Goal: Information Seeking & Learning: Learn about a topic

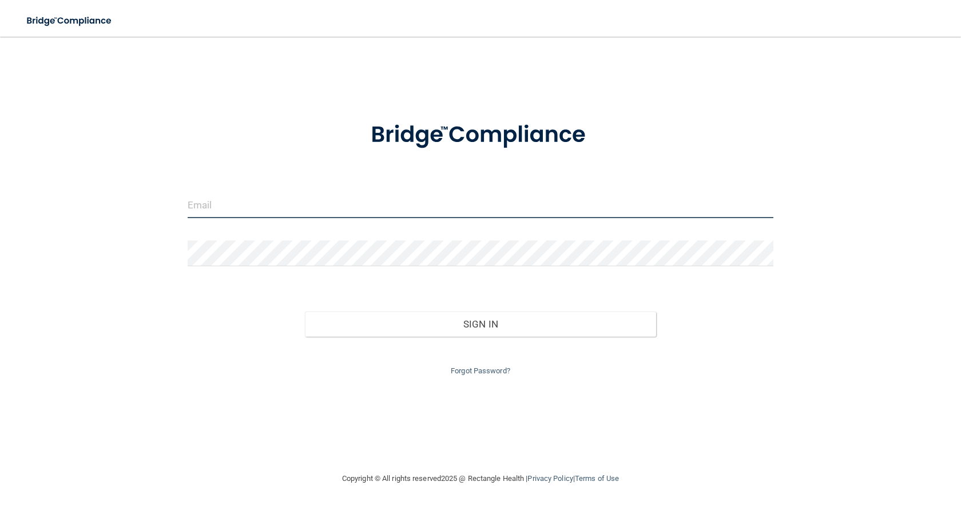
click at [214, 197] on input "email" at bounding box center [481, 205] width 586 height 26
type input "[PERSON_NAME][EMAIL_ADDRESS][PERSON_NAME][DOMAIN_NAME]"
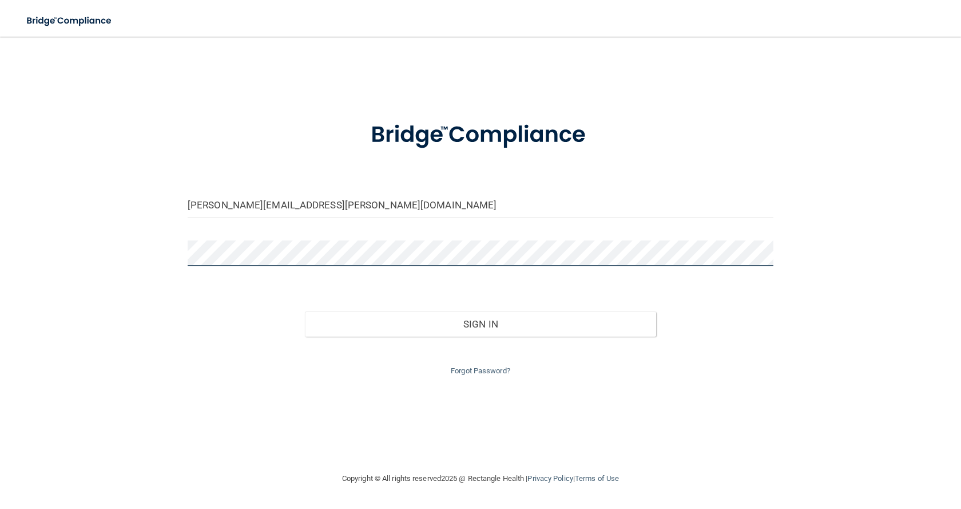
click at [305, 311] on button "Sign In" at bounding box center [480, 323] width 351 height 25
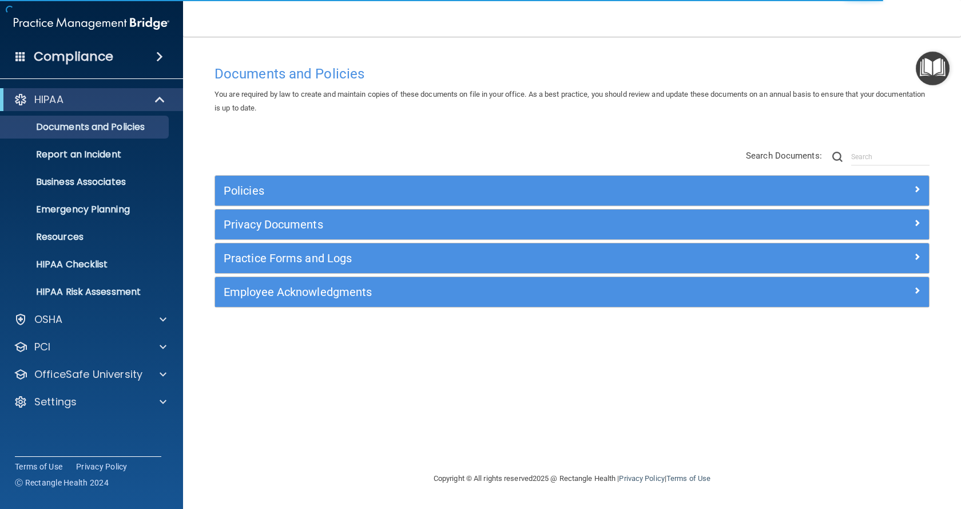
click at [65, 412] on div "Settings" at bounding box center [92, 401] width 184 height 23
click at [69, 410] on div "Settings" at bounding box center [92, 401] width 184 height 23
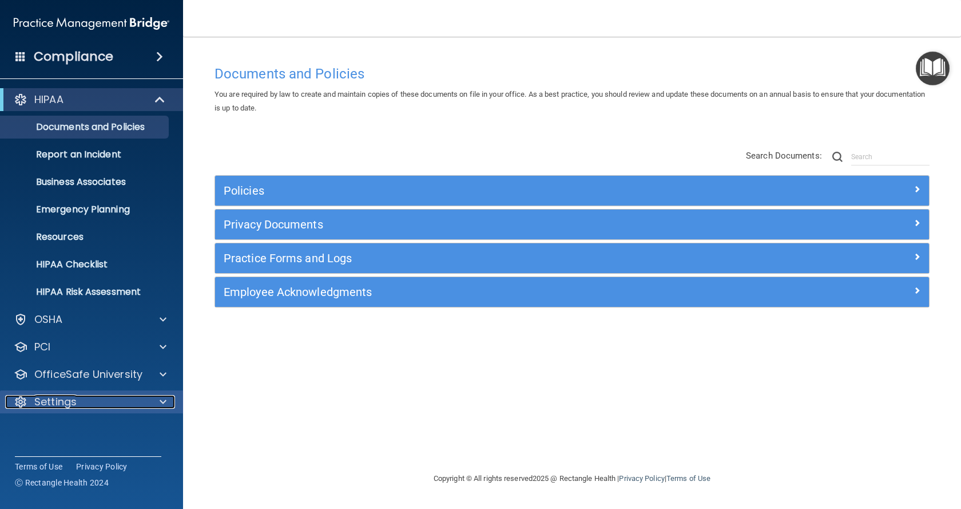
click at [125, 399] on div "Settings" at bounding box center [76, 402] width 142 height 14
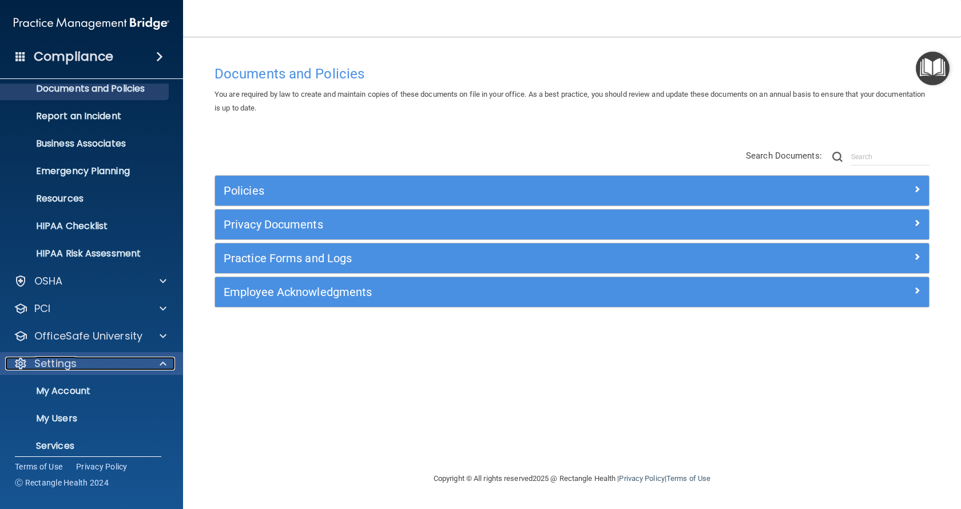
scroll to position [76, 0]
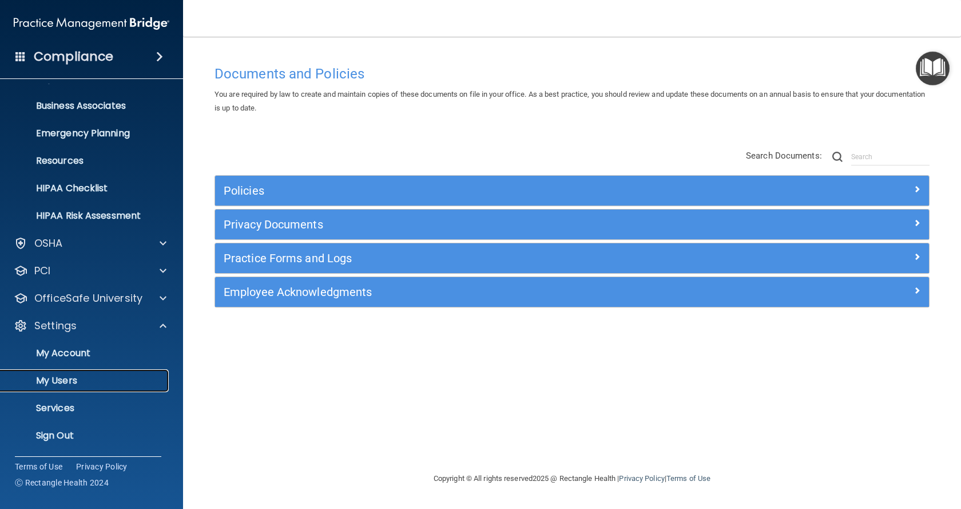
click at [76, 375] on p "My Users" at bounding box center [85, 380] width 156 height 11
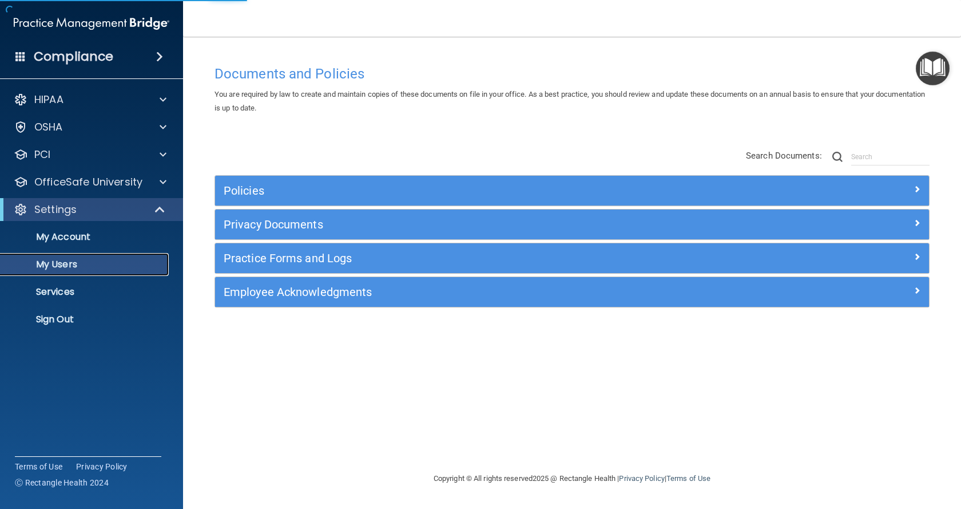
select select "20"
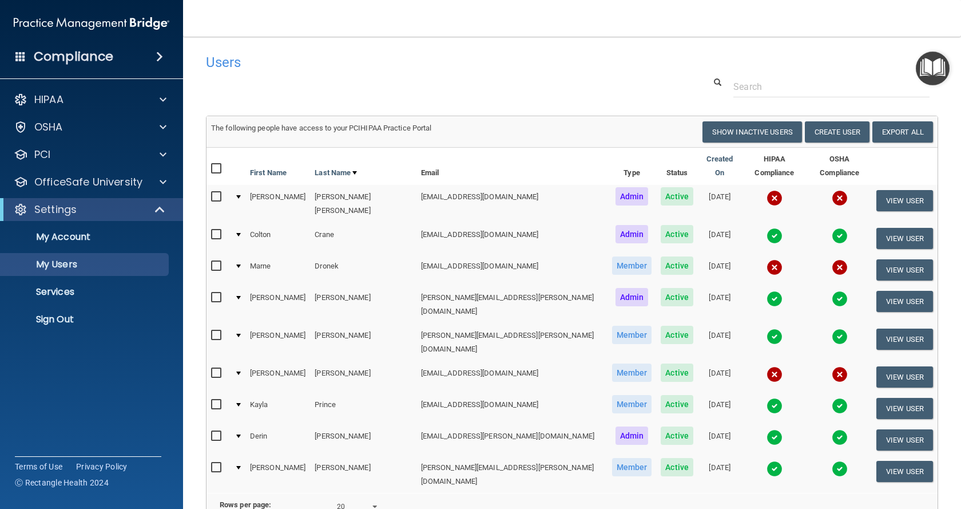
click at [767, 228] on img at bounding box center [775, 236] width 16 height 16
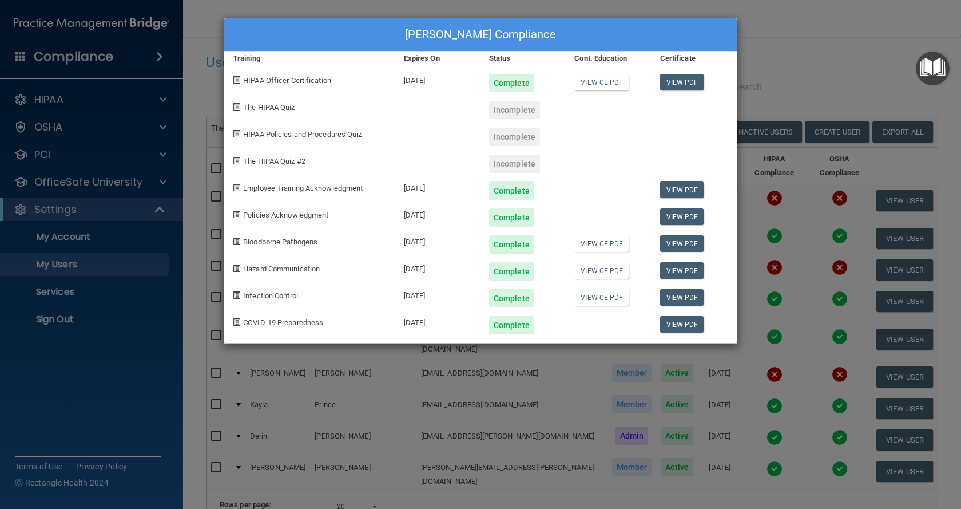
click at [792, 51] on div "Colton Crane's Compliance Training Expires On Status Cont. Education Certificat…" at bounding box center [480, 254] width 961 height 509
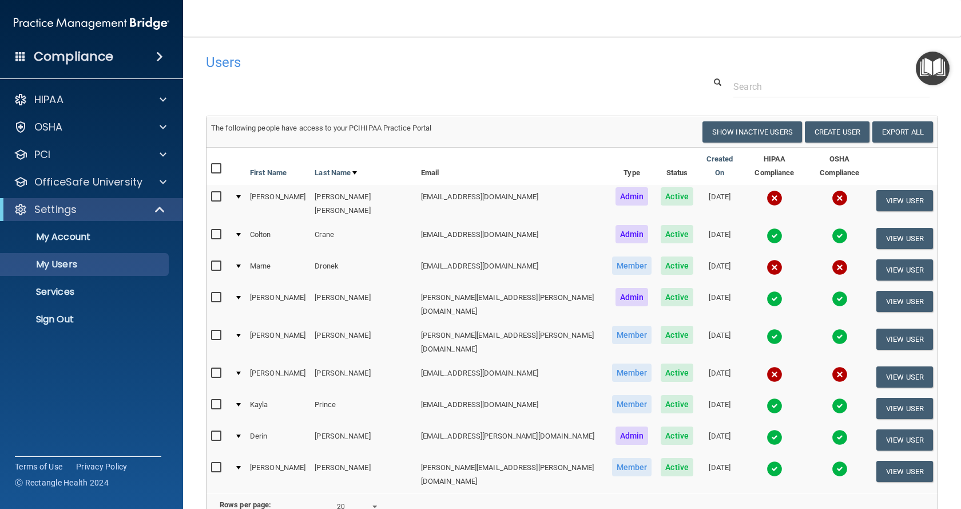
click at [832, 228] on img at bounding box center [840, 236] width 16 height 16
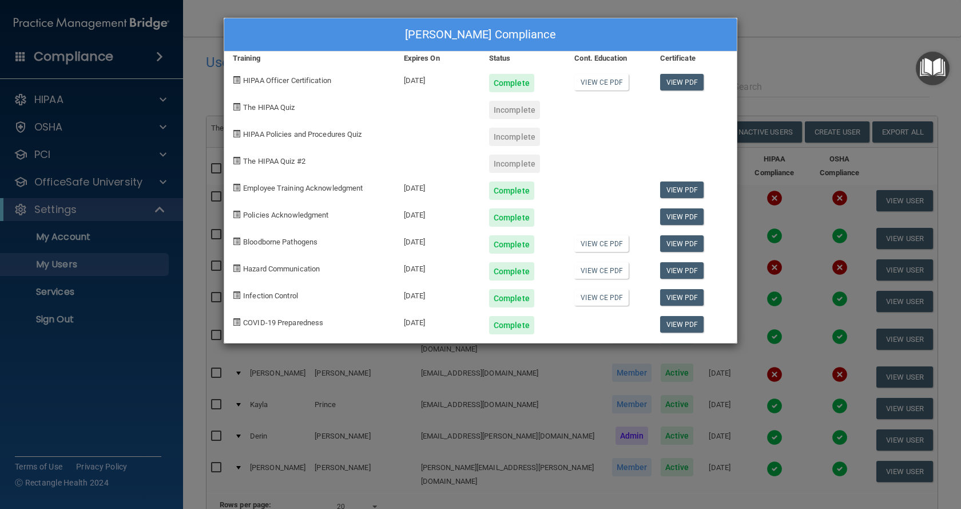
click at [784, 40] on div "Colton Crane's Compliance Training Expires On Status Cont. Education Certificat…" at bounding box center [480, 254] width 961 height 509
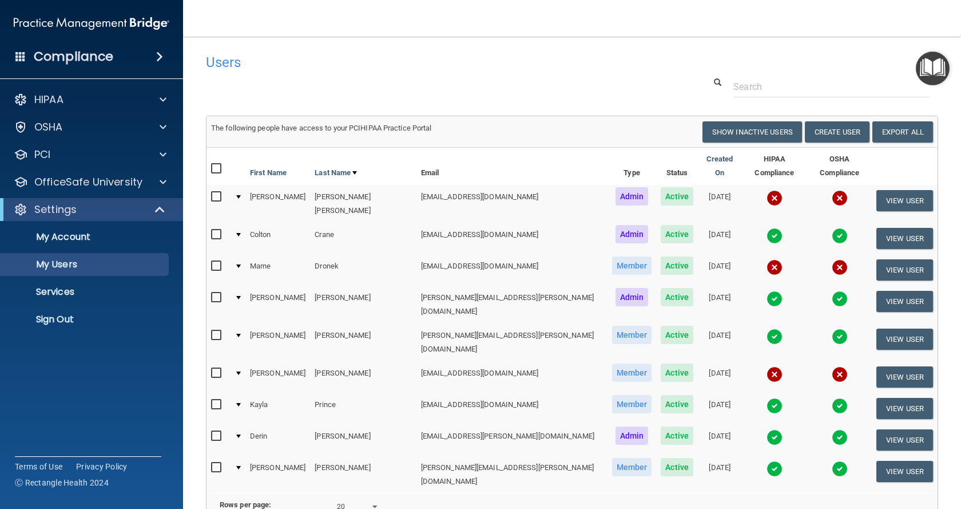
click at [767, 291] on img at bounding box center [775, 299] width 16 height 16
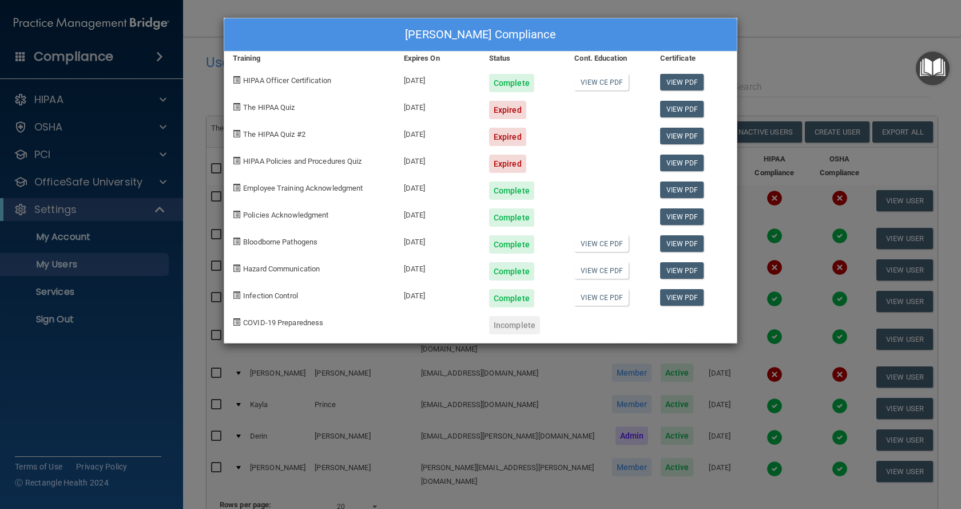
click at [792, 12] on div "Nicole Newman's Compliance Training Expires On Status Cont. Education Certifica…" at bounding box center [480, 254] width 961 height 509
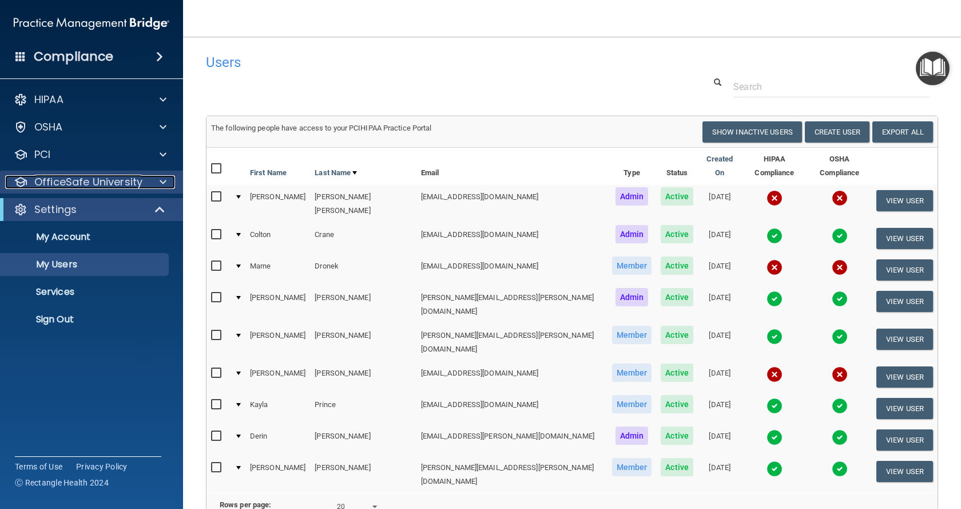
click at [98, 182] on p "OfficeSafe University" at bounding box center [88, 182] width 108 height 14
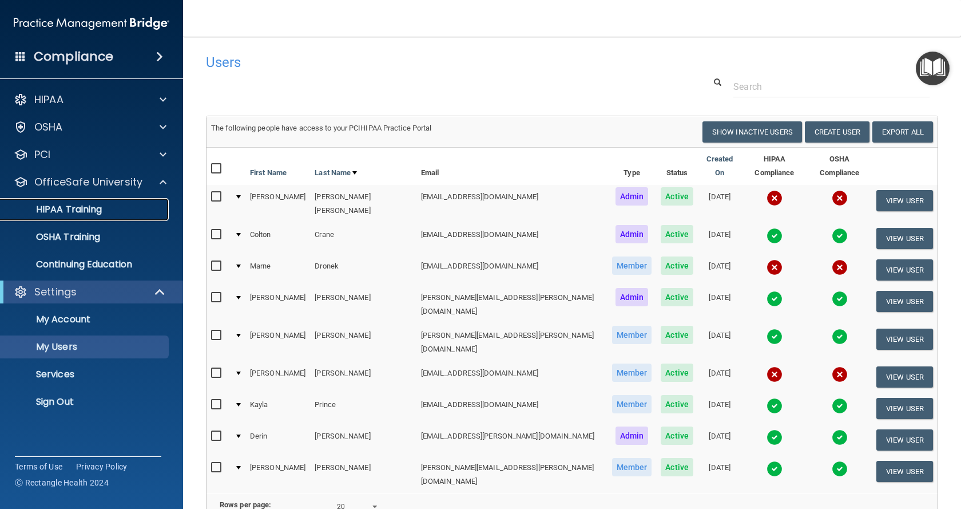
click at [83, 198] on link "HIPAA Training" at bounding box center [79, 209] width 180 height 23
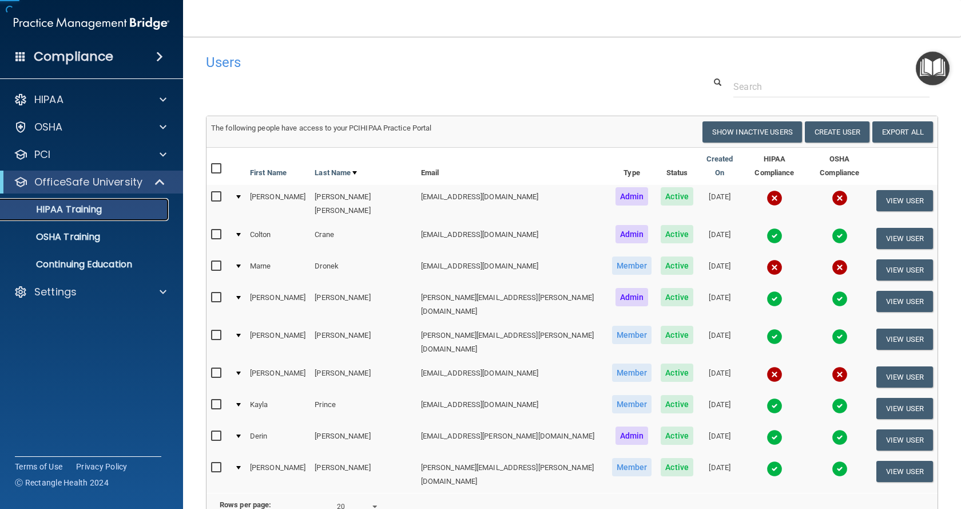
click at [84, 209] on p "HIPAA Training" at bounding box center [54, 209] width 94 height 11
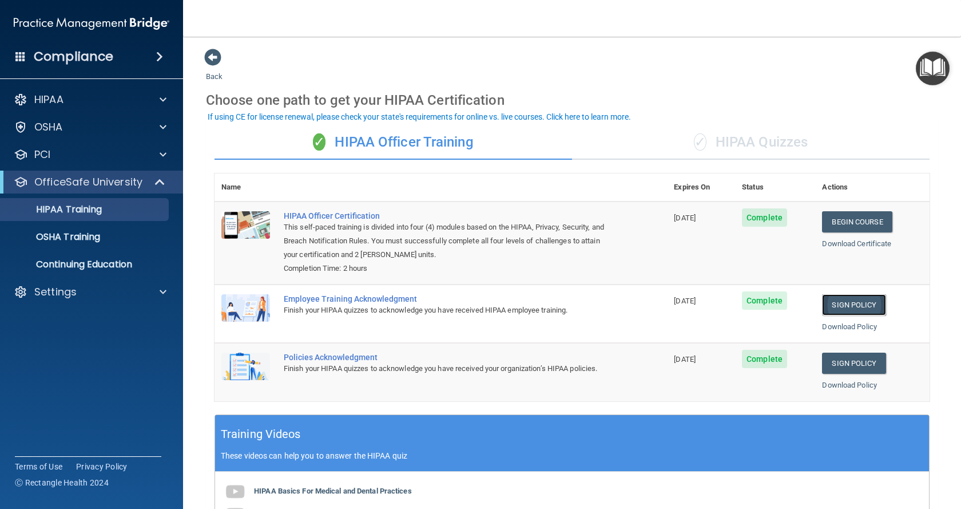
click at [841, 304] on link "Sign Policy" at bounding box center [853, 304] width 63 height 21
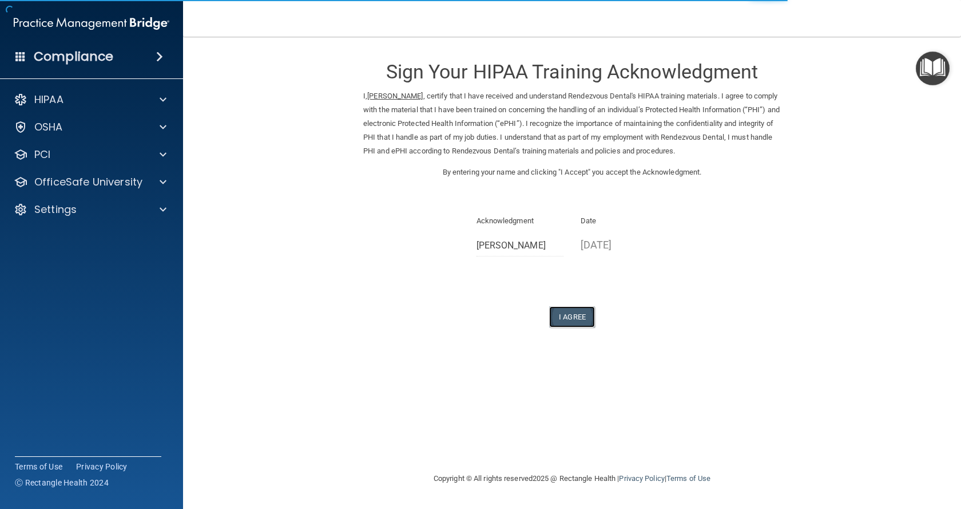
click at [582, 315] on button "I Agree" at bounding box center [572, 316] width 46 height 21
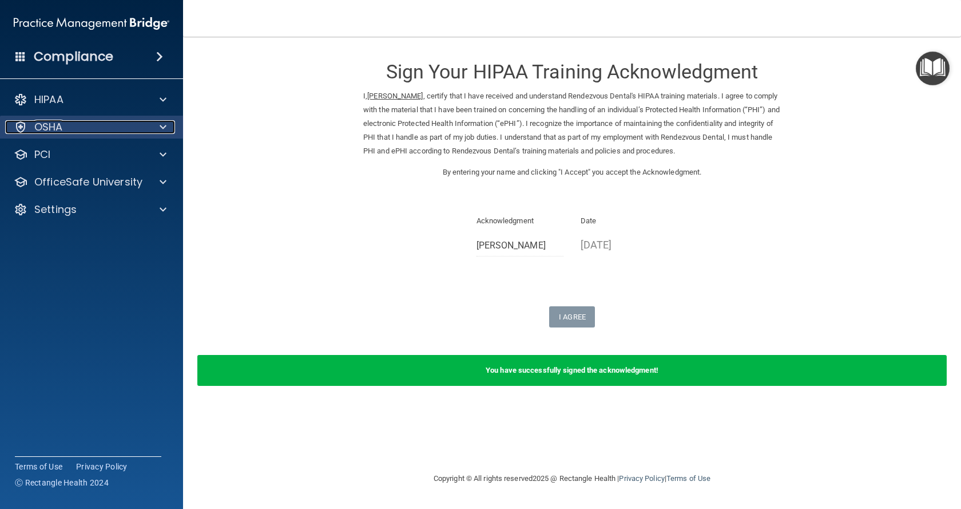
drag, startPoint x: 712, startPoint y: 205, endPoint x: 70, endPoint y: 123, distance: 647.6
click at [70, 122] on div "OSHA" at bounding box center [76, 127] width 142 height 14
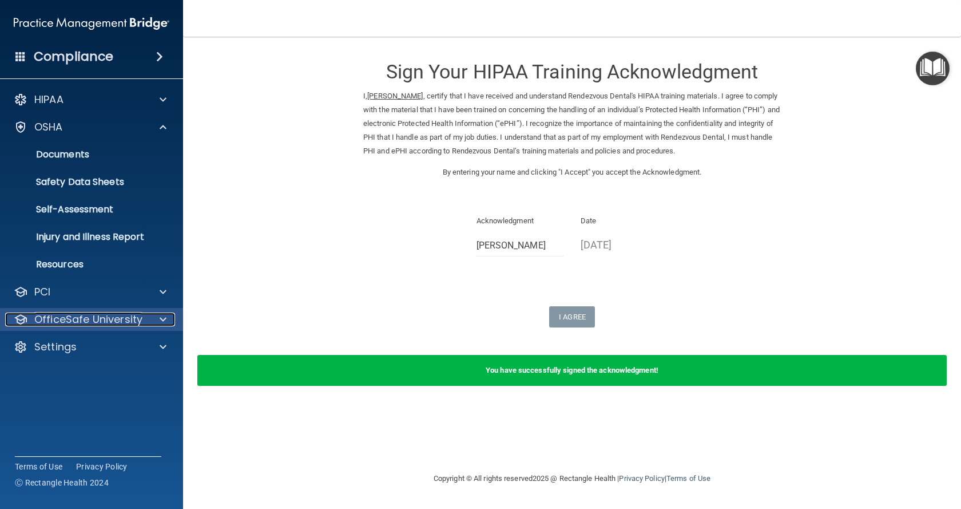
click at [98, 316] on p "OfficeSafe University" at bounding box center [88, 319] width 108 height 14
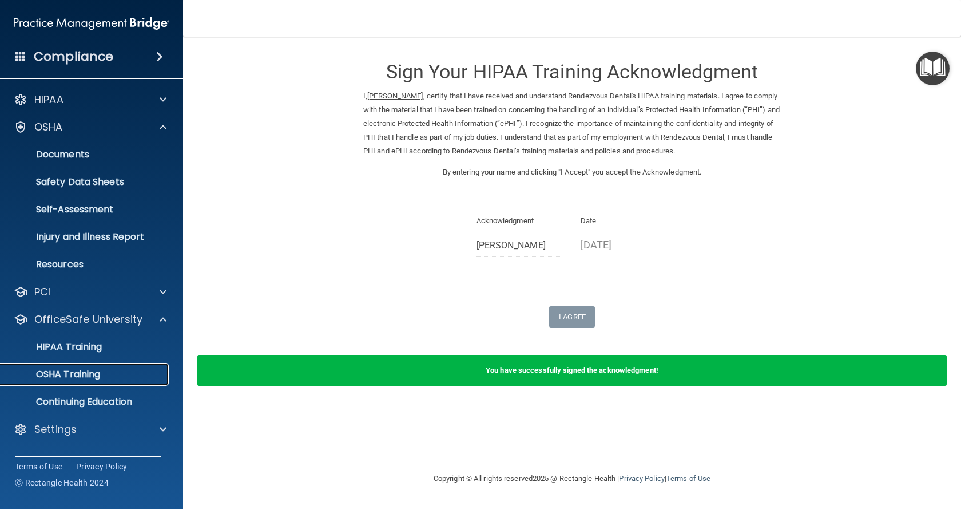
click at [81, 371] on p "OSHA Training" at bounding box center [53, 373] width 93 height 11
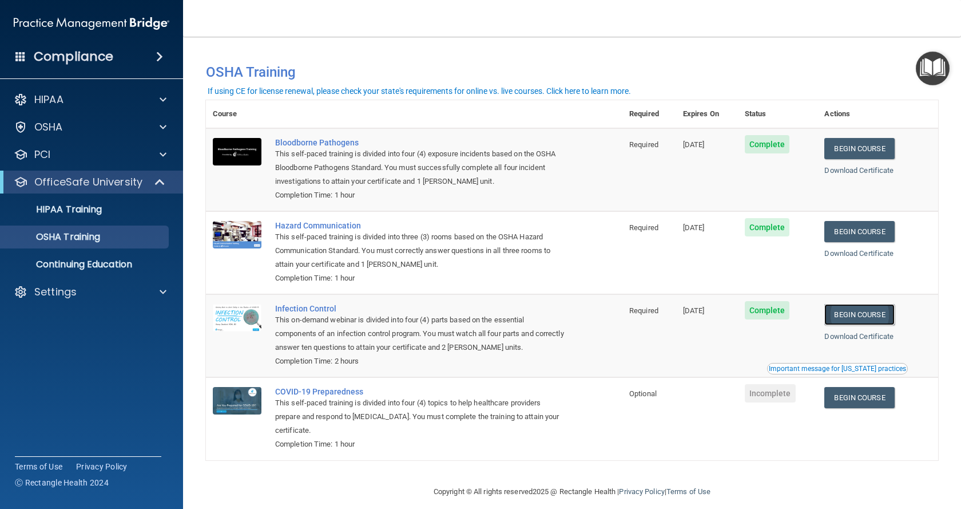
click at [849, 315] on link "Begin Course" at bounding box center [859, 314] width 70 height 21
click at [75, 287] on p "Settings" at bounding box center [55, 292] width 42 height 14
click at [66, 344] on p "My Users" at bounding box center [85, 346] width 156 height 11
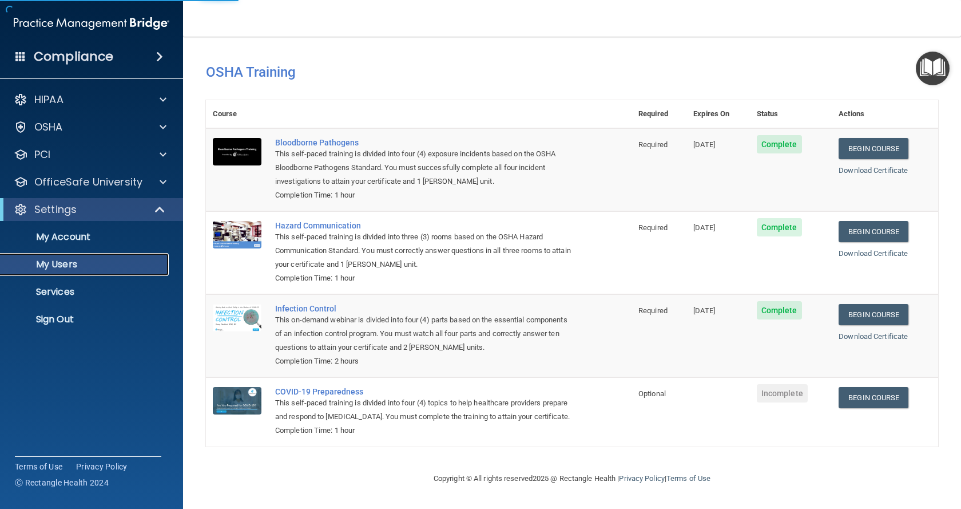
select select "20"
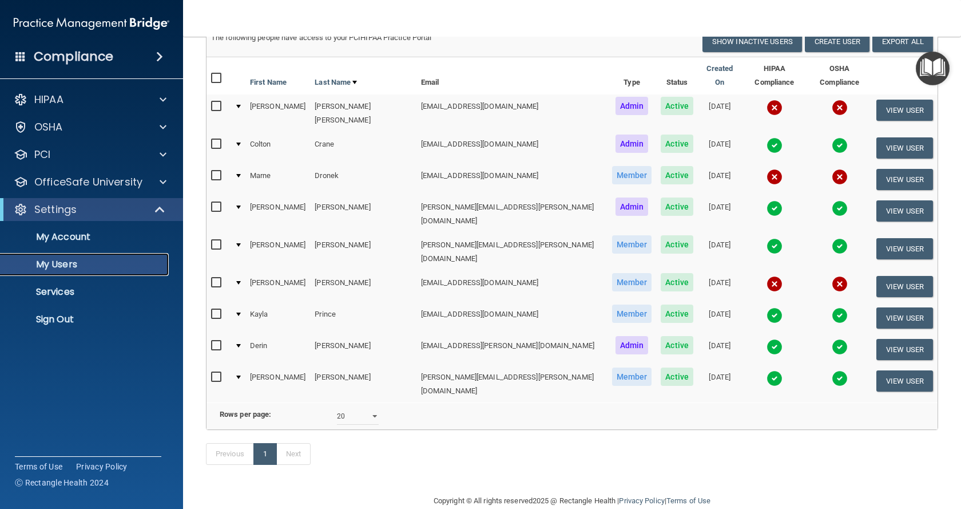
scroll to position [92, 0]
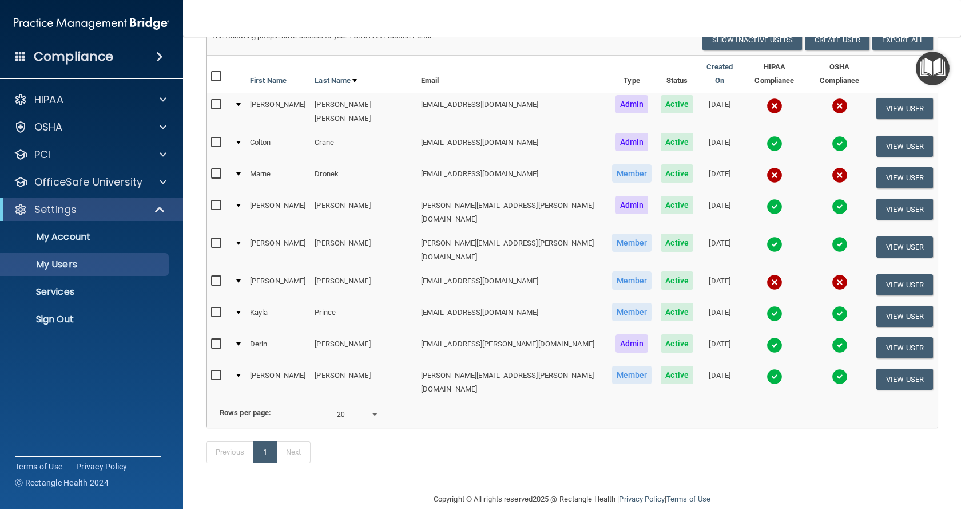
click at [767, 368] on img at bounding box center [775, 376] width 16 height 16
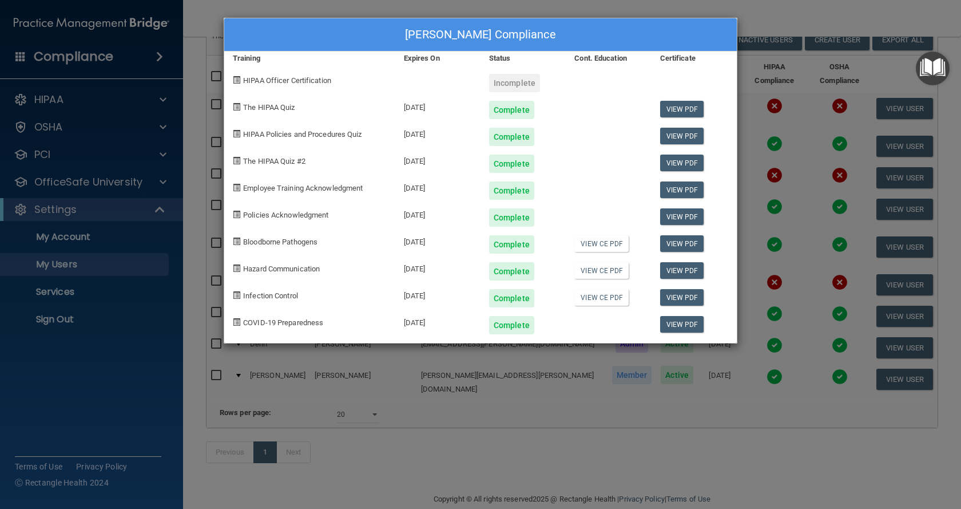
click at [613, 96] on div at bounding box center [608, 105] width 85 height 27
click at [774, 15] on div "[PERSON_NAME] Compliance Training Expires On Status Cont. Education Certificate…" at bounding box center [480, 254] width 961 height 509
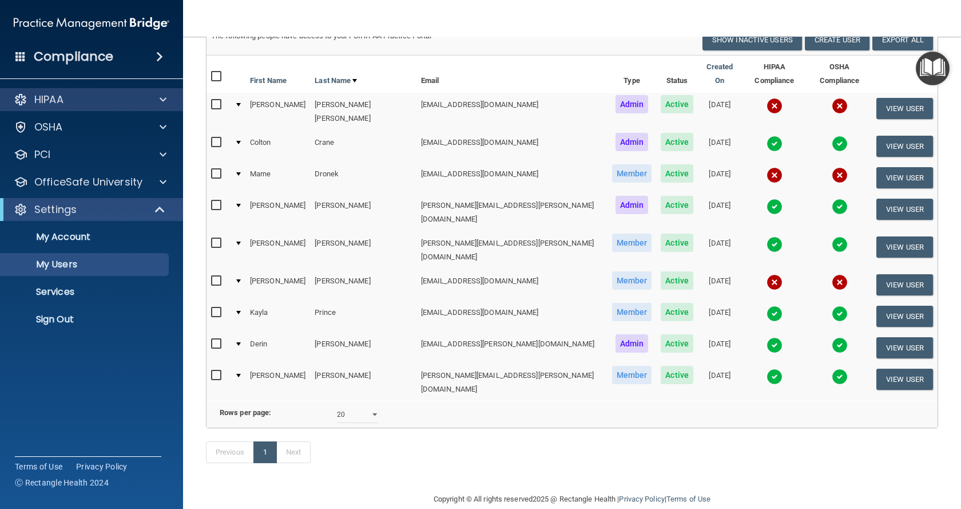
click at [56, 106] on div "HIPAA" at bounding box center [92, 99] width 184 height 23
click at [156, 91] on div "HIPAA" at bounding box center [92, 99] width 184 height 23
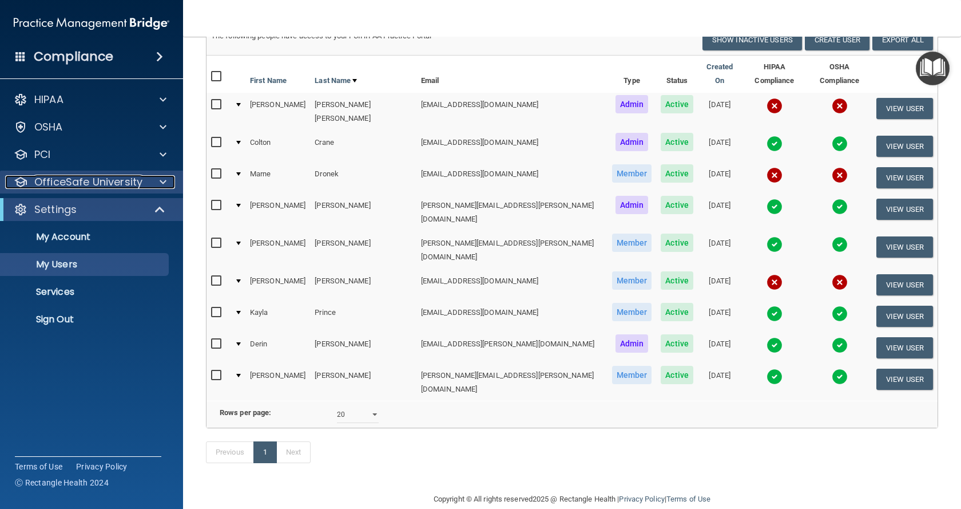
click at [78, 178] on p "OfficeSafe University" at bounding box center [88, 182] width 108 height 14
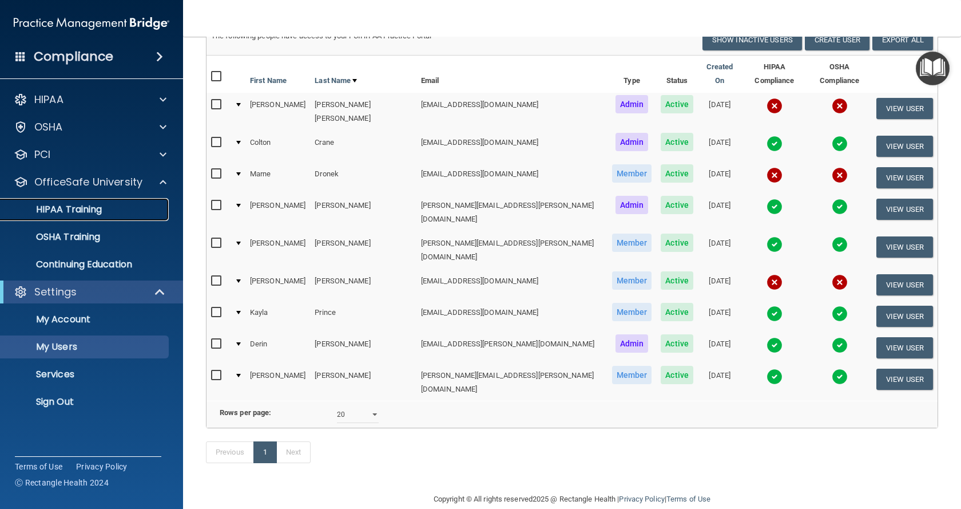
click at [88, 208] on p "HIPAA Training" at bounding box center [54, 209] width 94 height 11
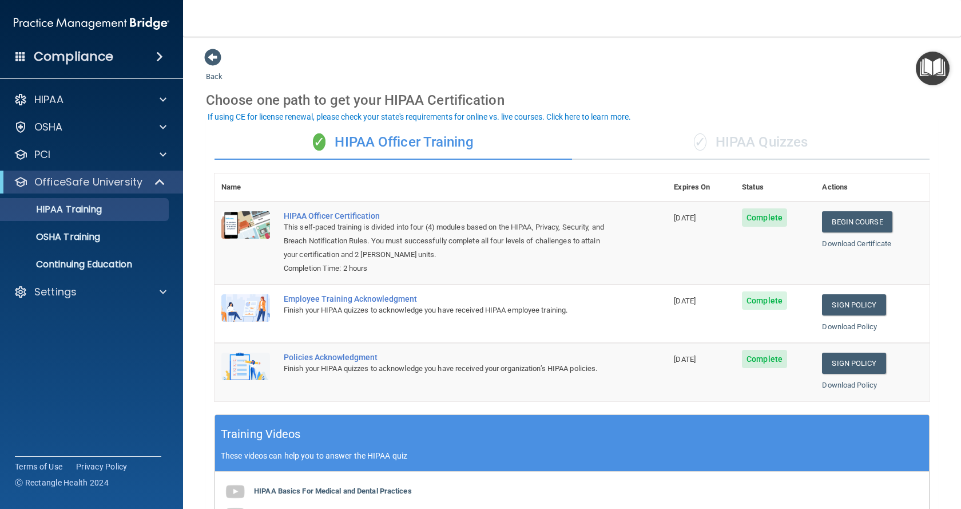
click at [776, 151] on div "✓ HIPAA Quizzes" at bounding box center [751, 142] width 358 height 34
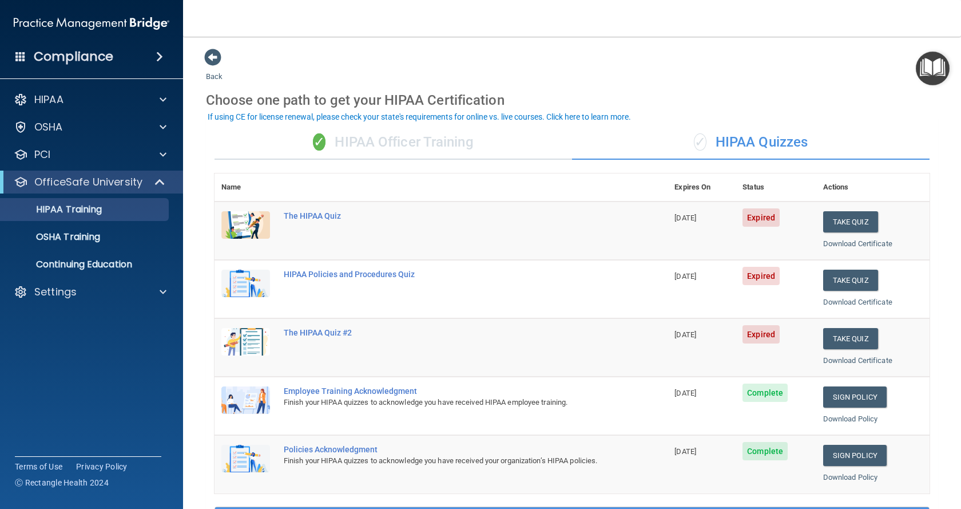
click at [448, 132] on div "✓ HIPAA Officer Training" at bounding box center [394, 142] width 358 height 34
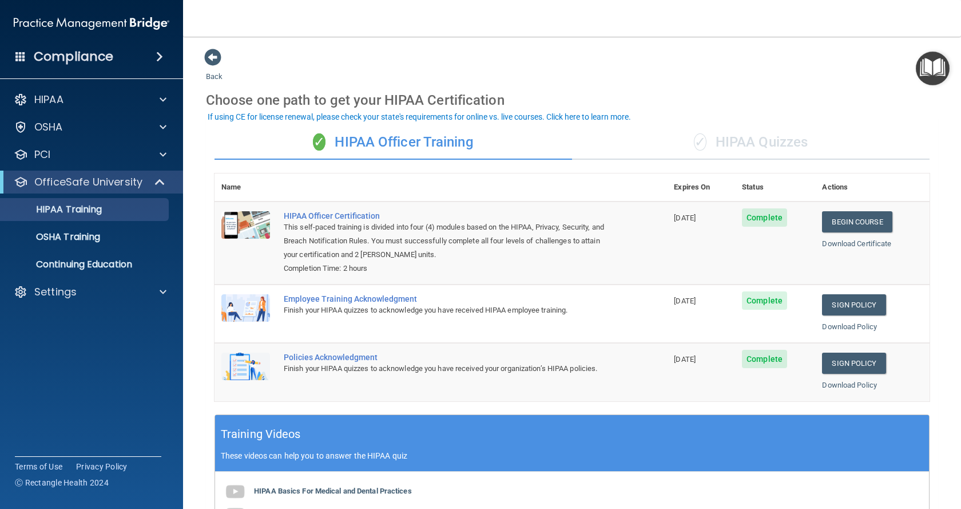
click at [767, 142] on div "✓ HIPAA Quizzes" at bounding box center [751, 142] width 358 height 34
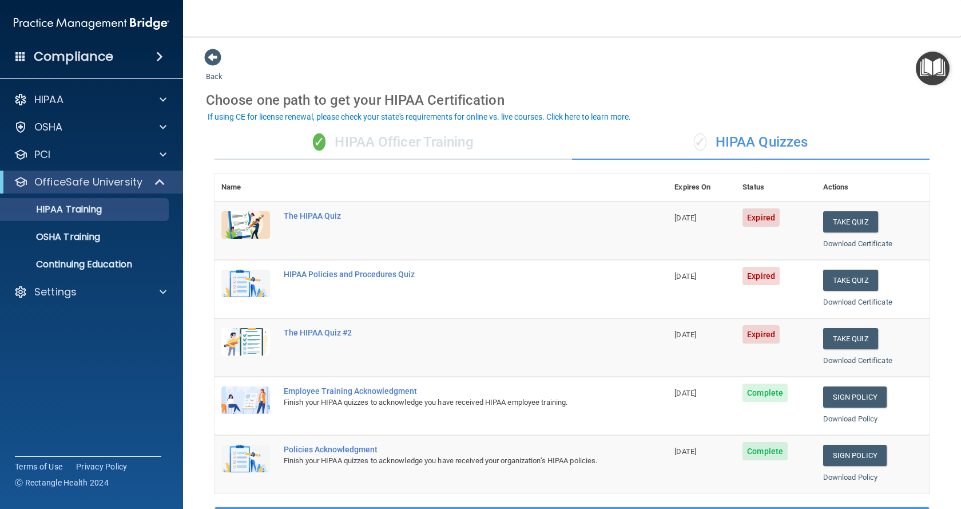
click at [386, 131] on div "✓ HIPAA Officer Training" at bounding box center [394, 142] width 358 height 34
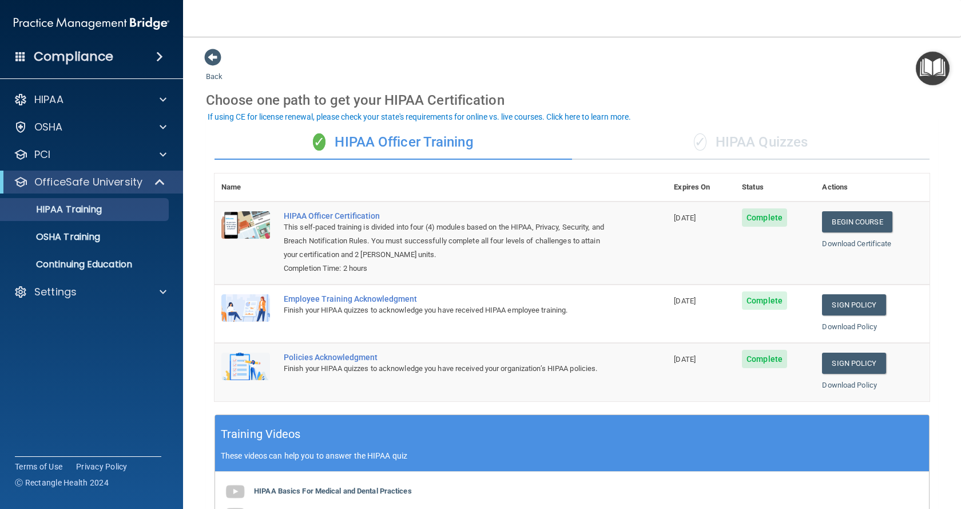
click at [756, 133] on div "✓ HIPAA Quizzes" at bounding box center [751, 142] width 358 height 34
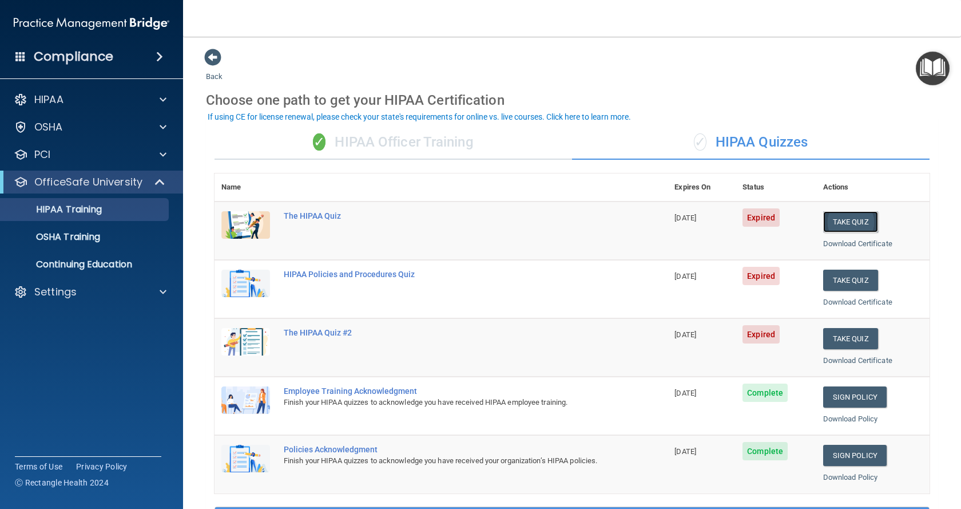
click at [847, 220] on button "Take Quiz" at bounding box center [850, 221] width 55 height 21
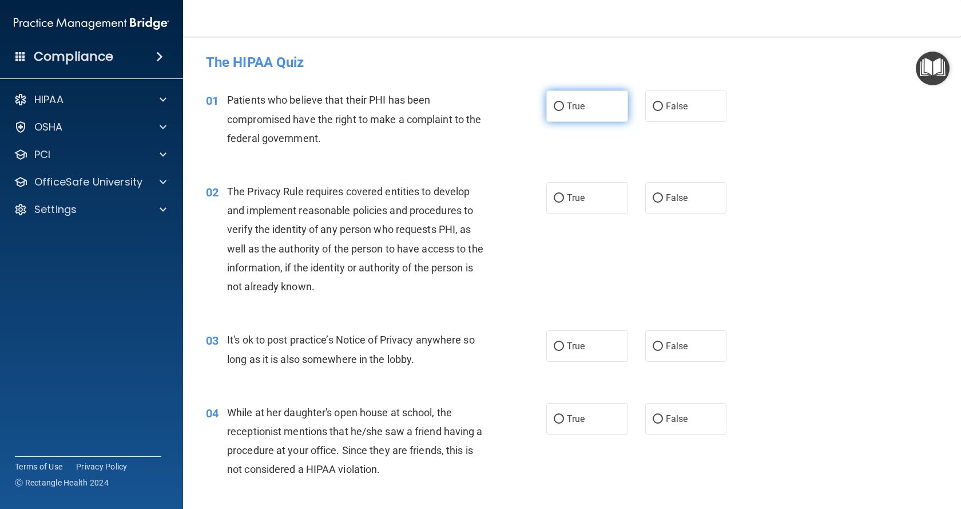
click at [554, 109] on input "True" at bounding box center [559, 106] width 10 height 9
radio input "true"
drag, startPoint x: 557, startPoint y: 197, endPoint x: 567, endPoint y: 214, distance: 19.5
click at [557, 198] on input "True" at bounding box center [559, 198] width 10 height 9
radio input "true"
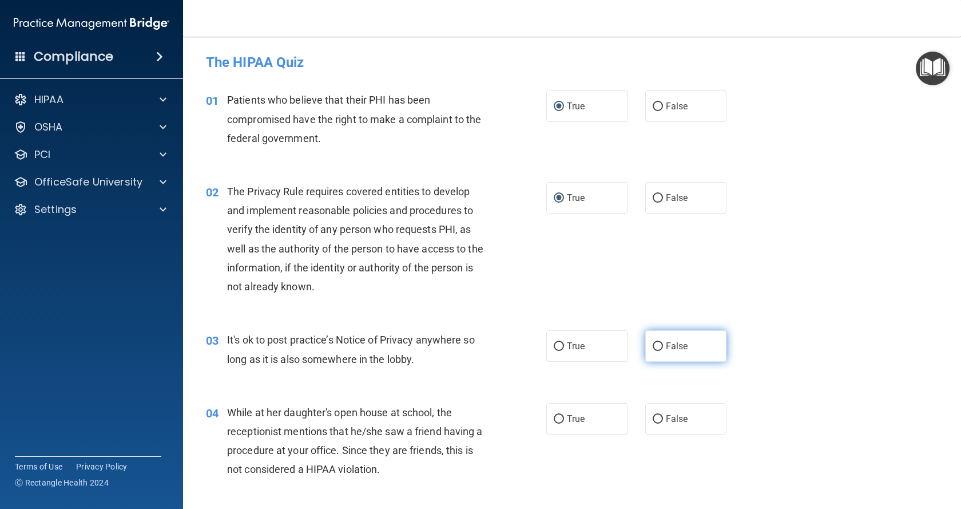
click at [653, 344] on input "False" at bounding box center [658, 346] width 10 height 9
radio input "true"
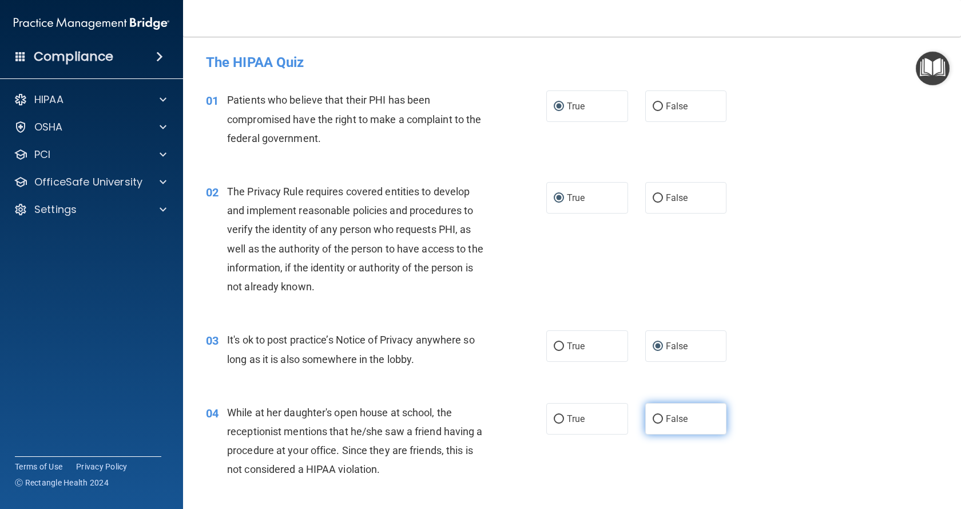
click at [657, 418] on input "False" at bounding box center [658, 419] width 10 height 9
radio input "true"
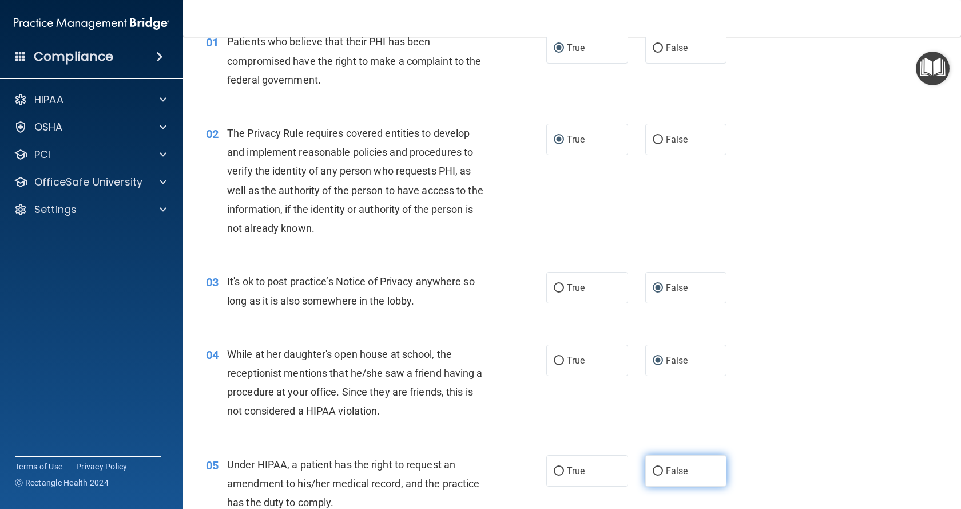
scroll to position [114, 0]
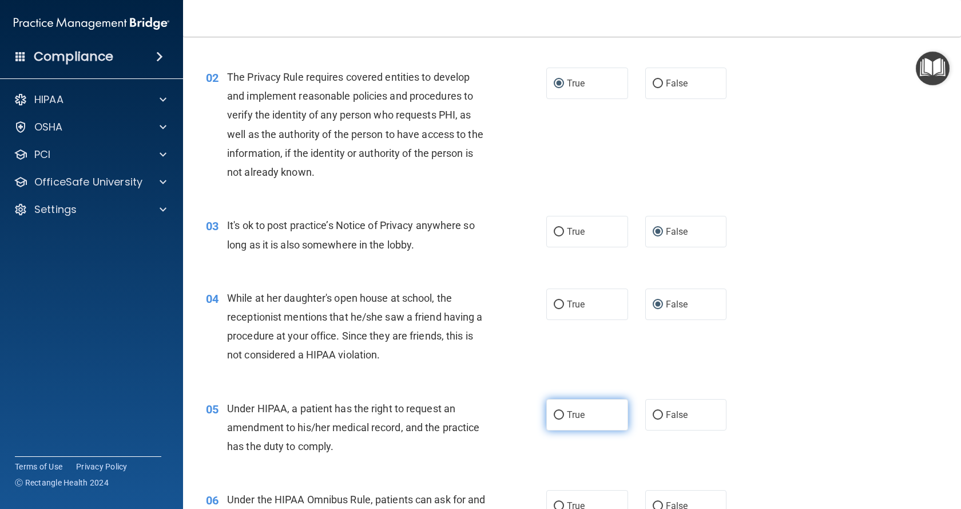
click at [558, 414] on input "True" at bounding box center [559, 415] width 10 height 9
radio input "true"
click at [662, 407] on label "False" at bounding box center [686, 414] width 82 height 31
click at [662, 411] on input "False" at bounding box center [658, 415] width 10 height 9
radio input "true"
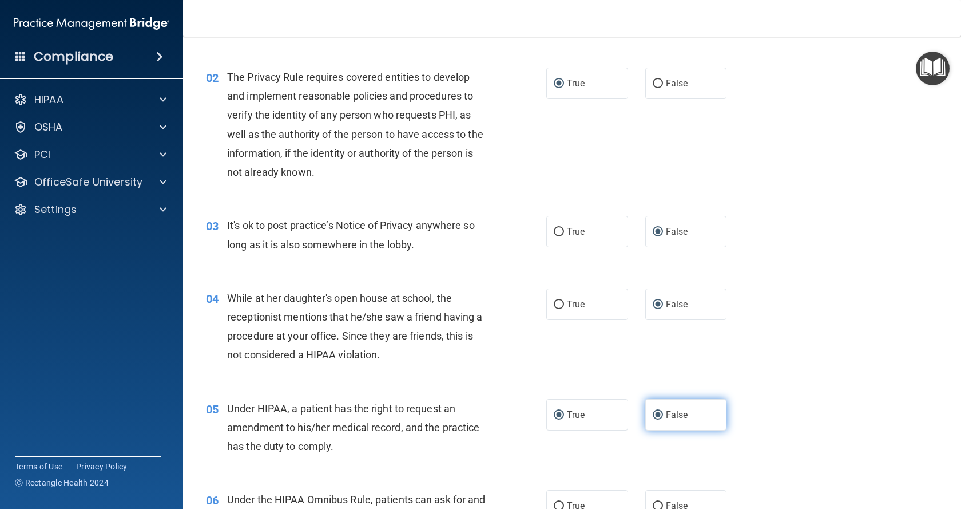
radio input "false"
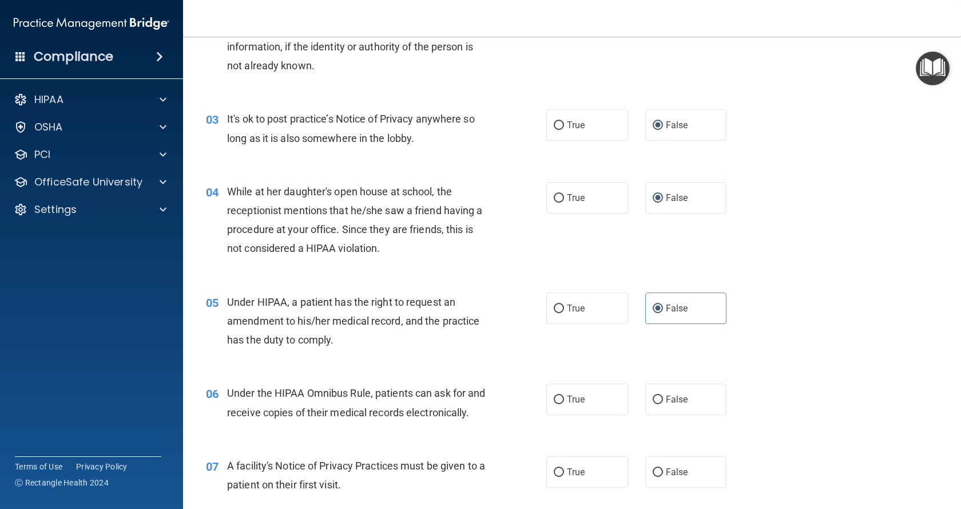
scroll to position [229, 0]
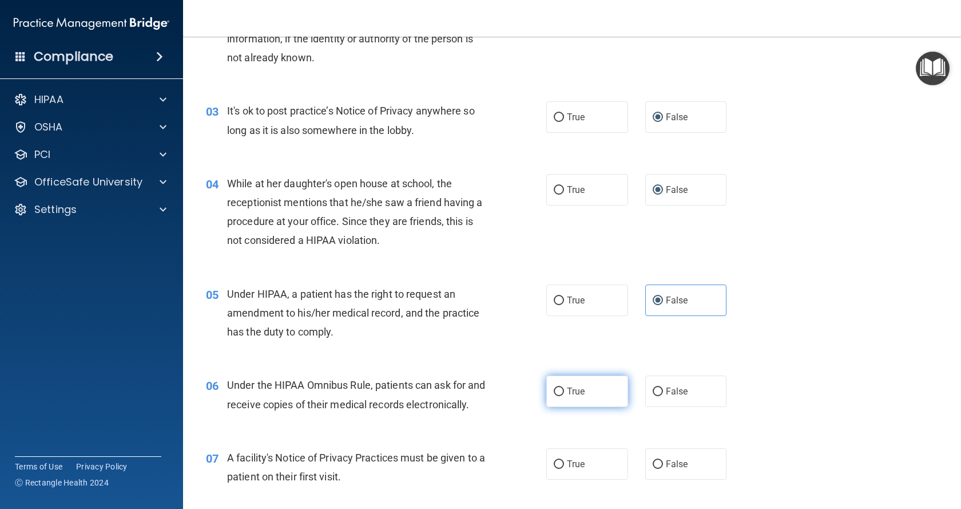
click at [561, 383] on label "True" at bounding box center [587, 390] width 82 height 31
click at [561, 387] on input "True" at bounding box center [559, 391] width 10 height 9
radio input "true"
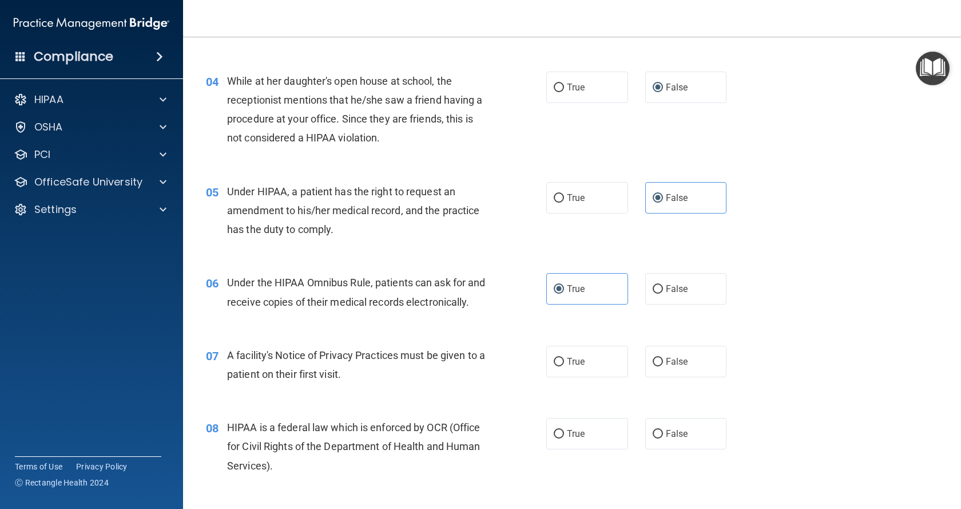
scroll to position [400, 0]
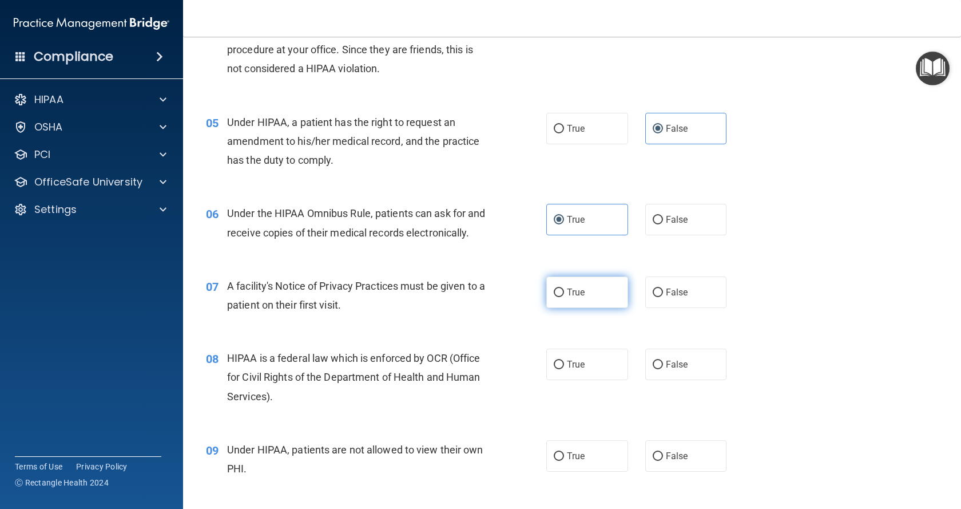
click at [577, 297] on span "True" at bounding box center [576, 292] width 18 height 11
click at [564, 297] on input "True" at bounding box center [559, 292] width 10 height 9
radio input "true"
click at [593, 380] on label "True" at bounding box center [587, 363] width 82 height 31
click at [564, 369] on input "True" at bounding box center [559, 364] width 10 height 9
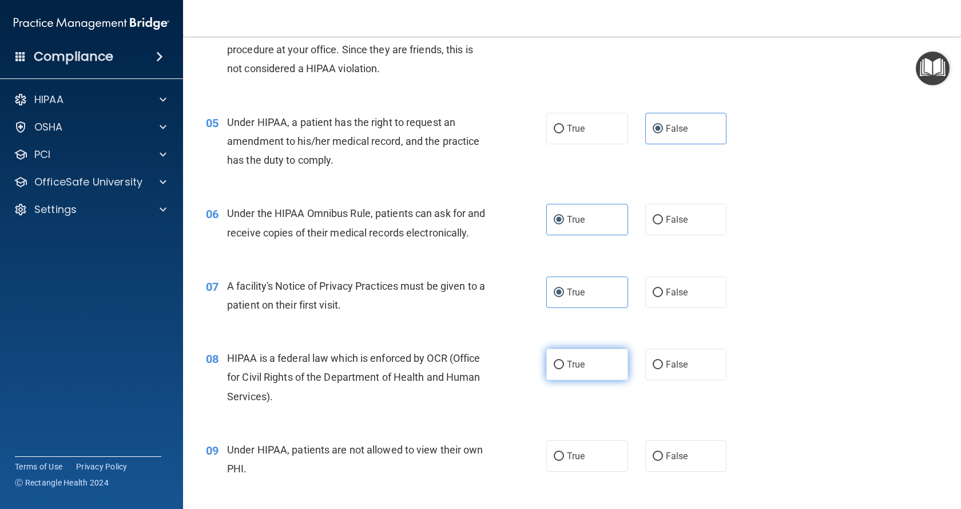
radio input "true"
click at [684, 471] on label "False" at bounding box center [686, 455] width 82 height 31
click at [663, 460] on input "False" at bounding box center [658, 456] width 10 height 9
radio input "true"
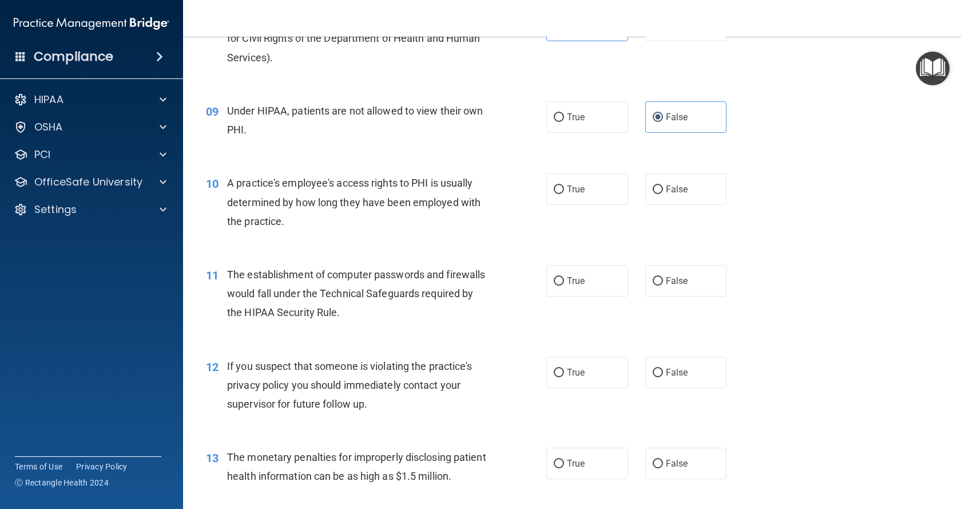
scroll to position [744, 0]
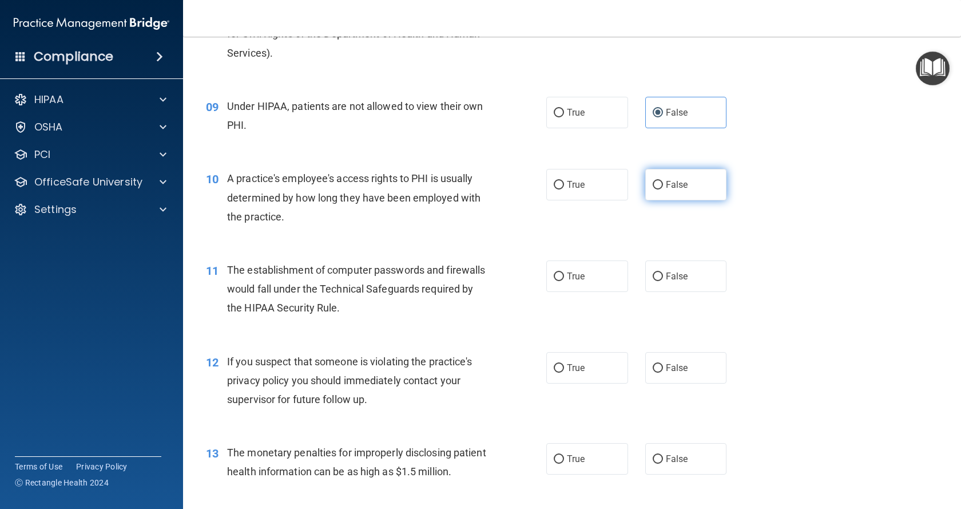
click at [666, 190] on span "False" at bounding box center [677, 184] width 22 height 11
click at [663, 189] on input "False" at bounding box center [658, 185] width 10 height 9
radio input "true"
click at [589, 289] on label "True" at bounding box center [587, 275] width 82 height 31
click at [564, 281] on input "True" at bounding box center [559, 276] width 10 height 9
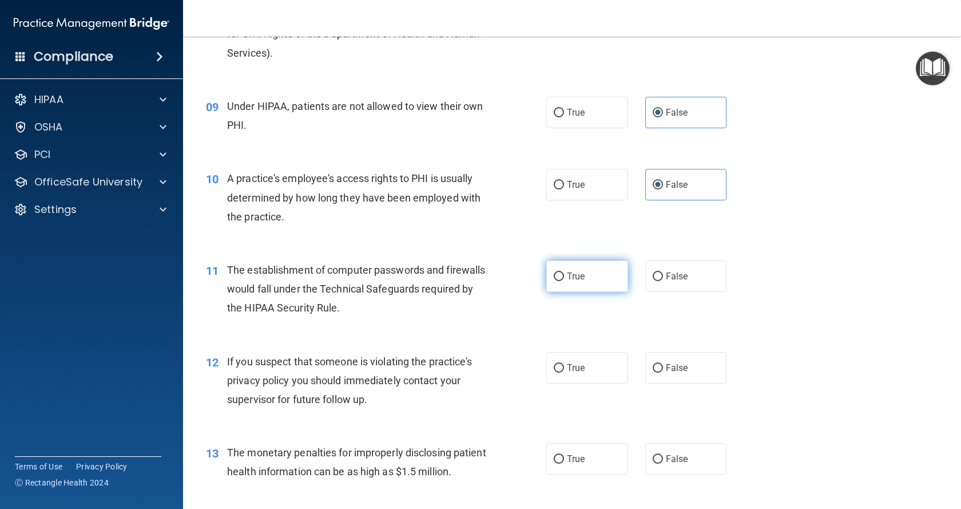
radio input "true"
click at [595, 407] on div "12 If you suspect that someone is violating the practice's privacy policy you s…" at bounding box center [571, 383] width 749 height 92
click at [579, 375] on label "True" at bounding box center [587, 367] width 82 height 31
click at [564, 372] on input "True" at bounding box center [559, 368] width 10 height 9
radio input "true"
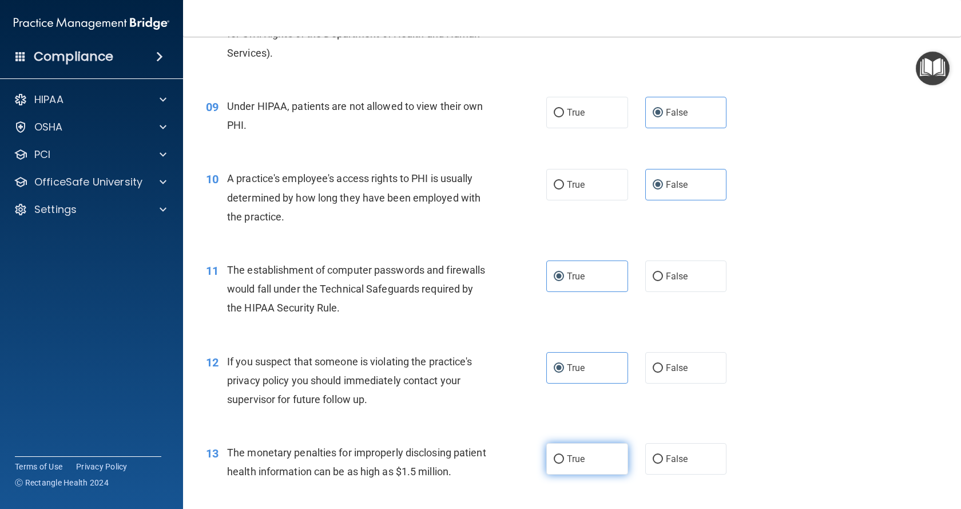
click at [578, 464] on span "True" at bounding box center [576, 458] width 18 height 11
click at [564, 463] on input "True" at bounding box center [559, 459] width 10 height 9
radio input "true"
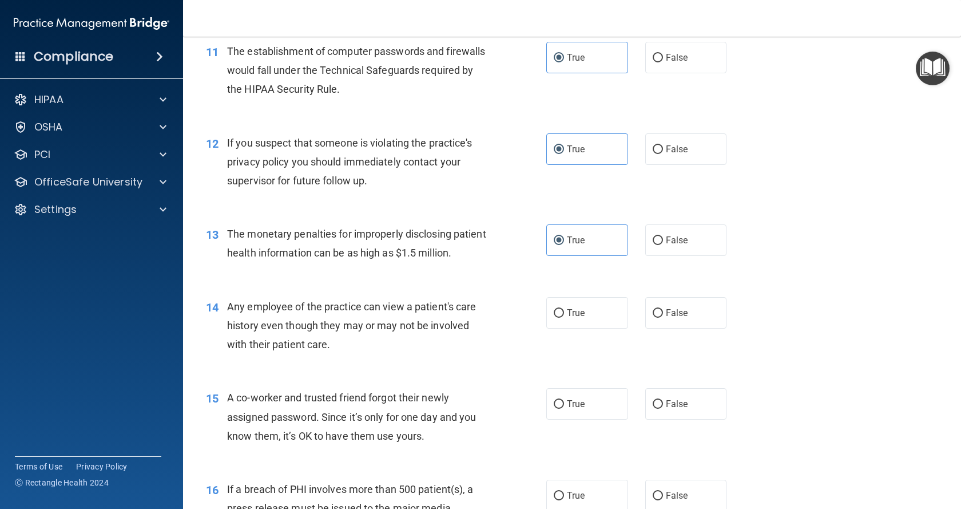
scroll to position [972, 0]
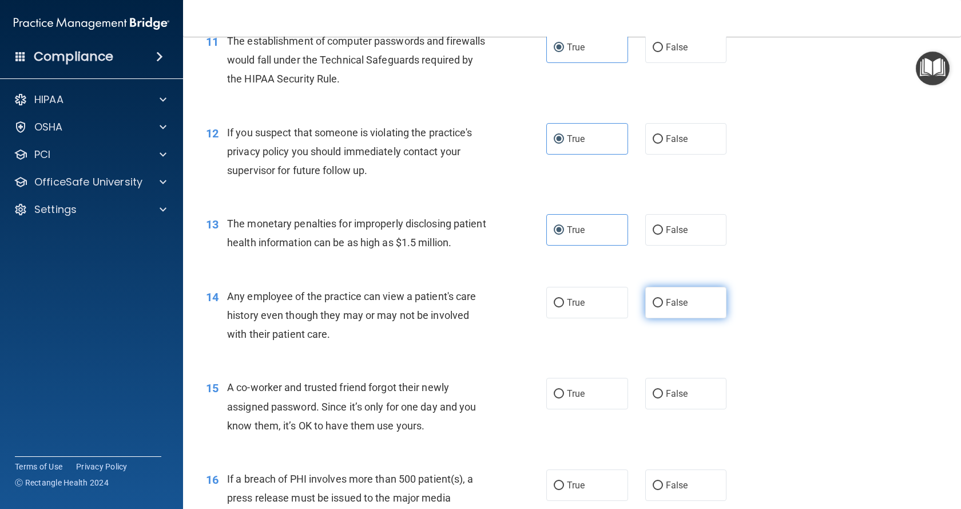
click at [686, 318] on label "False" at bounding box center [686, 302] width 82 height 31
click at [663, 307] on input "False" at bounding box center [658, 303] width 10 height 9
radio input "true"
click at [683, 409] on label "False" at bounding box center [686, 393] width 82 height 31
click at [663, 398] on input "False" at bounding box center [658, 394] width 10 height 9
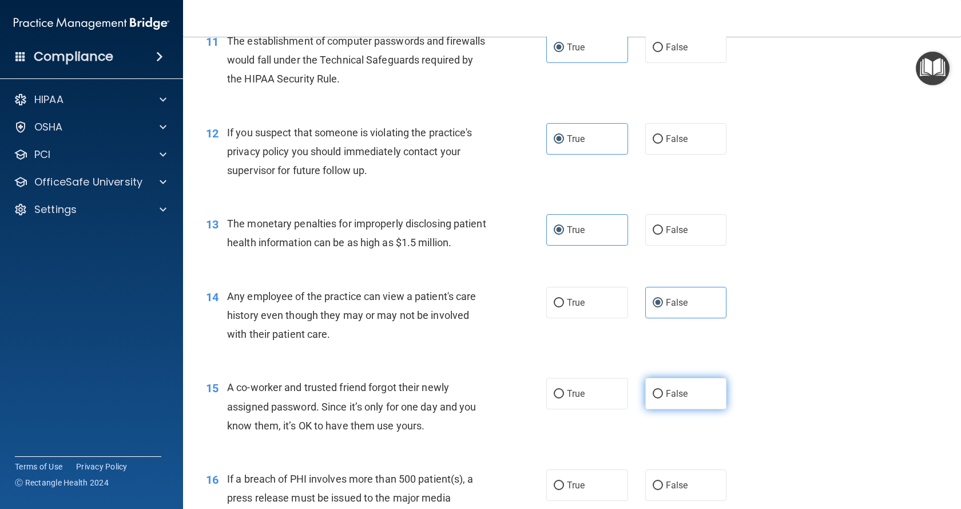
radio input "true"
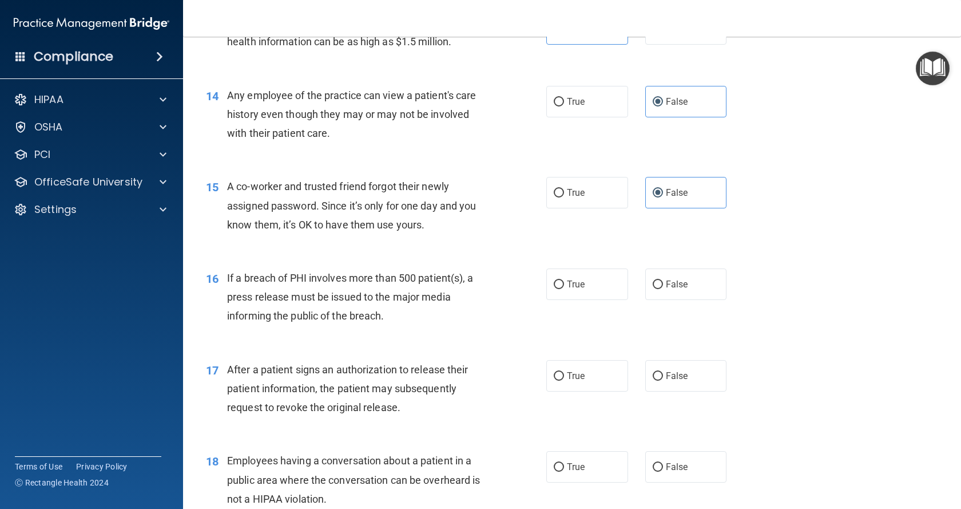
scroll to position [1201, 0]
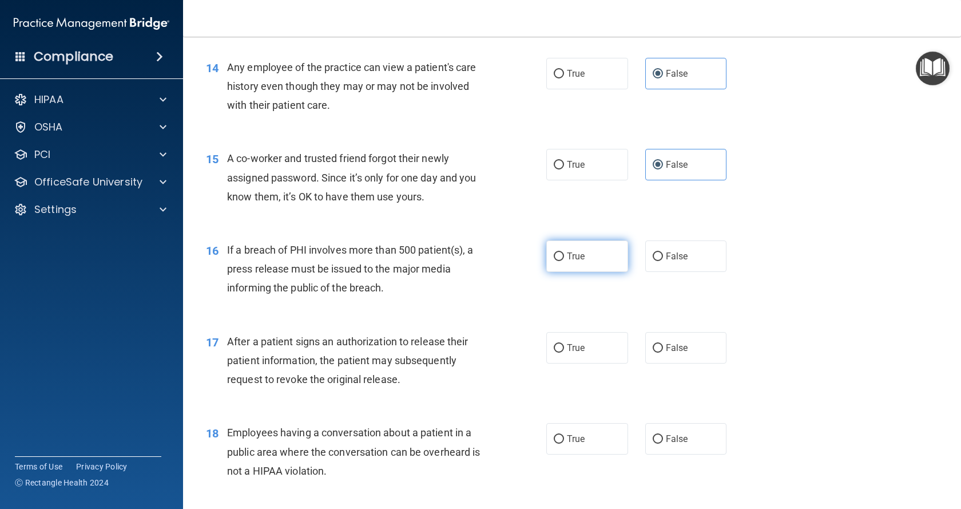
click at [563, 272] on label "True" at bounding box center [587, 255] width 82 height 31
click at [563, 261] on input "True" at bounding box center [559, 256] width 10 height 9
radio input "true"
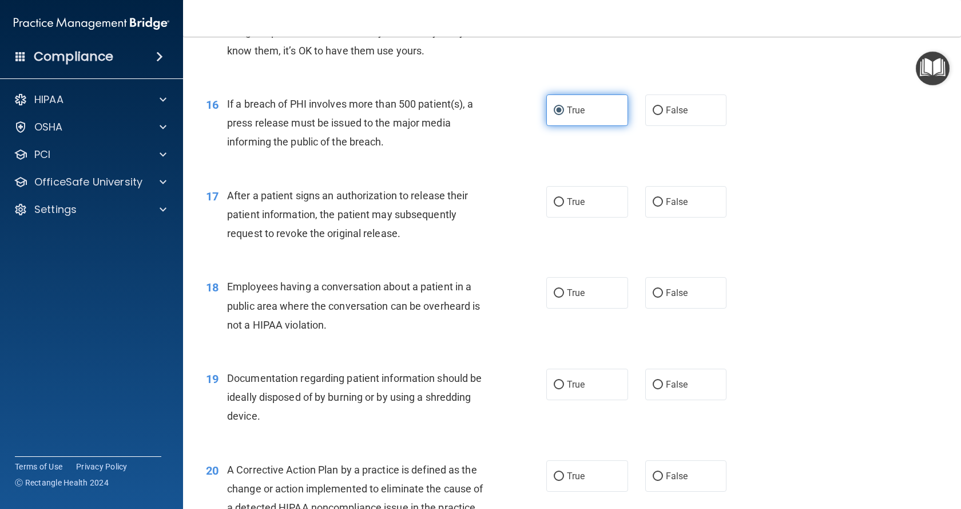
scroll to position [1373, 0]
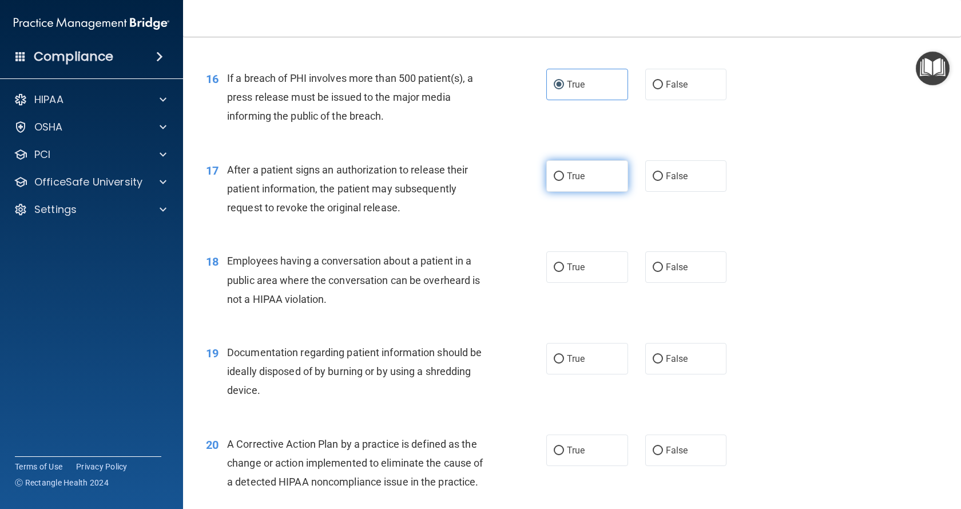
click at [587, 192] on label "True" at bounding box center [587, 175] width 82 height 31
click at [564, 181] on input "True" at bounding box center [559, 176] width 10 height 9
radio input "true"
click at [673, 272] on span "False" at bounding box center [677, 266] width 22 height 11
click at [663, 272] on input "False" at bounding box center [658, 267] width 10 height 9
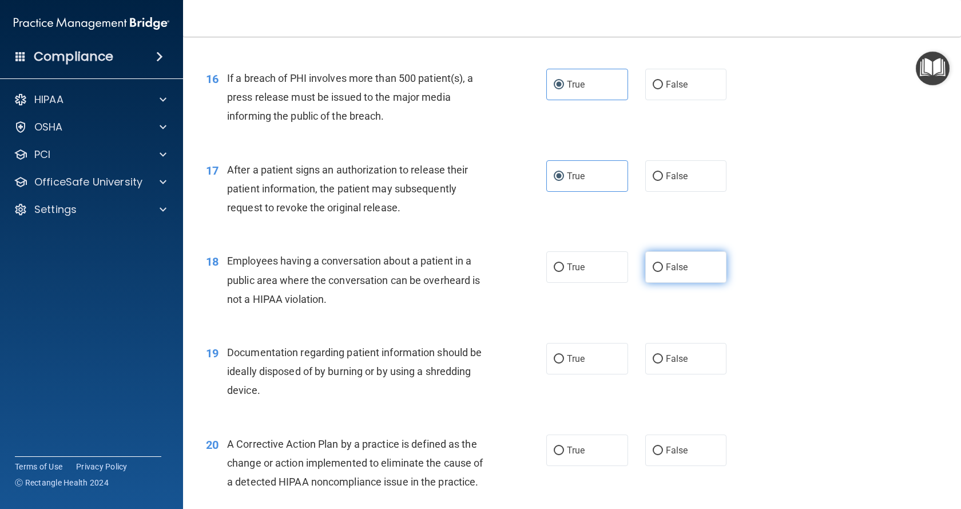
radio input "true"
click at [581, 364] on span "True" at bounding box center [576, 358] width 18 height 11
click at [564, 363] on input "True" at bounding box center [559, 359] width 10 height 9
radio input "true"
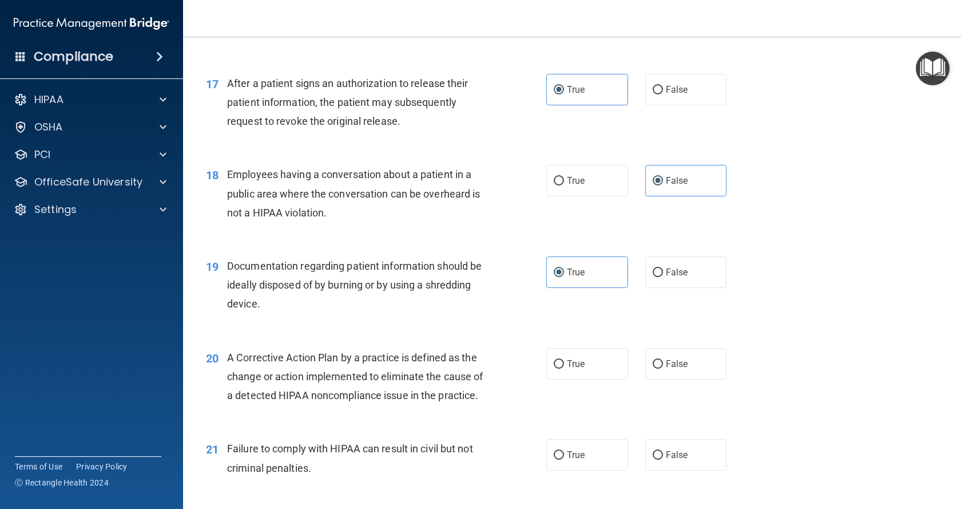
scroll to position [1487, 0]
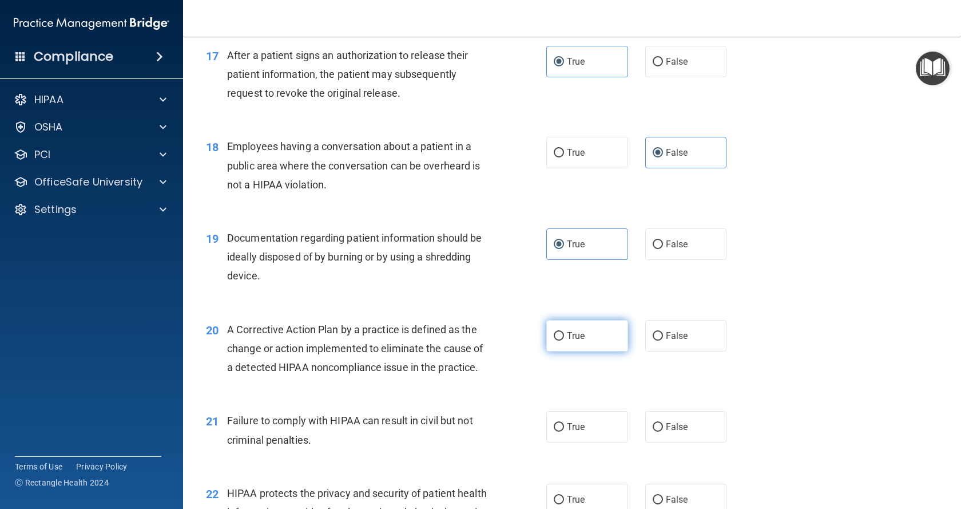
click at [585, 351] on label "True" at bounding box center [587, 335] width 82 height 31
click at [564, 340] on input "True" at bounding box center [559, 336] width 10 height 9
radio input "true"
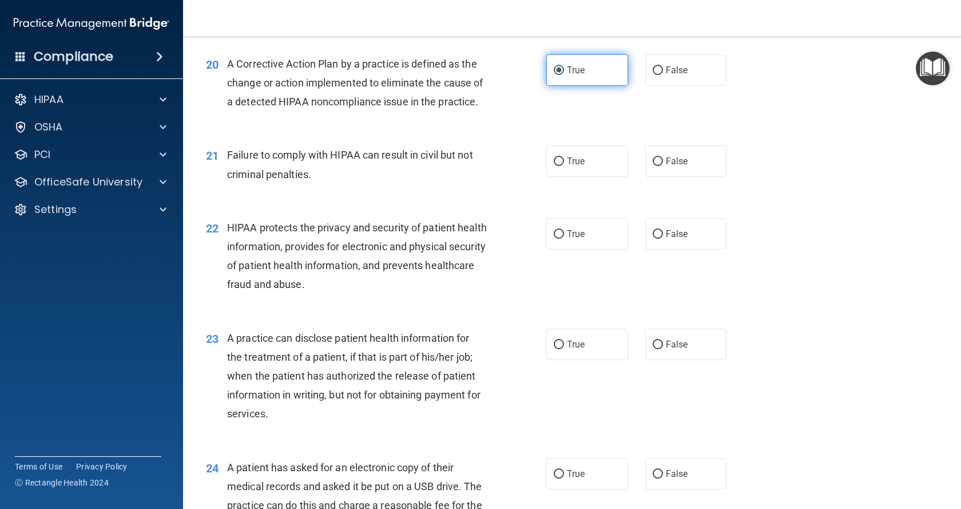
scroll to position [1773, 0]
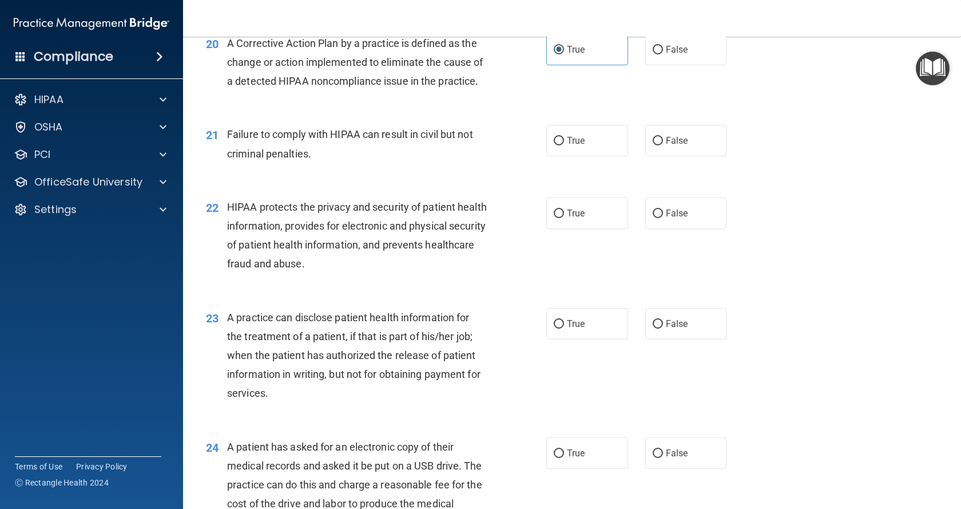
drag, startPoint x: 671, startPoint y: 200, endPoint x: 640, endPoint y: 228, distance: 42.5
click at [671, 146] on span "False" at bounding box center [677, 140] width 22 height 11
click at [663, 145] on input "False" at bounding box center [658, 141] width 10 height 9
radio input "true"
click at [603, 229] on label "True" at bounding box center [587, 212] width 82 height 31
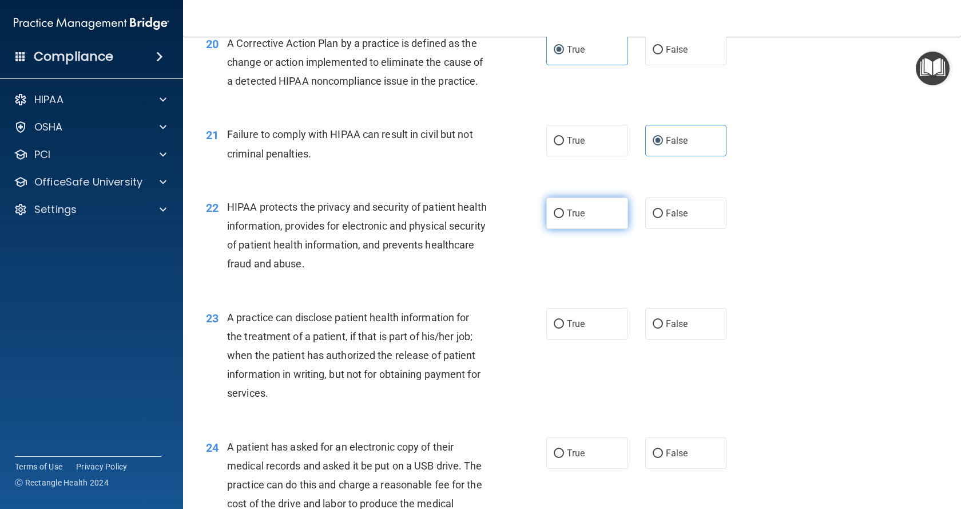
click at [564, 218] on input "True" at bounding box center [559, 213] width 10 height 9
radio input "true"
click at [696, 339] on label "False" at bounding box center [686, 323] width 82 height 31
click at [663, 328] on input "False" at bounding box center [658, 324] width 10 height 9
radio input "true"
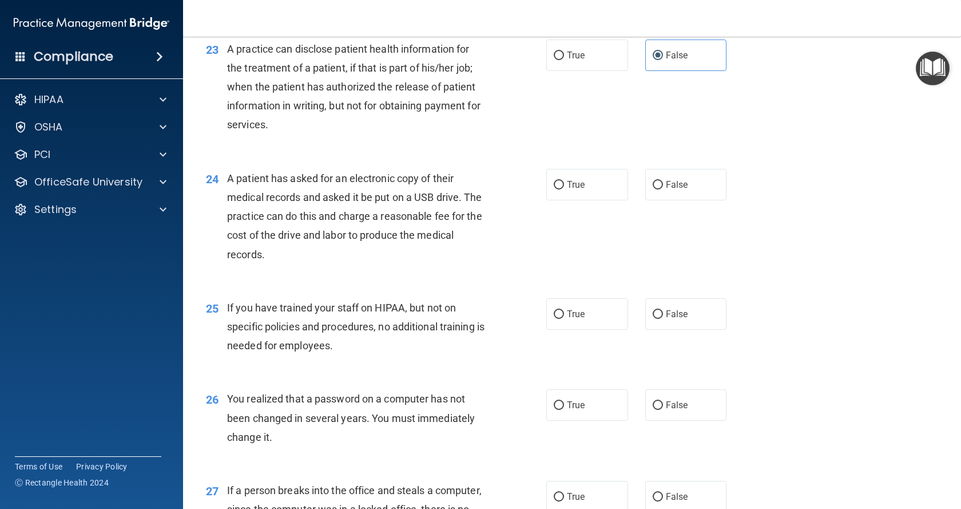
scroll to position [2059, 0]
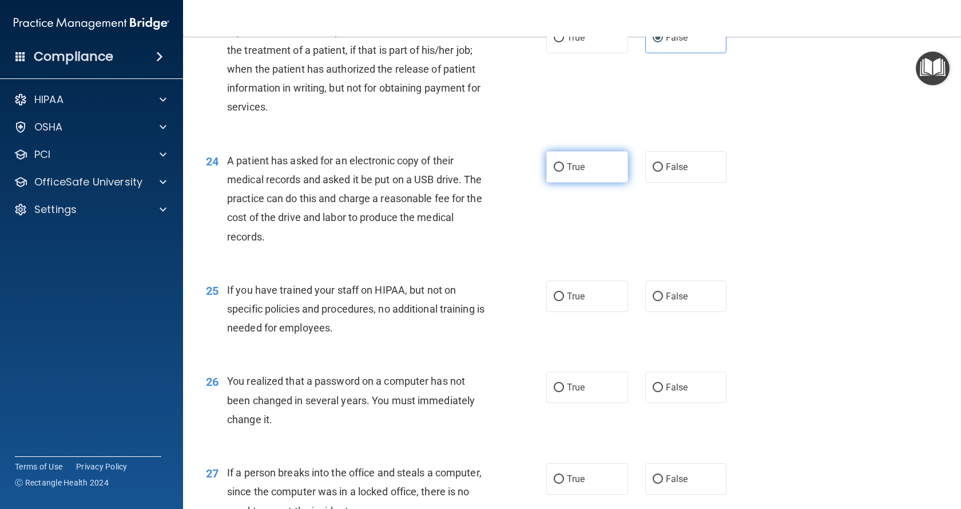
click at [598, 182] on label "True" at bounding box center [587, 166] width 82 height 31
click at [564, 172] on input "True" at bounding box center [559, 167] width 10 height 9
radio input "true"
click at [673, 312] on label "False" at bounding box center [686, 295] width 82 height 31
click at [663, 301] on input "False" at bounding box center [658, 296] width 10 height 9
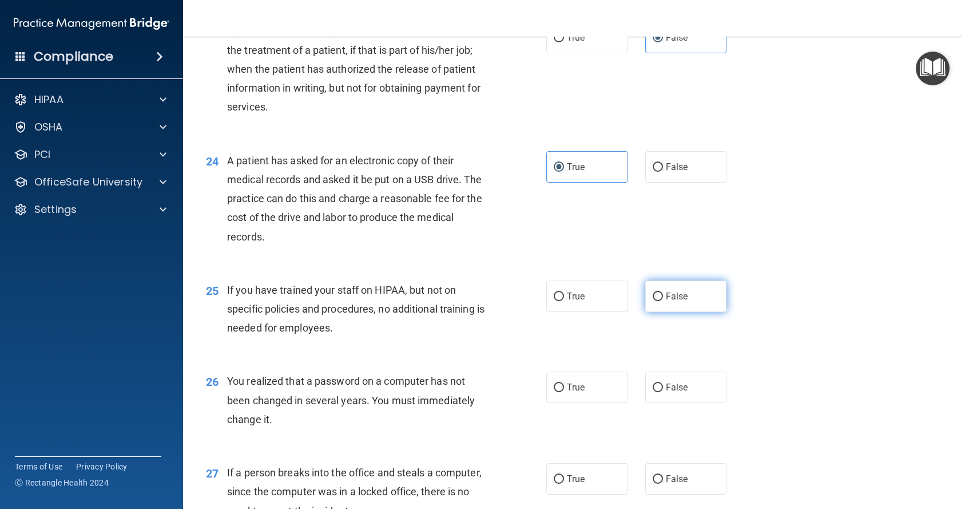
radio input "true"
click at [557, 392] on input "True" at bounding box center [559, 387] width 10 height 9
radio input "true"
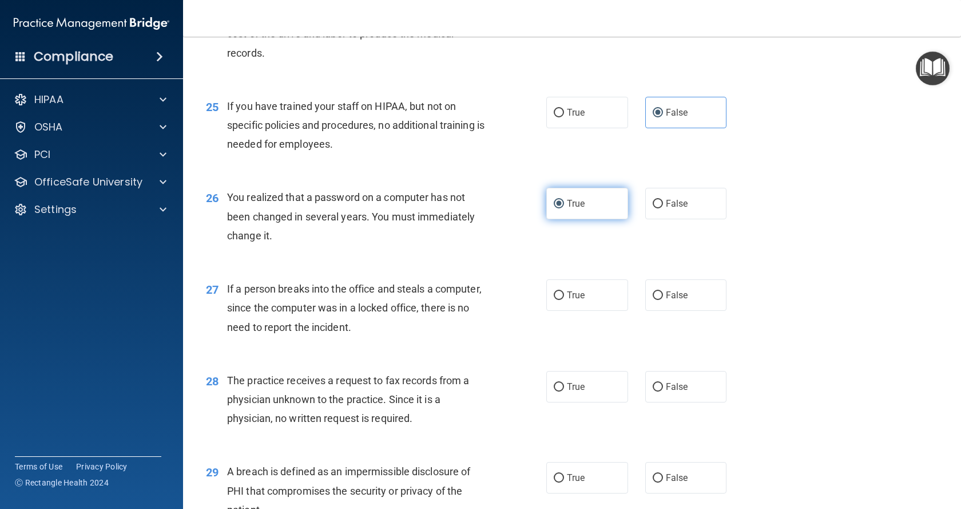
scroll to position [2288, 0]
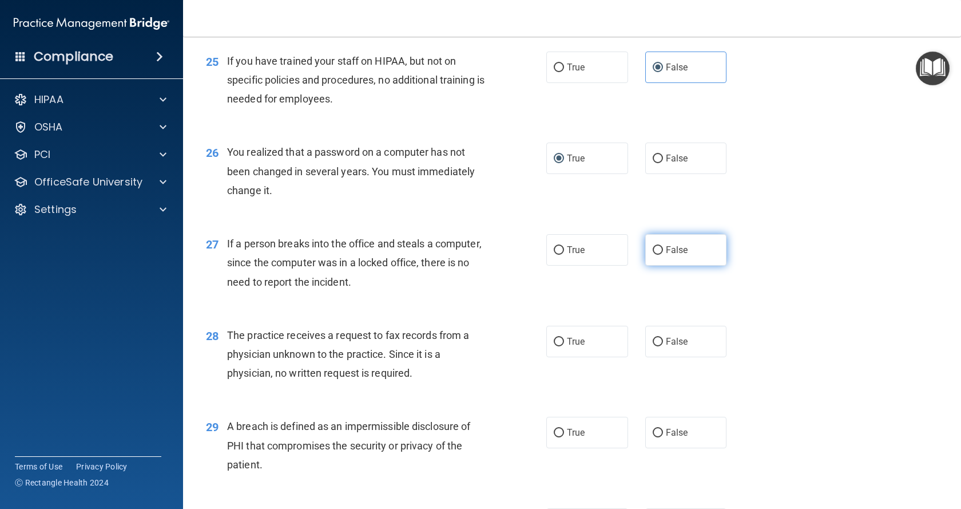
click at [684, 265] on label "False" at bounding box center [686, 249] width 82 height 31
click at [663, 255] on input "False" at bounding box center [658, 250] width 10 height 9
radio input "true"
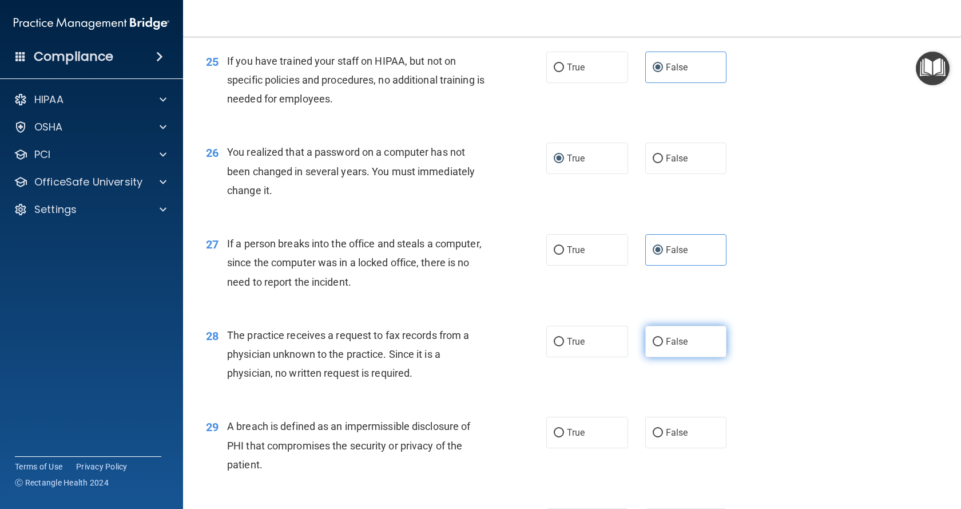
click at [684, 357] on label "False" at bounding box center [686, 340] width 82 height 31
click at [663, 346] on input "False" at bounding box center [658, 341] width 10 height 9
radio input "true"
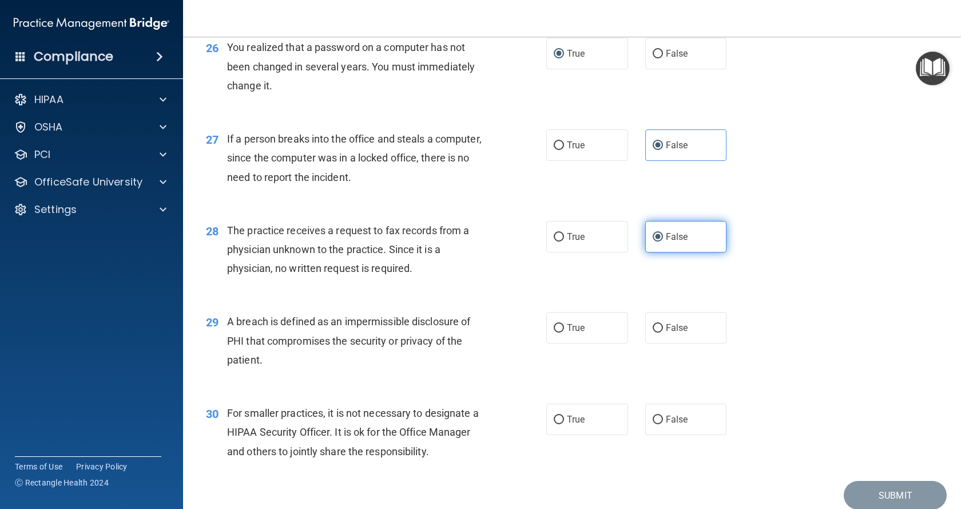
scroll to position [2402, 0]
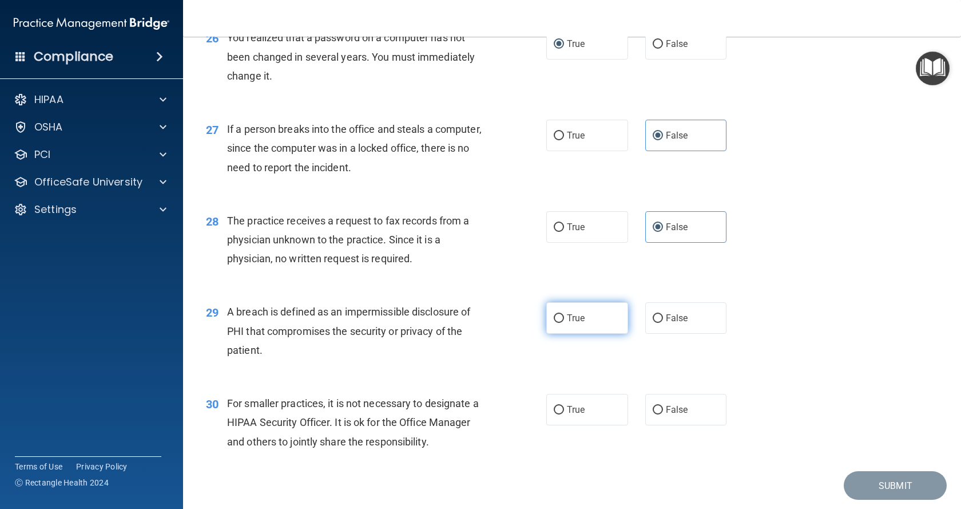
click at [607, 333] on label "True" at bounding box center [587, 317] width 82 height 31
click at [564, 323] on input "True" at bounding box center [559, 318] width 10 height 9
radio input "true"
click at [682, 425] on label "False" at bounding box center [686, 409] width 82 height 31
click at [663, 414] on input "False" at bounding box center [658, 410] width 10 height 9
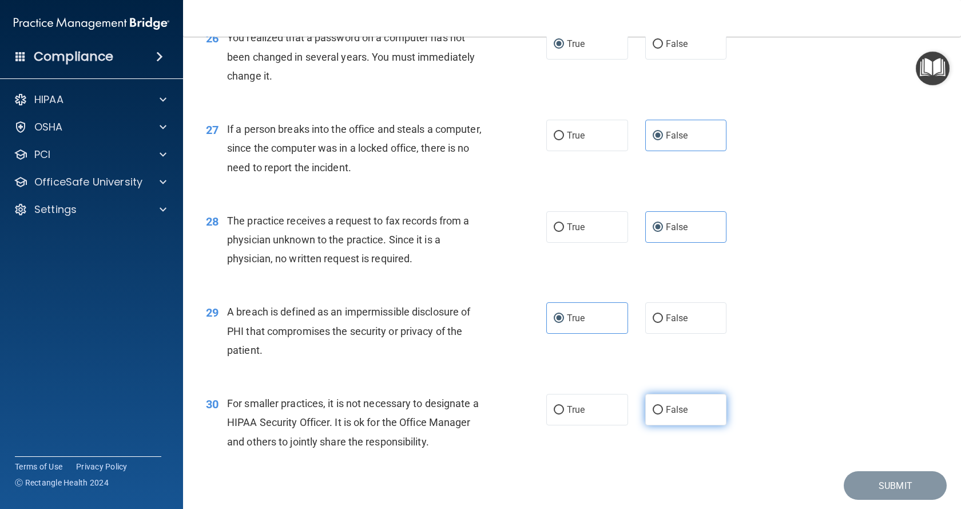
radio input "true"
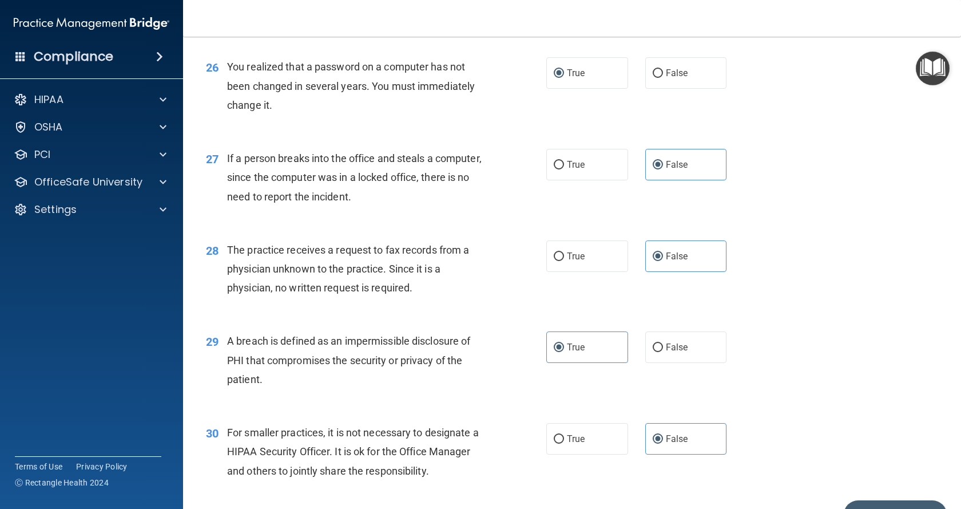
scroll to position [2496, 0]
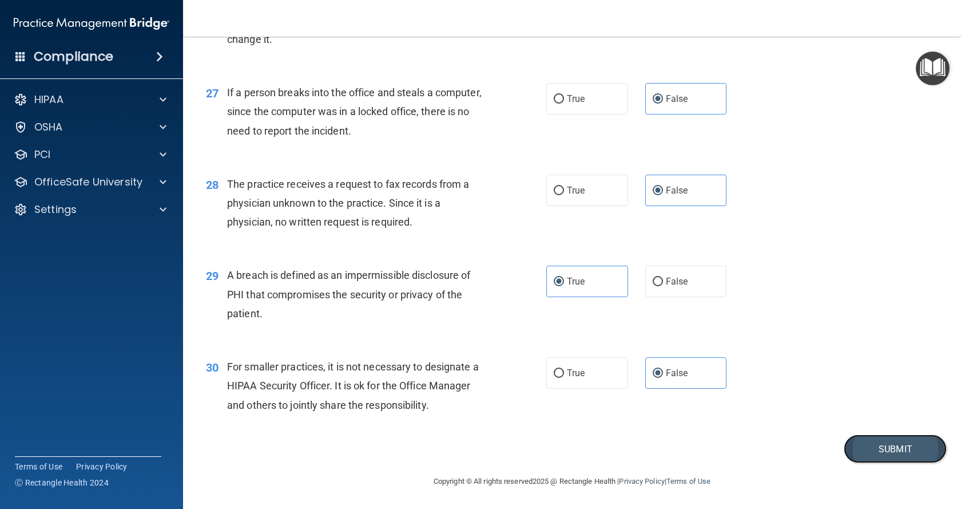
click at [859, 450] on button "Submit" at bounding box center [895, 448] width 103 height 29
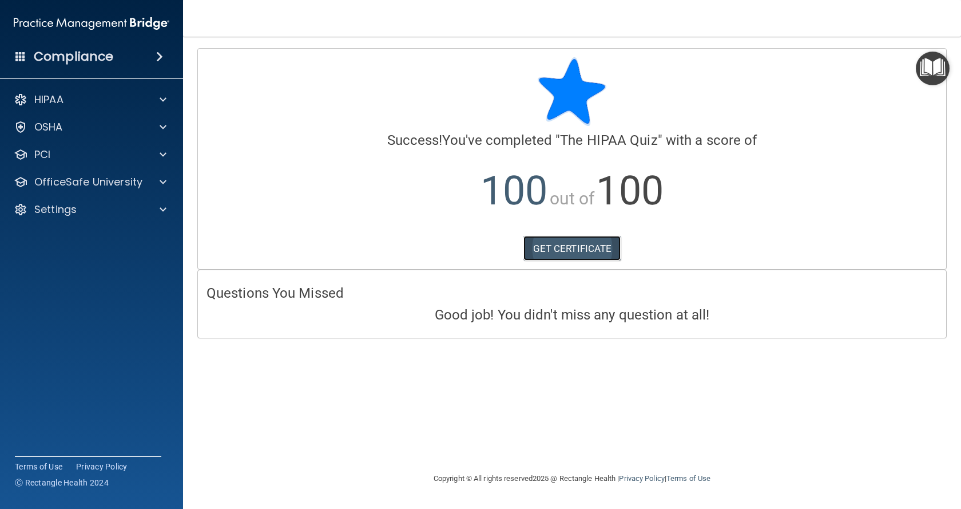
click at [577, 251] on link "GET CERTIFICATE" at bounding box center [572, 248] width 98 height 25
click at [55, 184] on p "OfficeSafe University" at bounding box center [88, 182] width 108 height 14
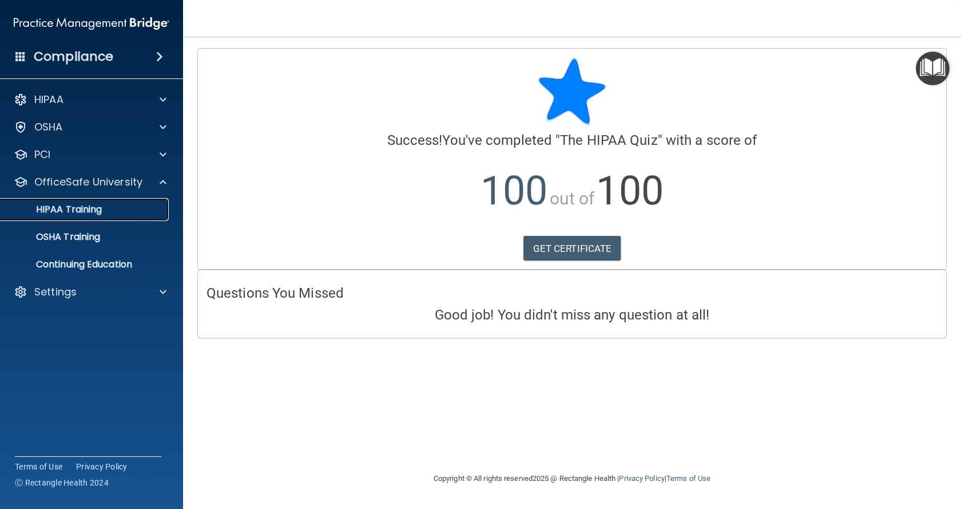
click at [63, 205] on p "HIPAA Training" at bounding box center [54, 209] width 94 height 11
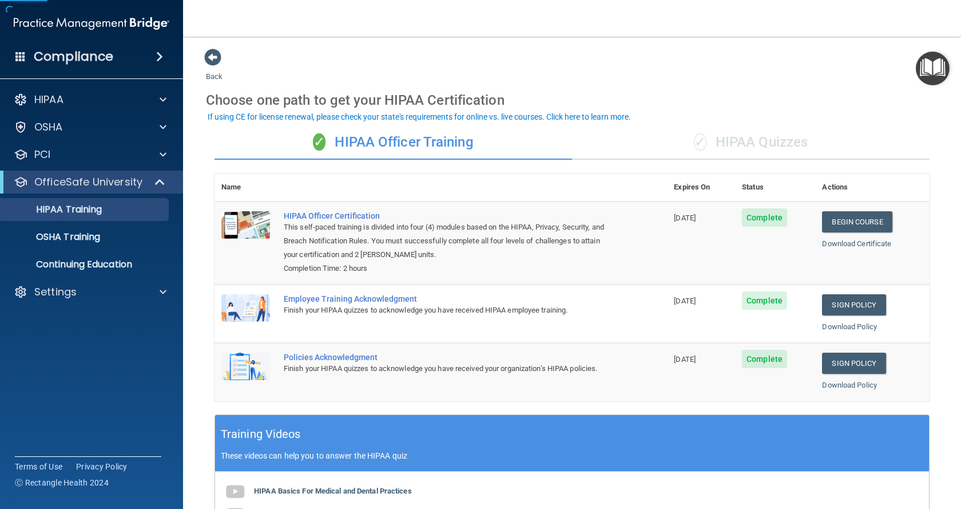
click at [765, 141] on div "✓ HIPAA Quizzes" at bounding box center [751, 142] width 358 height 34
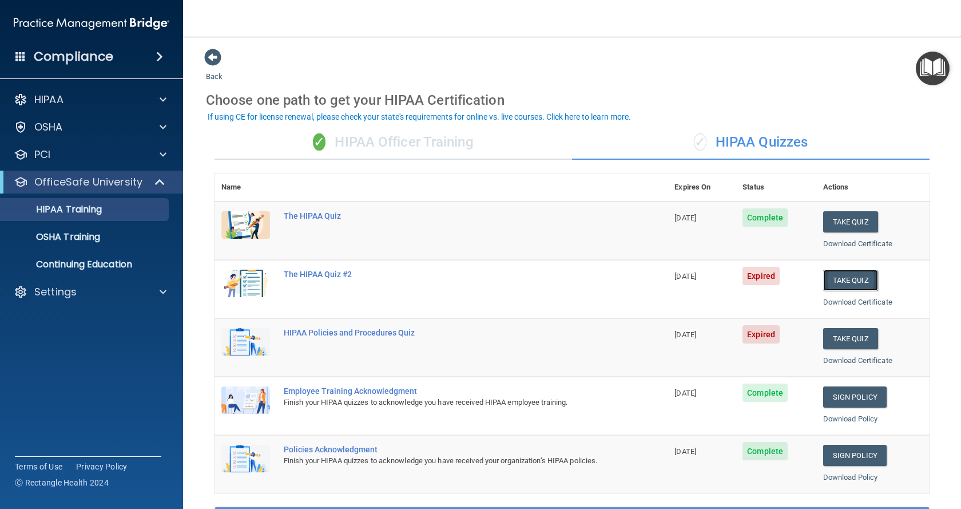
click at [835, 279] on button "Take Quiz" at bounding box center [850, 279] width 55 height 21
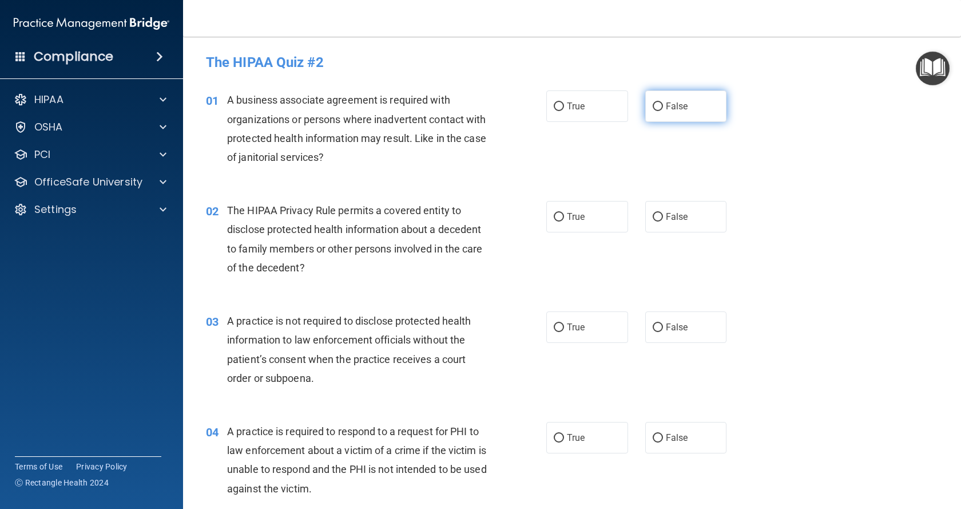
click at [685, 110] on label "False" at bounding box center [686, 105] width 82 height 31
click at [663, 110] on input "False" at bounding box center [658, 106] width 10 height 9
radio input "true"
click at [597, 221] on label "True" at bounding box center [587, 216] width 82 height 31
click at [564, 221] on input "True" at bounding box center [559, 217] width 10 height 9
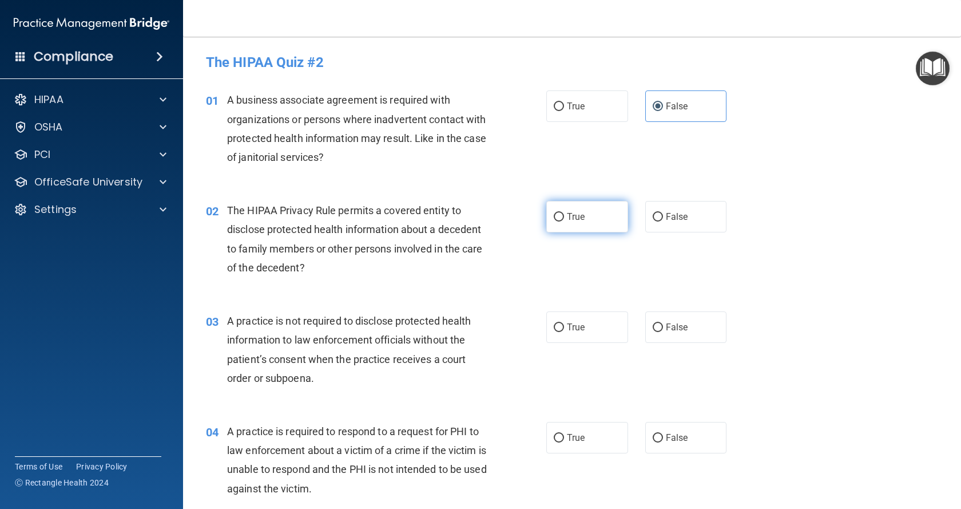
radio input "true"
click at [666, 327] on span "False" at bounding box center [677, 326] width 22 height 11
click at [662, 327] on input "False" at bounding box center [658, 327] width 10 height 9
radio input "true"
click at [598, 442] on label "True" at bounding box center [587, 437] width 82 height 31
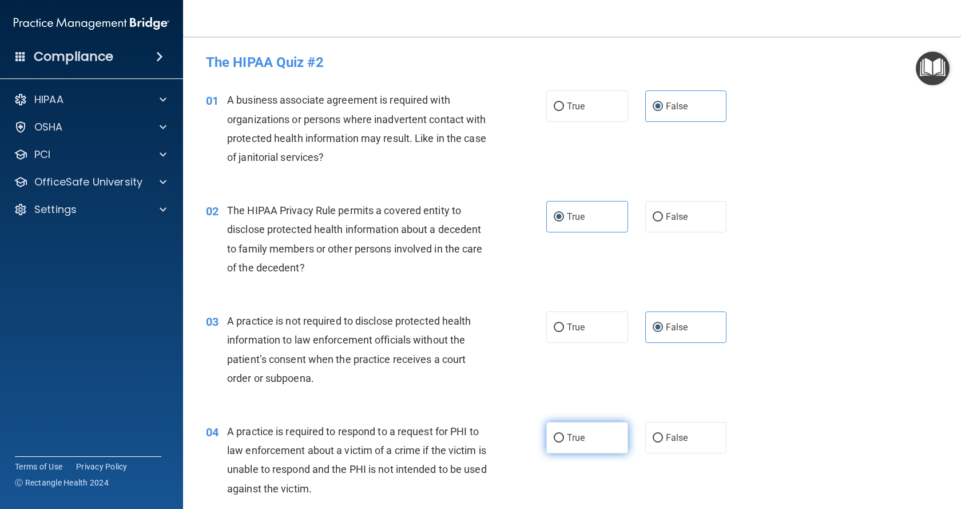
click at [564, 442] on input "True" at bounding box center [559, 438] width 10 height 9
radio input "true"
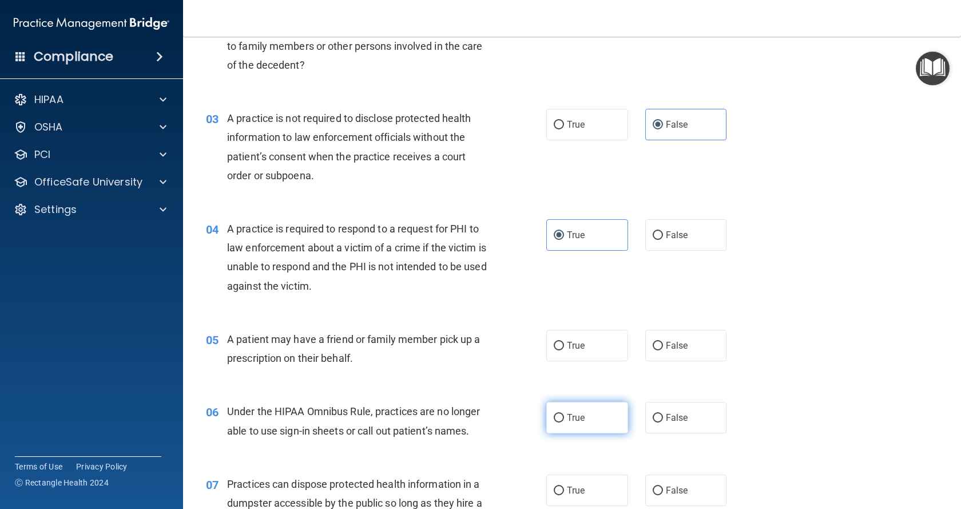
scroll to position [229, 0]
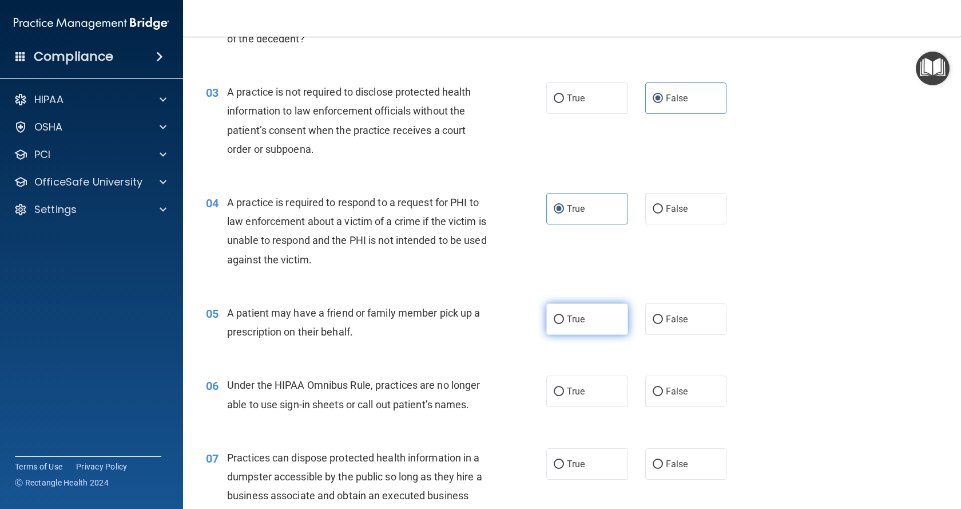
click at [589, 324] on label "True" at bounding box center [587, 318] width 82 height 31
click at [564, 324] on input "True" at bounding box center [559, 319] width 10 height 9
radio input "true"
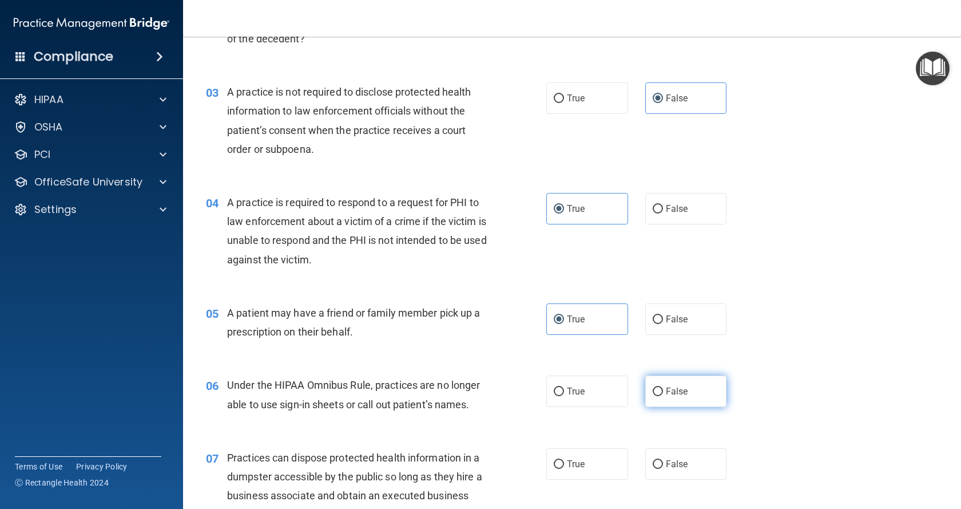
click at [669, 390] on span "False" at bounding box center [677, 391] width 22 height 11
click at [663, 390] on input "False" at bounding box center [658, 391] width 10 height 9
radio input "true"
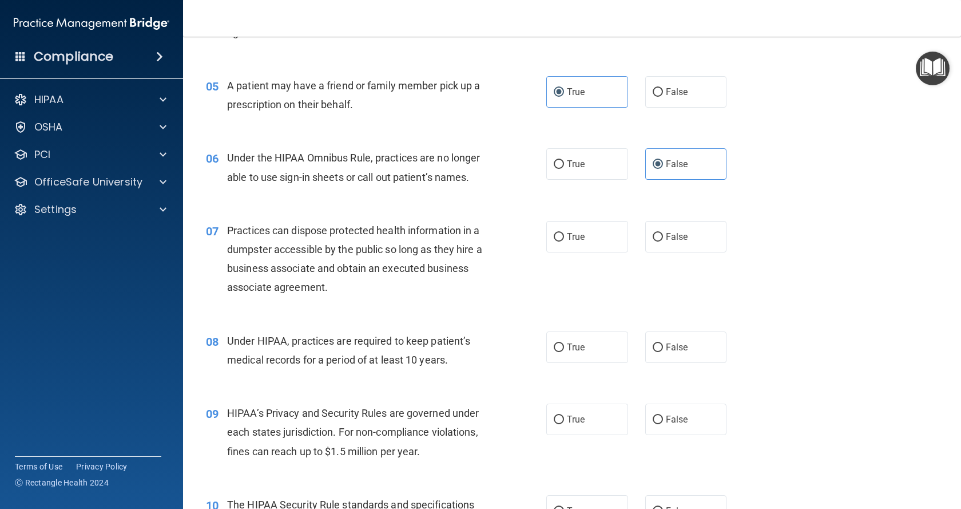
scroll to position [458, 0]
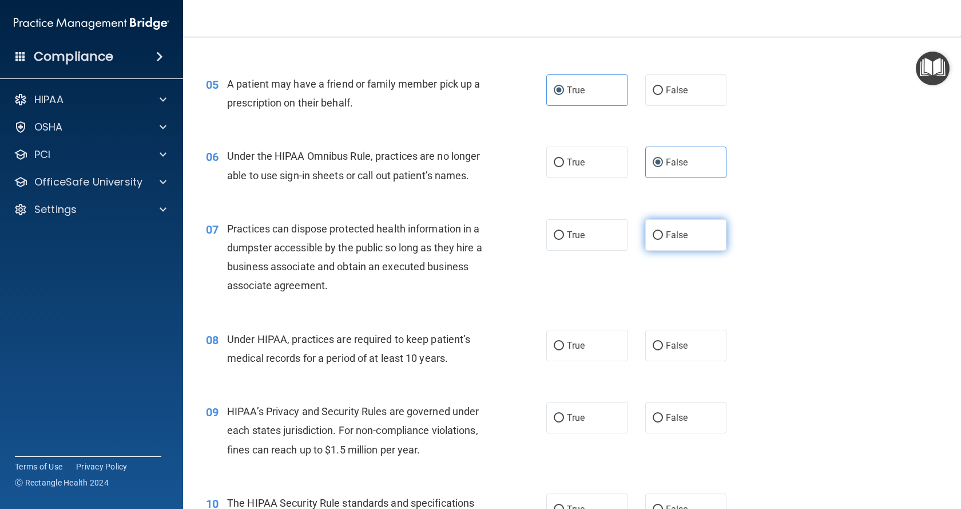
click at [676, 237] on span "False" at bounding box center [677, 234] width 22 height 11
click at [663, 237] on input "False" at bounding box center [658, 235] width 10 height 9
radio input "true"
drag, startPoint x: 683, startPoint y: 340, endPoint x: 687, endPoint y: 410, distance: 69.9
click at [683, 340] on label "False" at bounding box center [686, 344] width 82 height 31
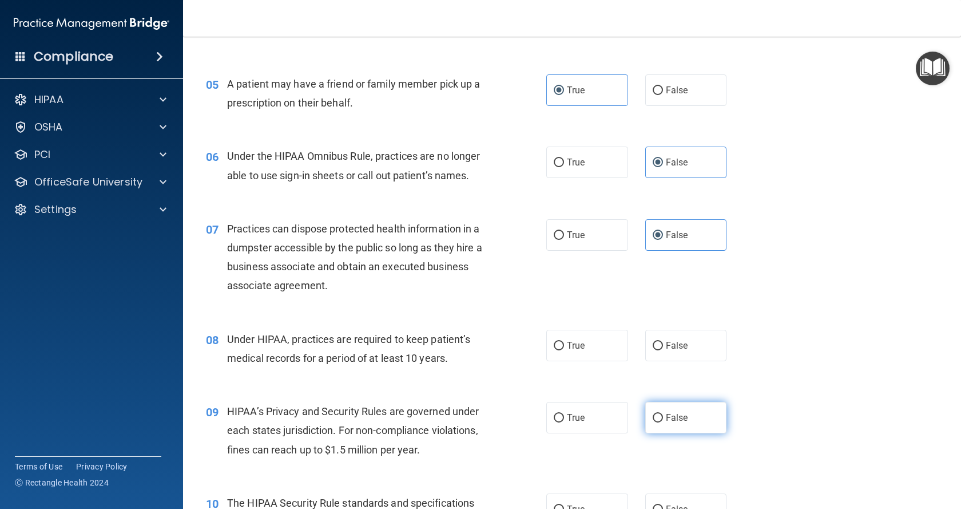
click at [663, 341] on input "False" at bounding box center [658, 345] width 10 height 9
radio input "true"
click at [687, 413] on label "False" at bounding box center [686, 417] width 82 height 31
click at [663, 414] on input "False" at bounding box center [658, 418] width 10 height 9
radio input "true"
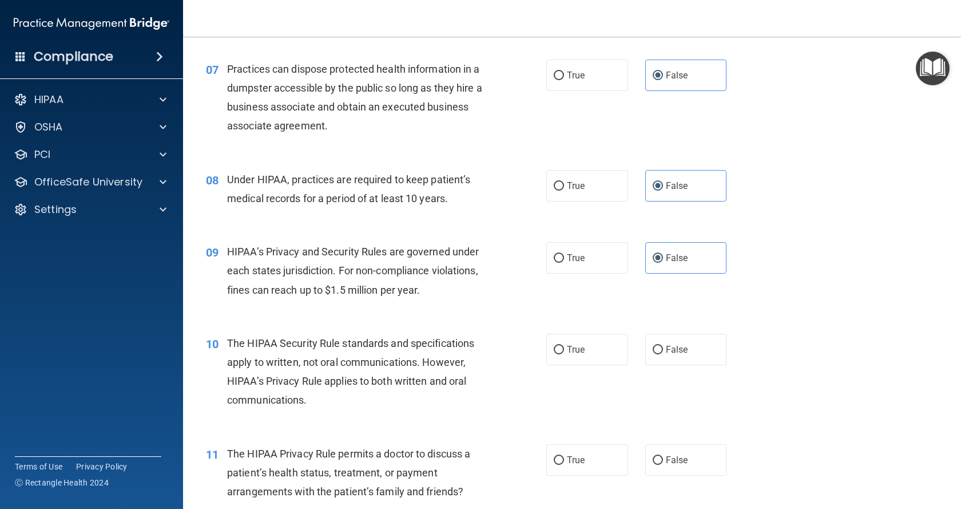
scroll to position [629, 0]
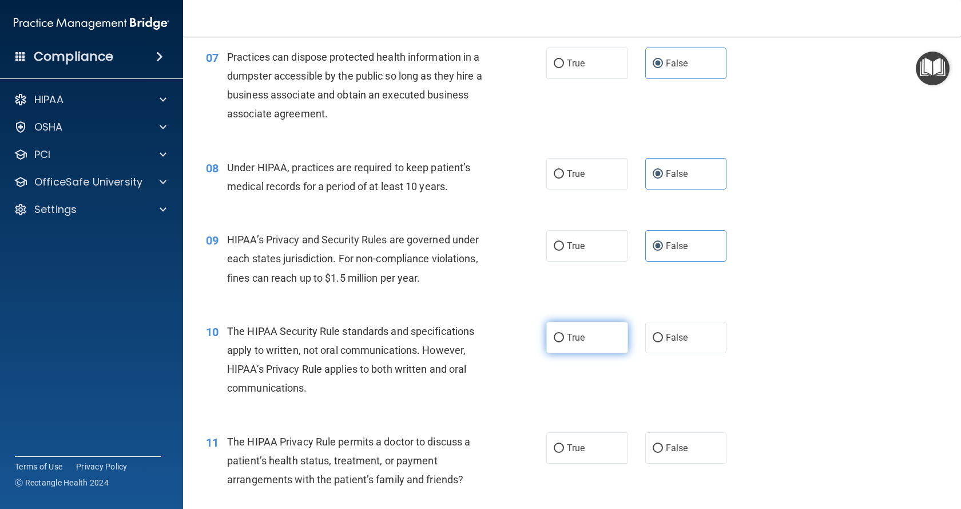
click at [561, 335] on label "True" at bounding box center [587, 336] width 82 height 31
click at [561, 335] on input "True" at bounding box center [559, 337] width 10 height 9
radio input "true"
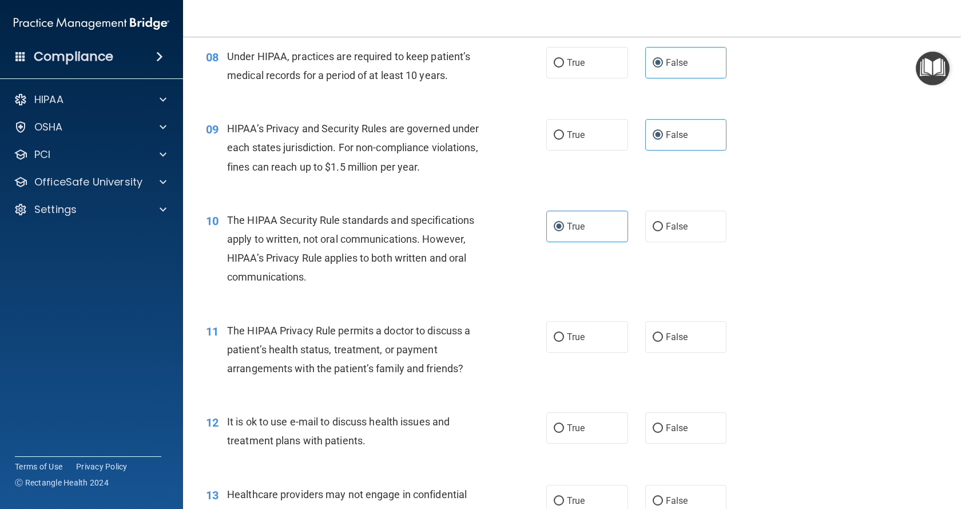
scroll to position [744, 0]
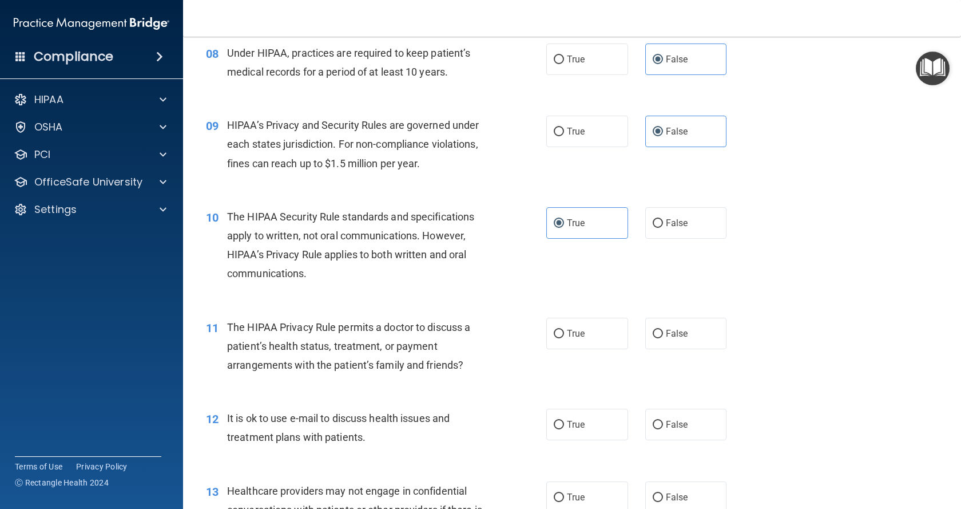
drag, startPoint x: 577, startPoint y: 333, endPoint x: 582, endPoint y: 382, distance: 49.5
click at [577, 333] on span "True" at bounding box center [576, 333] width 18 height 11
click at [564, 333] on input "True" at bounding box center [559, 333] width 10 height 9
radio input "true"
click at [580, 411] on label "True" at bounding box center [587, 423] width 82 height 31
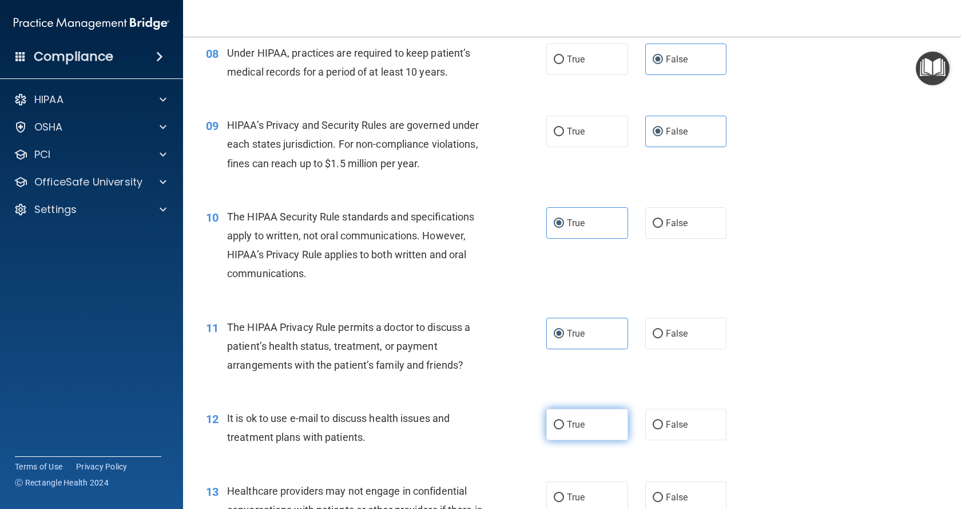
click at [564, 420] on input "True" at bounding box center [559, 424] width 10 height 9
radio input "true"
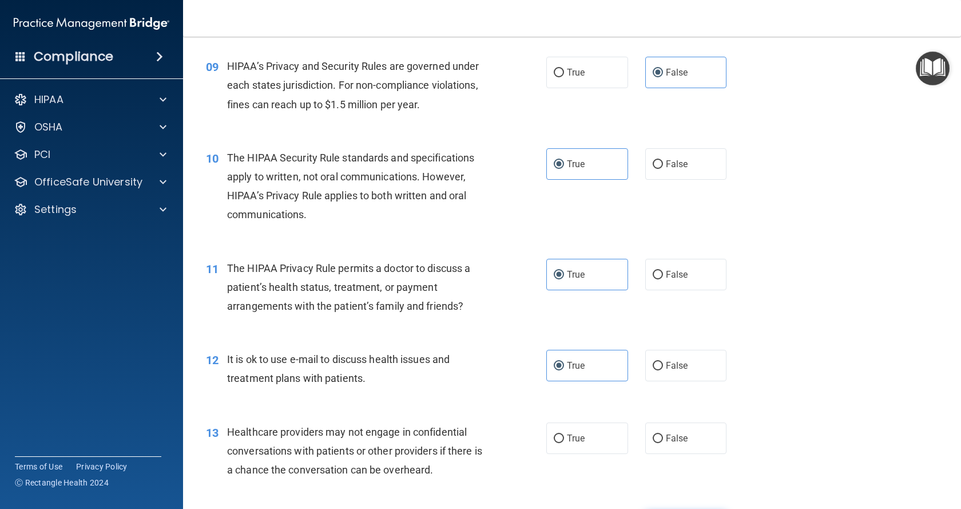
scroll to position [915, 0]
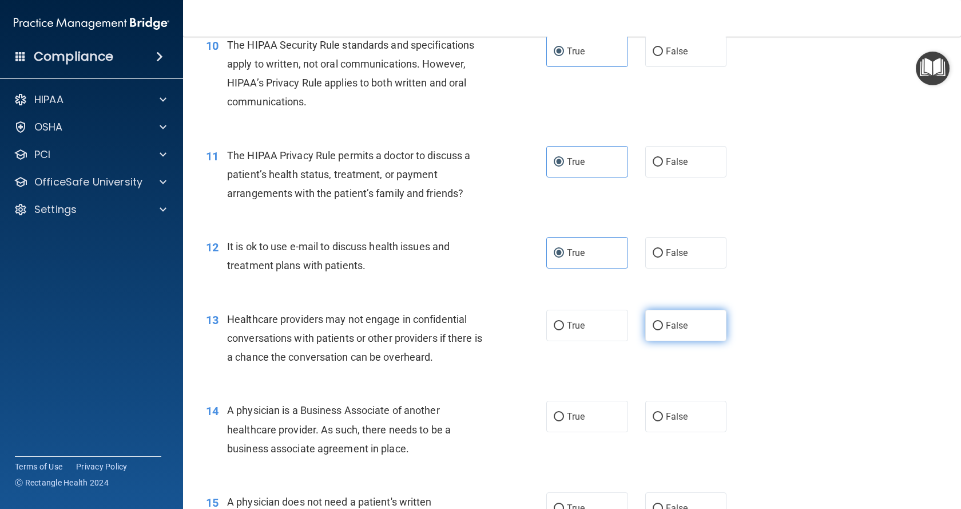
click at [704, 328] on label "False" at bounding box center [686, 324] width 82 height 31
click at [663, 328] on input "False" at bounding box center [658, 325] width 10 height 9
radio input "true"
click at [697, 410] on label "False" at bounding box center [686, 415] width 82 height 31
click at [663, 412] on input "False" at bounding box center [658, 416] width 10 height 9
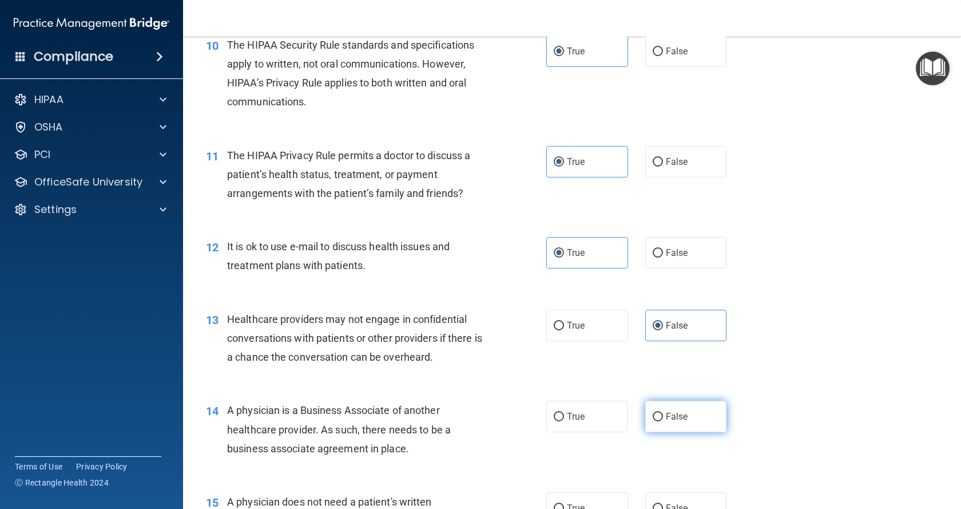
radio input "true"
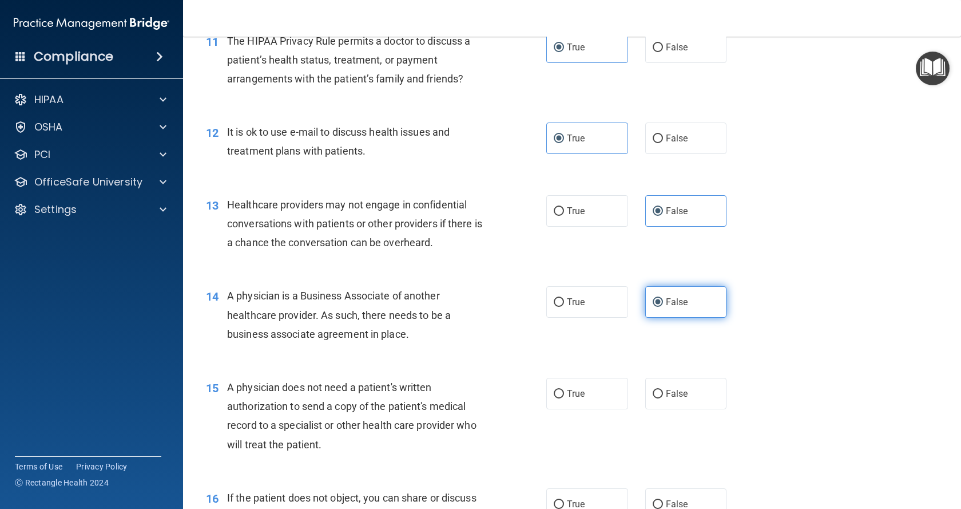
scroll to position [1201, 0]
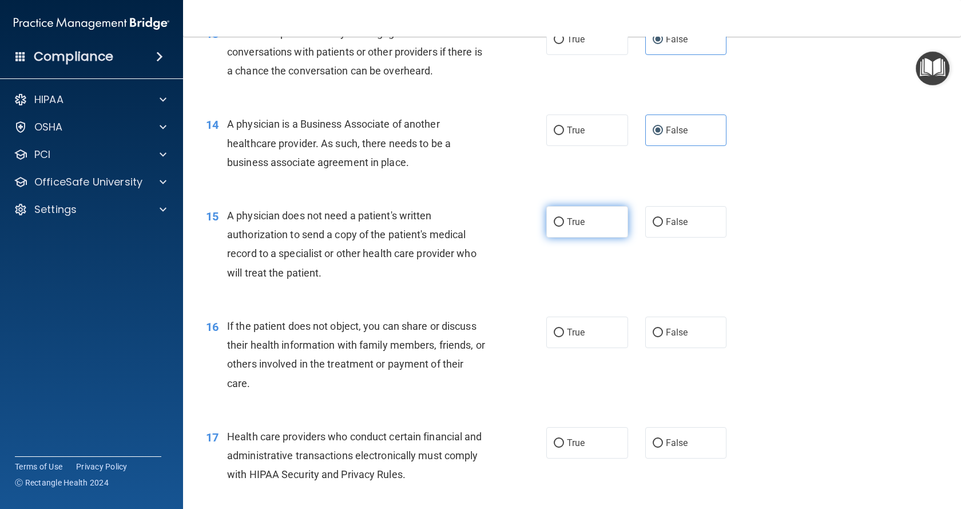
click at [583, 221] on label "True" at bounding box center [587, 221] width 82 height 31
click at [564, 221] on input "True" at bounding box center [559, 222] width 10 height 9
radio input "true"
click at [589, 335] on label "True" at bounding box center [587, 331] width 82 height 31
click at [564, 335] on input "True" at bounding box center [559, 332] width 10 height 9
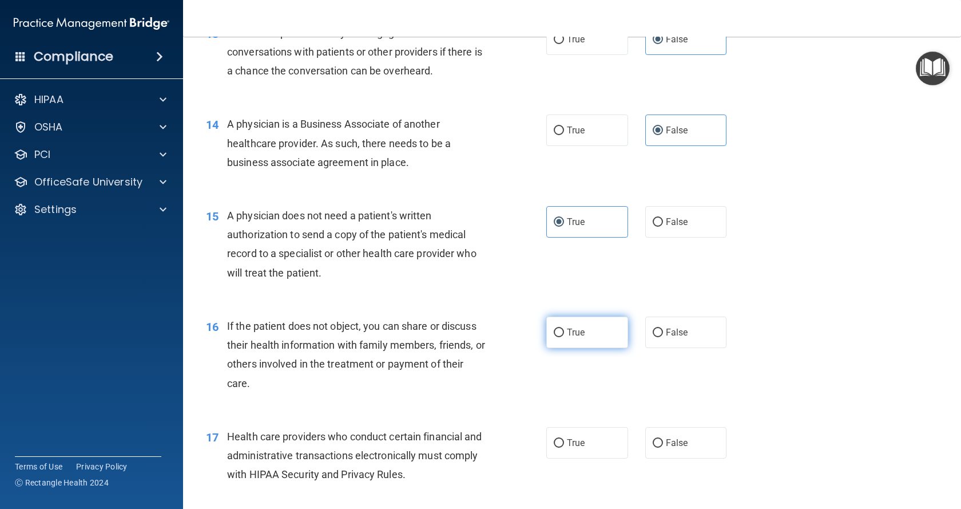
radio input "true"
click at [586, 438] on label "True" at bounding box center [587, 442] width 82 height 31
click at [564, 439] on input "True" at bounding box center [559, 443] width 10 height 9
radio input "true"
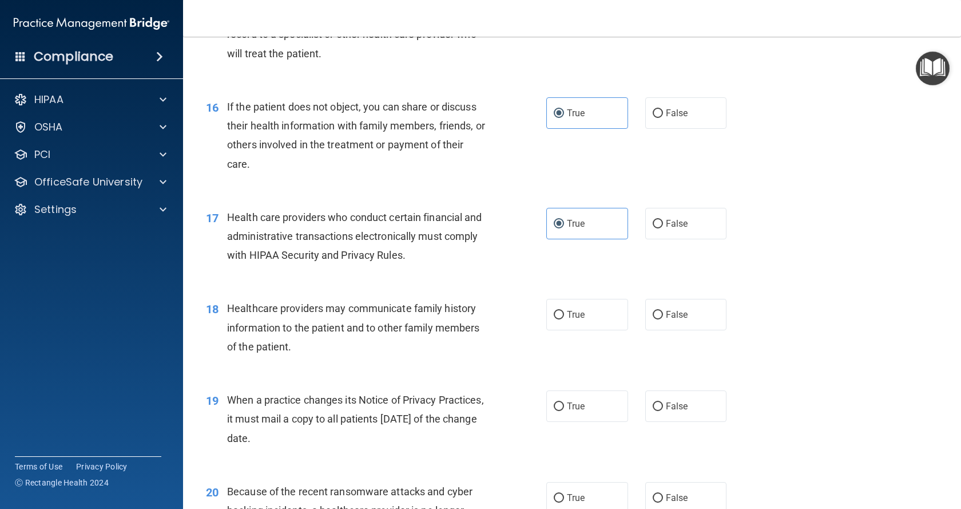
scroll to position [1430, 0]
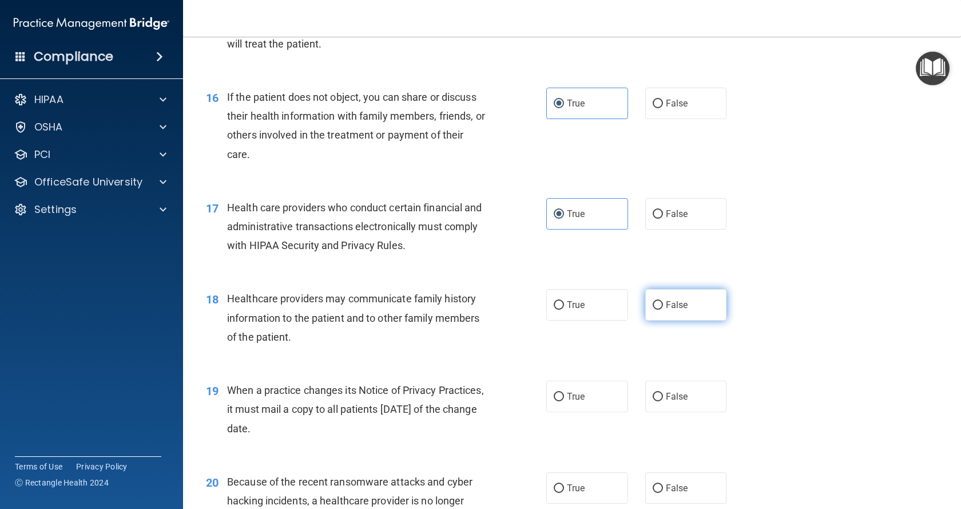
click at [686, 305] on label "False" at bounding box center [686, 304] width 82 height 31
click at [663, 305] on input "False" at bounding box center [658, 305] width 10 height 9
radio input "true"
click at [675, 390] on label "False" at bounding box center [686, 395] width 82 height 31
click at [663, 392] on input "False" at bounding box center [658, 396] width 10 height 9
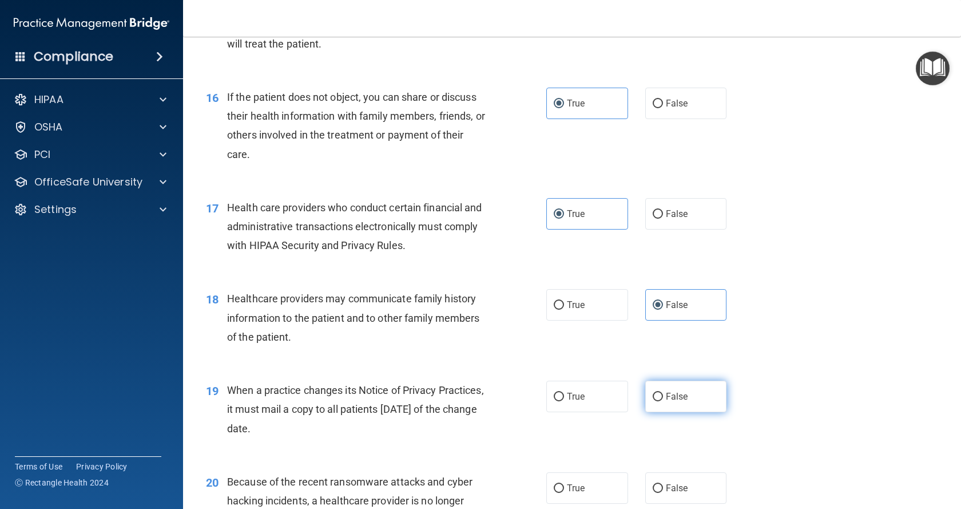
radio input "true"
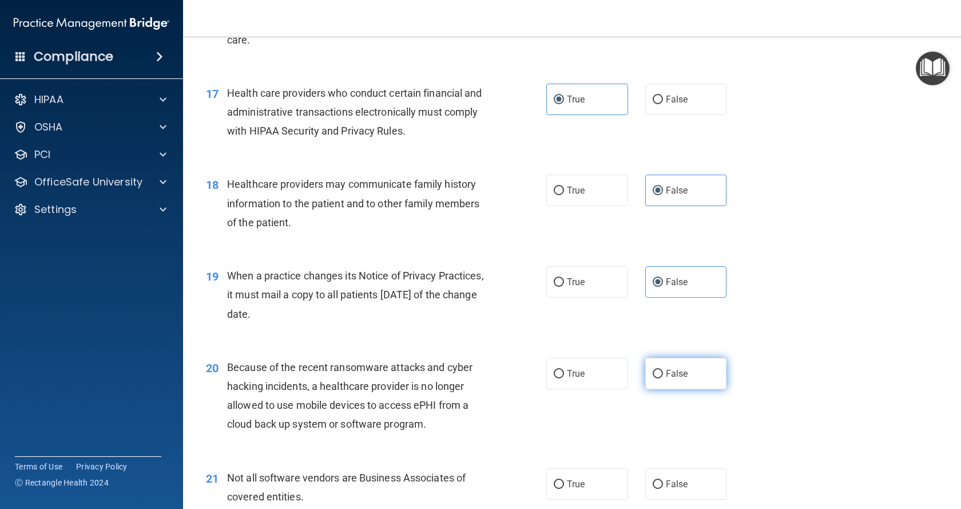
click at [680, 374] on span "False" at bounding box center [677, 373] width 22 height 11
click at [663, 374] on input "False" at bounding box center [658, 374] width 10 height 9
radio input "true"
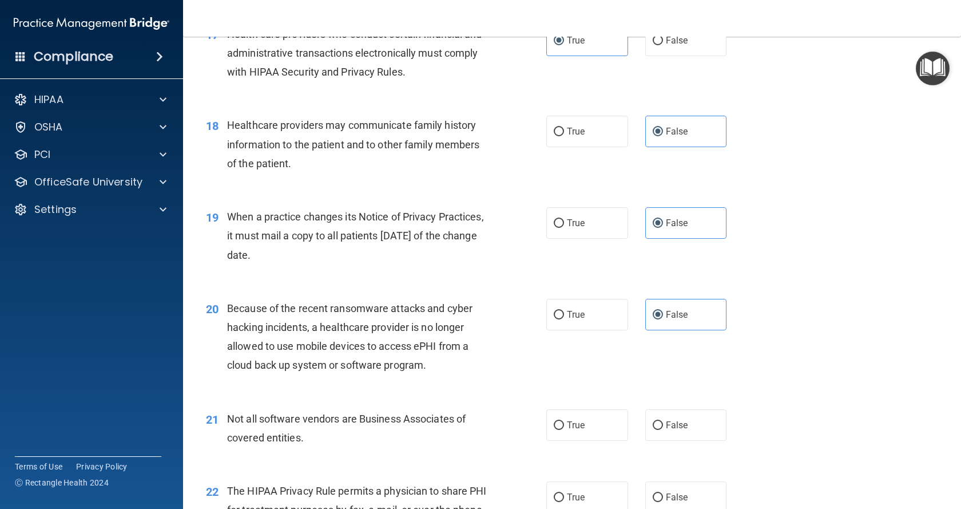
scroll to position [1773, 0]
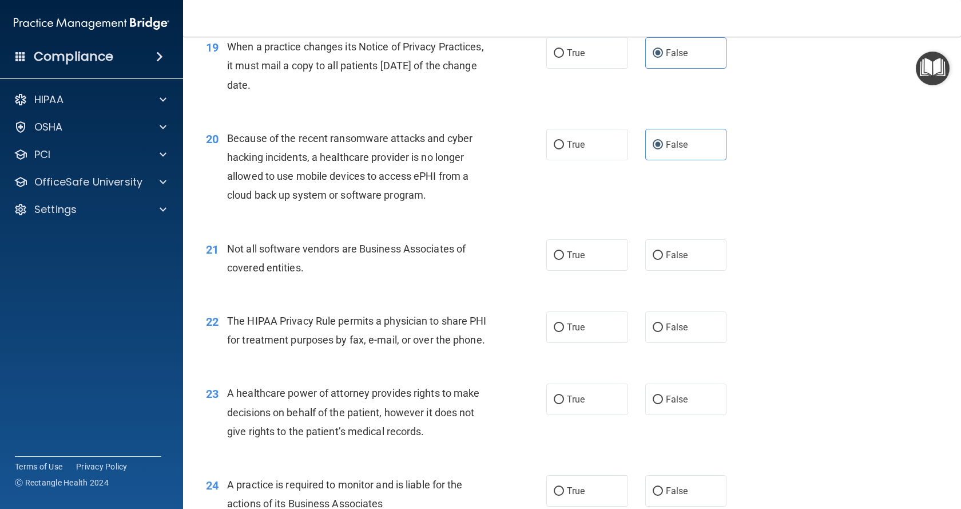
drag, startPoint x: 587, startPoint y: 256, endPoint x: 593, endPoint y: 309, distance: 52.9
click at [588, 256] on label "True" at bounding box center [587, 254] width 82 height 31
click at [564, 256] on input "True" at bounding box center [559, 255] width 10 height 9
radio input "true"
click at [593, 326] on label "True" at bounding box center [587, 326] width 82 height 31
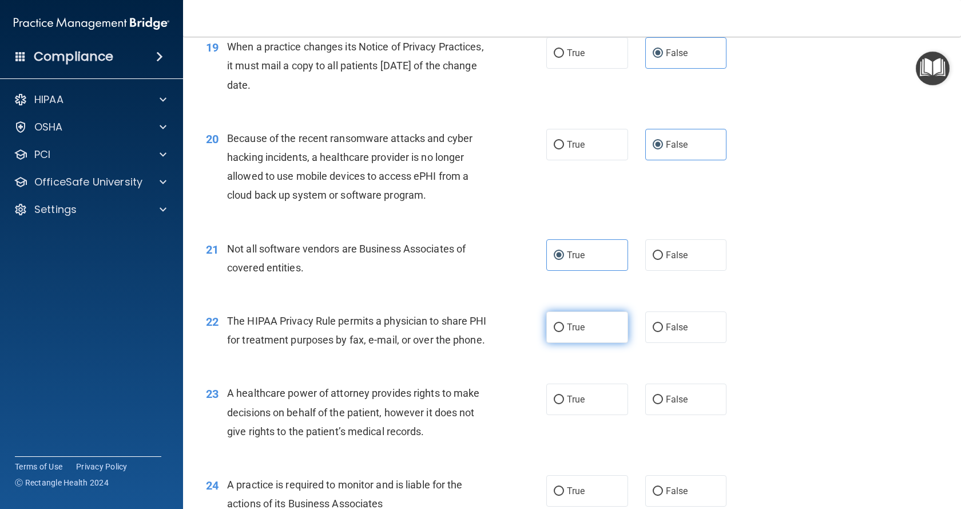
click at [564, 326] on input "True" at bounding box center [559, 327] width 10 height 9
radio input "true"
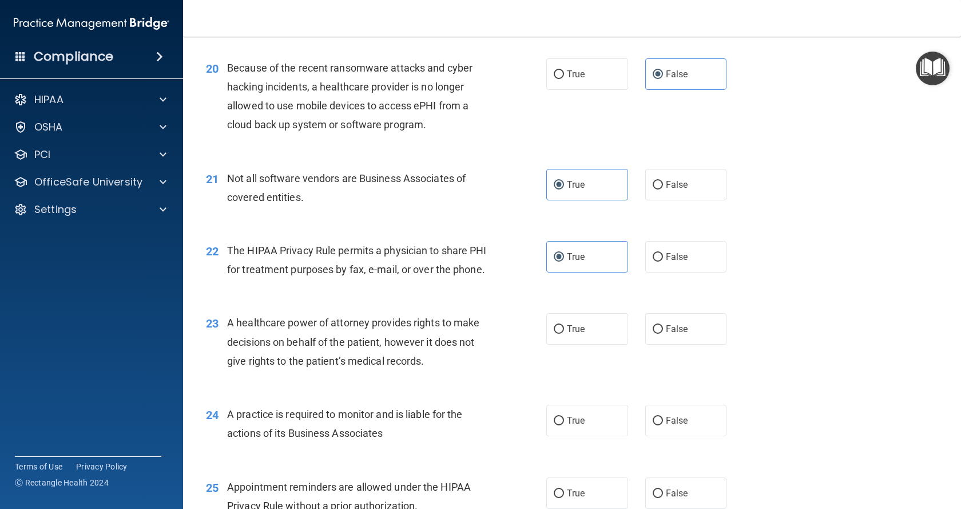
scroll to position [1945, 0]
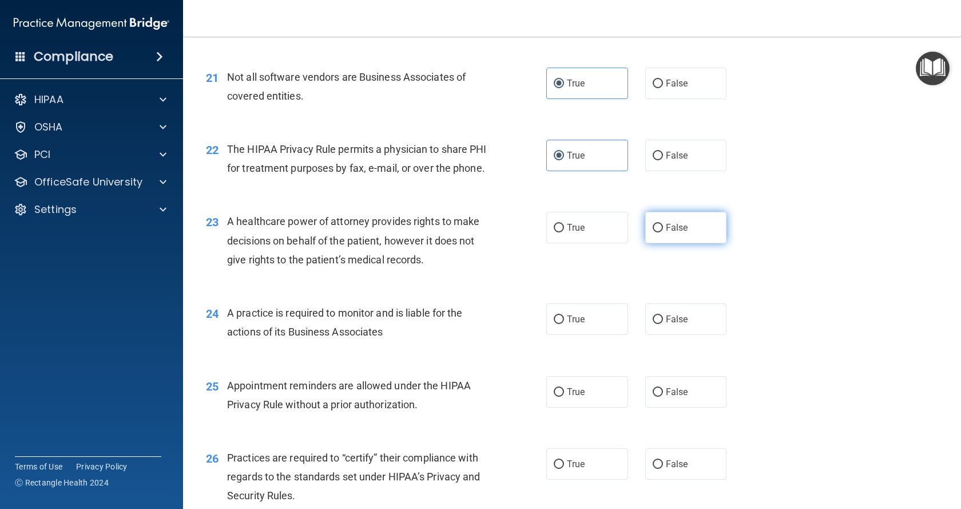
click at [689, 243] on label "False" at bounding box center [686, 227] width 82 height 31
click at [663, 232] on input "False" at bounding box center [658, 228] width 10 height 9
radio input "true"
click at [690, 335] on label "False" at bounding box center [686, 318] width 82 height 31
click at [663, 324] on input "False" at bounding box center [658, 319] width 10 height 9
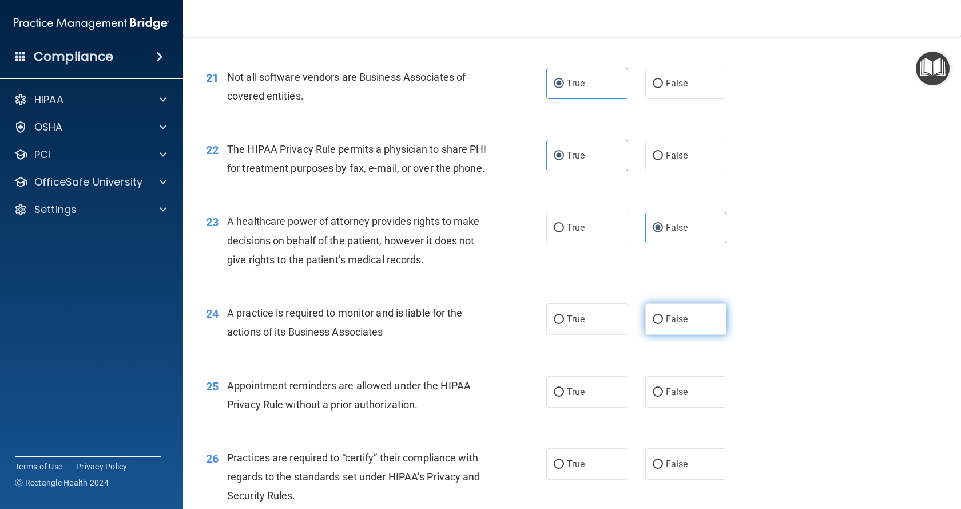
radio input "true"
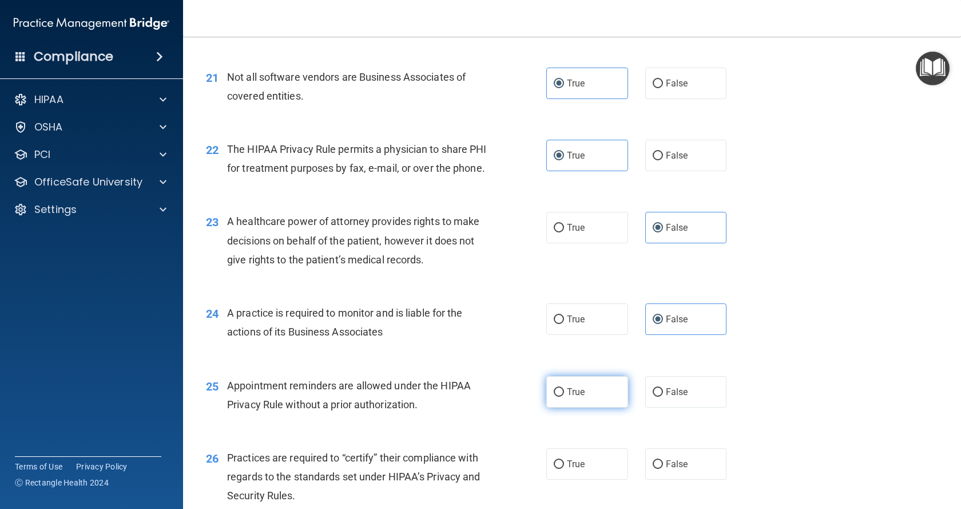
click at [590, 403] on label "True" at bounding box center [587, 391] width 82 height 31
click at [564, 396] on input "True" at bounding box center [559, 392] width 10 height 9
radio input "true"
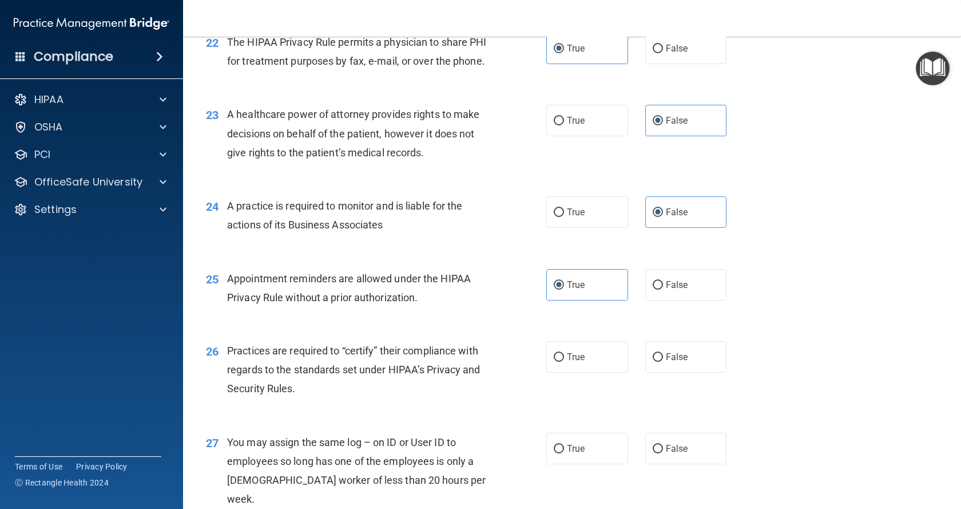
scroll to position [2174, 0]
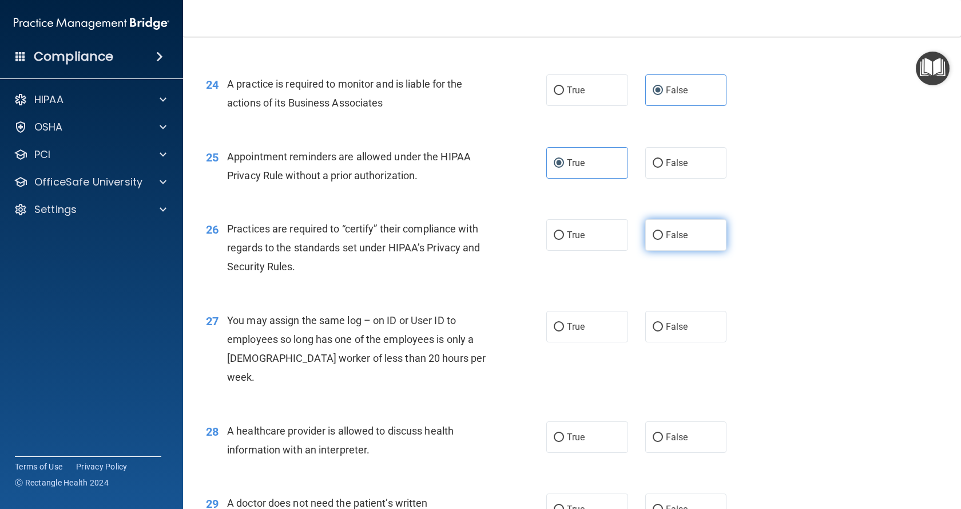
click at [684, 251] on label "False" at bounding box center [686, 234] width 82 height 31
click at [663, 240] on input "False" at bounding box center [658, 235] width 10 height 9
radio input "true"
click at [680, 337] on label "False" at bounding box center [686, 326] width 82 height 31
click at [663, 331] on input "False" at bounding box center [658, 327] width 10 height 9
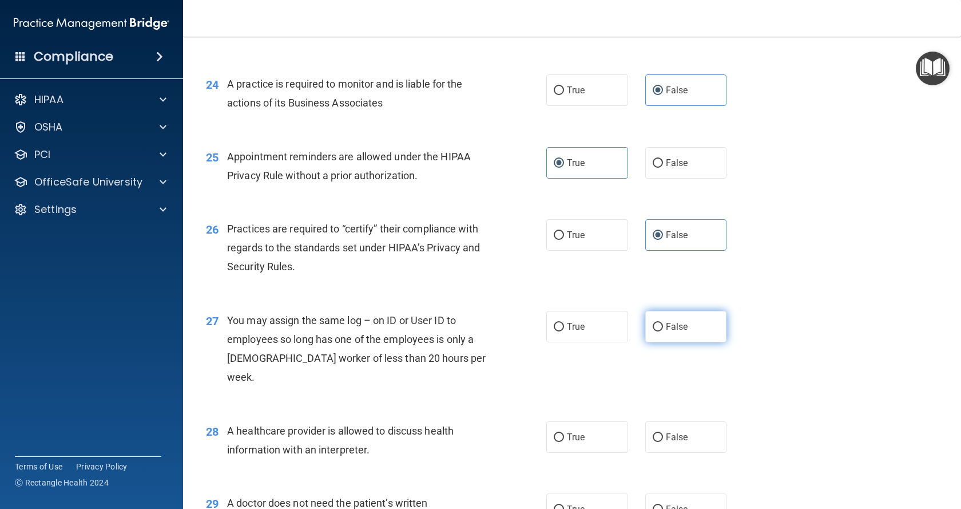
radio input "true"
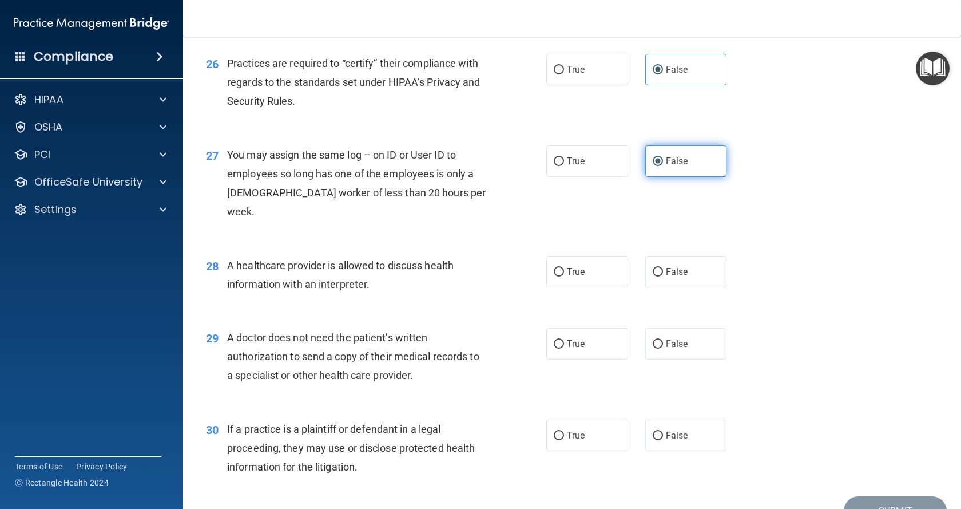
scroll to position [2345, 0]
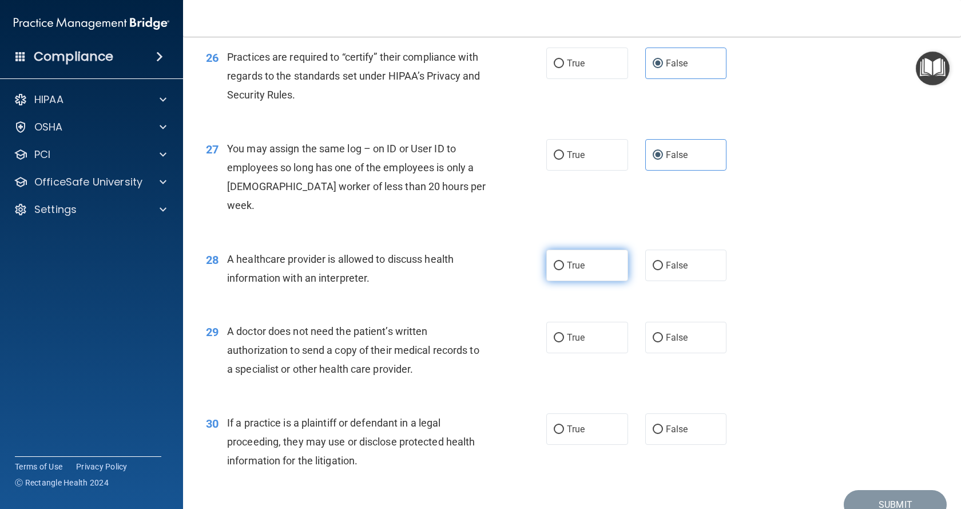
click at [601, 266] on label "True" at bounding box center [587, 264] width 82 height 31
click at [564, 266] on input "True" at bounding box center [559, 265] width 10 height 9
radio input "true"
click at [593, 341] on label "True" at bounding box center [587, 336] width 82 height 31
click at [564, 341] on input "True" at bounding box center [559, 337] width 10 height 9
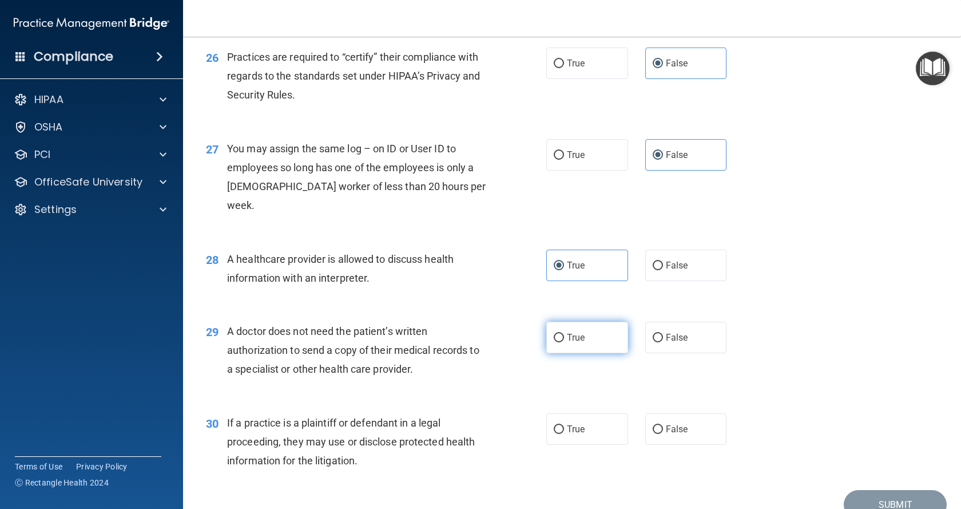
radio input "true"
click at [593, 424] on label "True" at bounding box center [587, 428] width 82 height 31
click at [564, 425] on input "True" at bounding box center [559, 429] width 10 height 9
radio input "true"
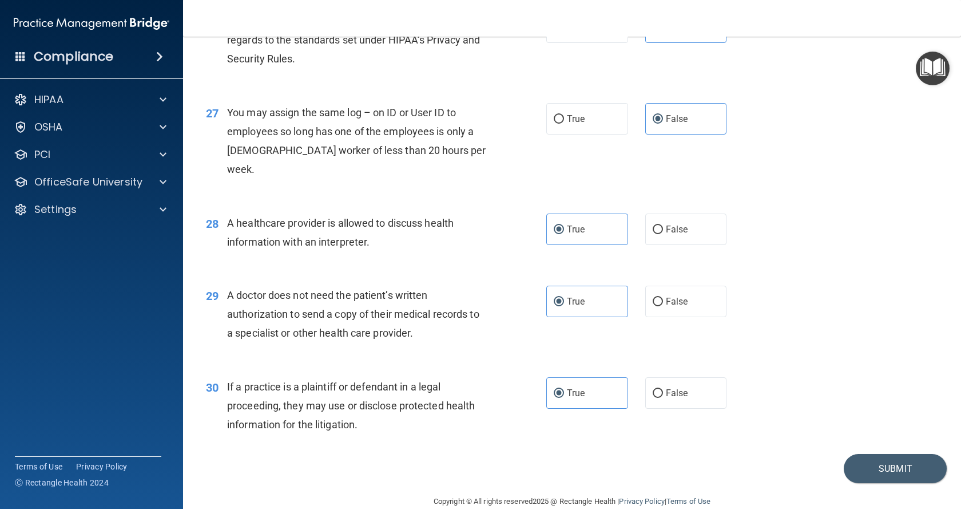
scroll to position [2401, 0]
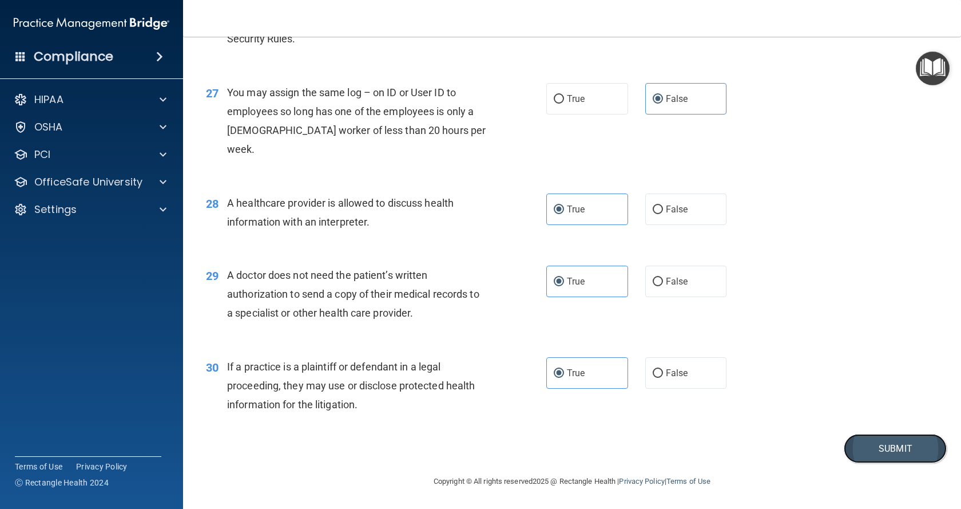
click at [868, 446] on button "Submit" at bounding box center [895, 448] width 103 height 29
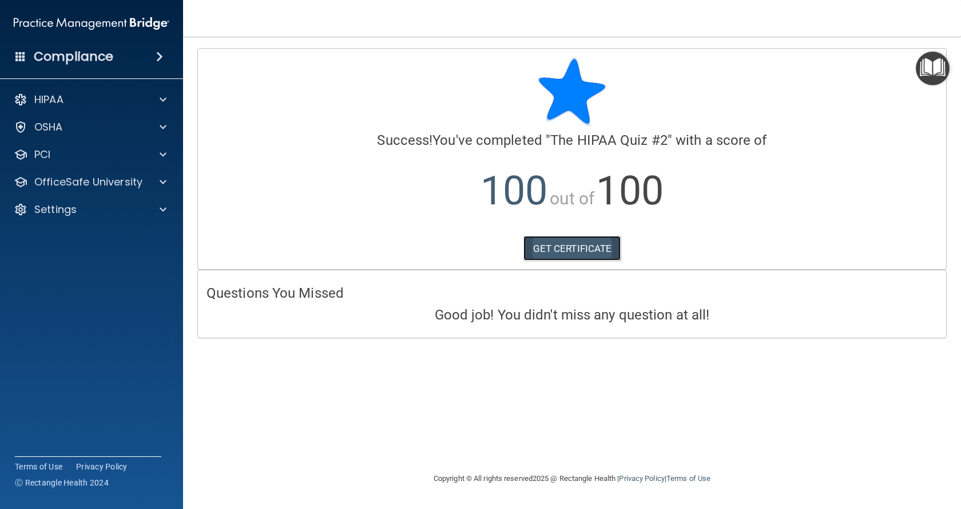
click at [581, 240] on link "GET CERTIFICATE" at bounding box center [572, 248] width 98 height 25
click at [49, 168] on div "HIPAA Documents and Policies Report an Incident Business Associates Emergency P…" at bounding box center [92, 157] width 184 height 146
click at [50, 176] on p "OfficeSafe University" at bounding box center [88, 182] width 108 height 14
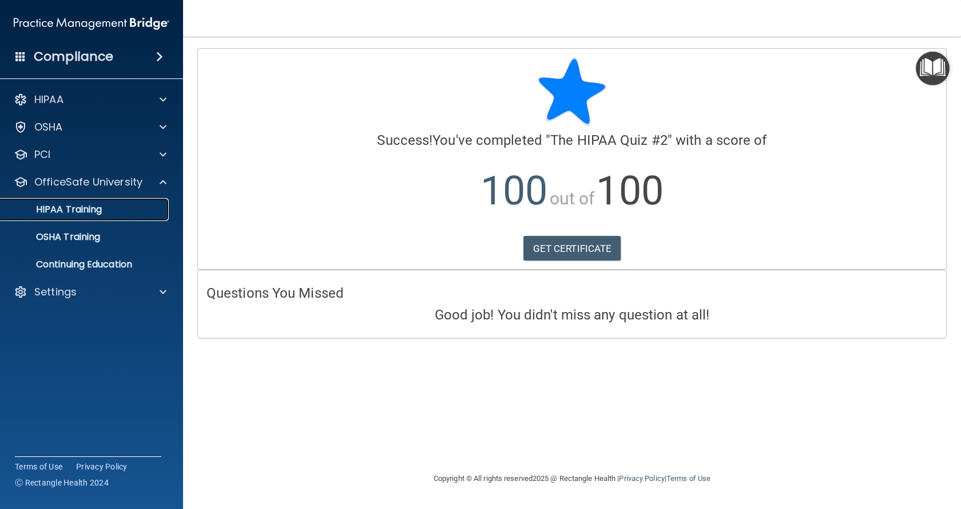
click at [74, 213] on p "HIPAA Training" at bounding box center [54, 209] width 94 height 11
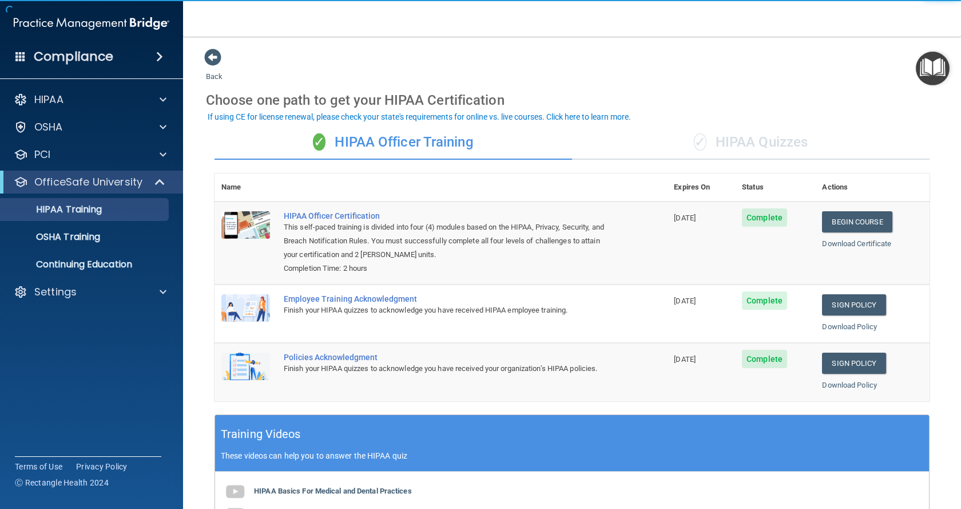
click at [740, 142] on div "✓ HIPAA Quizzes" at bounding box center [751, 142] width 358 height 34
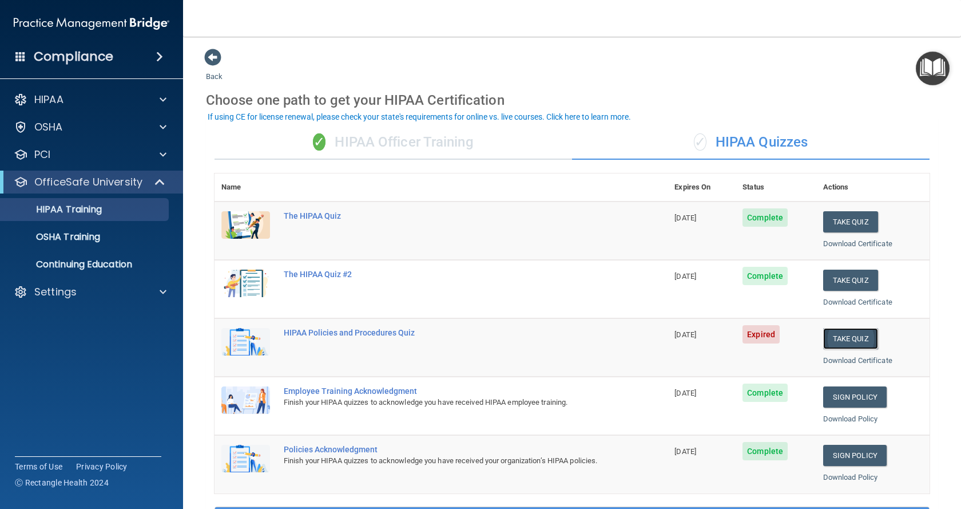
click at [842, 333] on button "Take Quiz" at bounding box center [850, 338] width 55 height 21
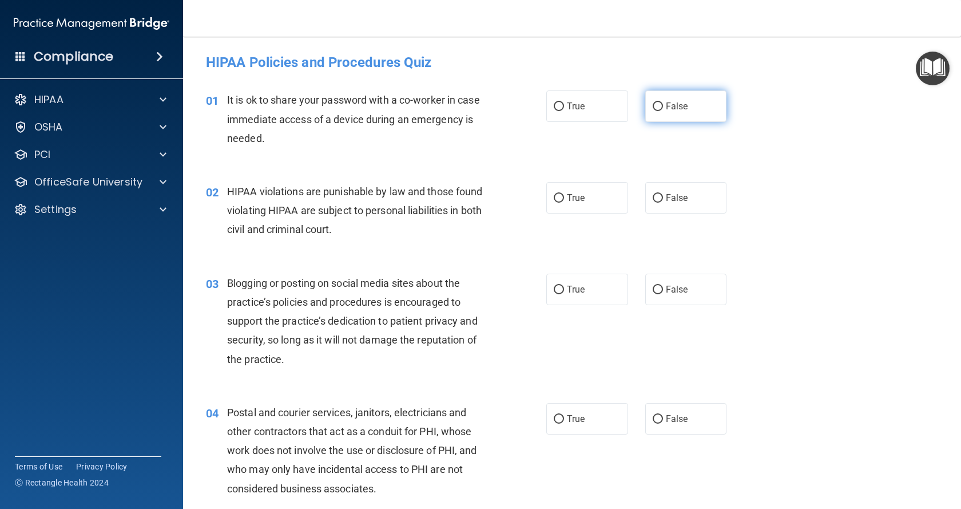
click at [660, 113] on label "False" at bounding box center [686, 105] width 82 height 31
click at [660, 111] on input "False" at bounding box center [658, 106] width 10 height 9
radio input "true"
click at [587, 206] on label "True" at bounding box center [587, 197] width 82 height 31
click at [564, 202] on input "True" at bounding box center [559, 198] width 10 height 9
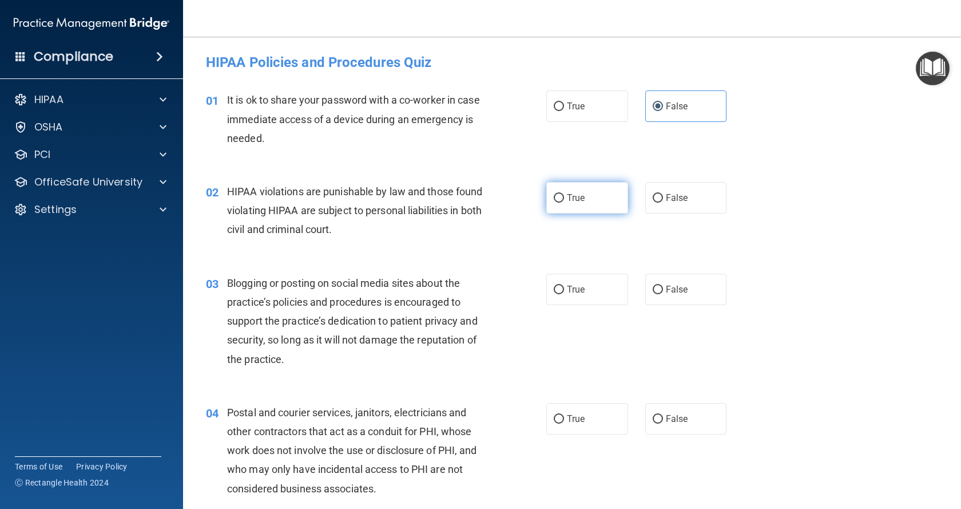
radio input "true"
click at [698, 295] on label "False" at bounding box center [686, 288] width 82 height 31
click at [663, 294] on input "False" at bounding box center [658, 289] width 10 height 9
radio input "true"
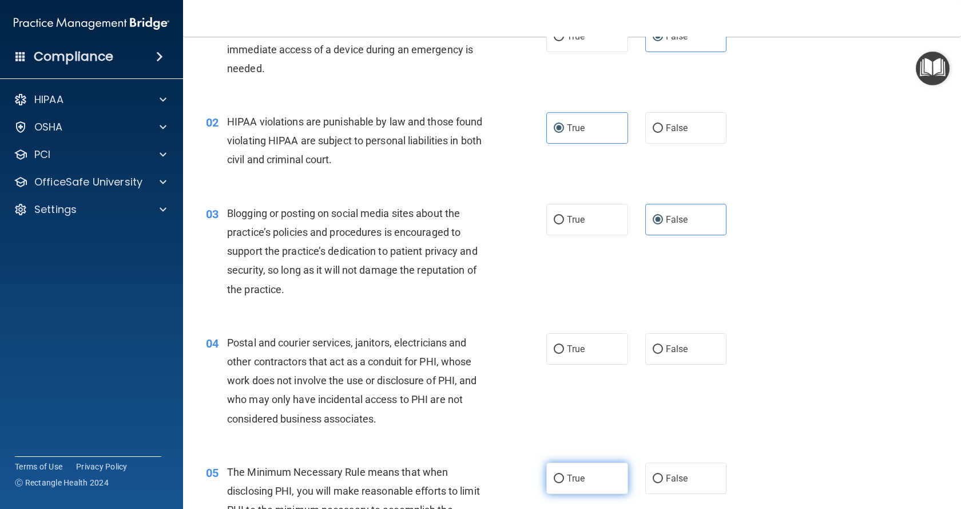
scroll to position [172, 0]
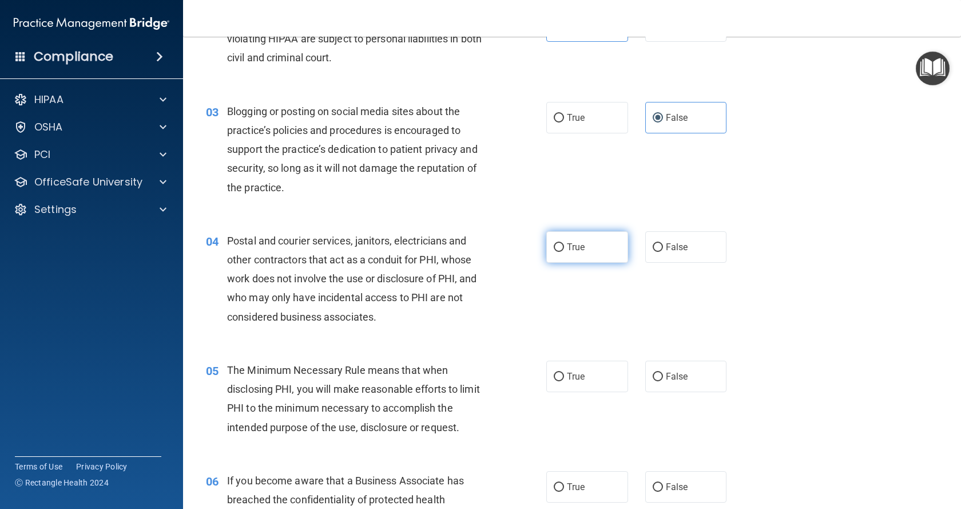
click at [588, 246] on label "True" at bounding box center [587, 246] width 82 height 31
click at [564, 246] on input "True" at bounding box center [559, 247] width 10 height 9
radio input "true"
click at [574, 369] on label "True" at bounding box center [587, 375] width 82 height 31
click at [564, 372] on input "True" at bounding box center [559, 376] width 10 height 9
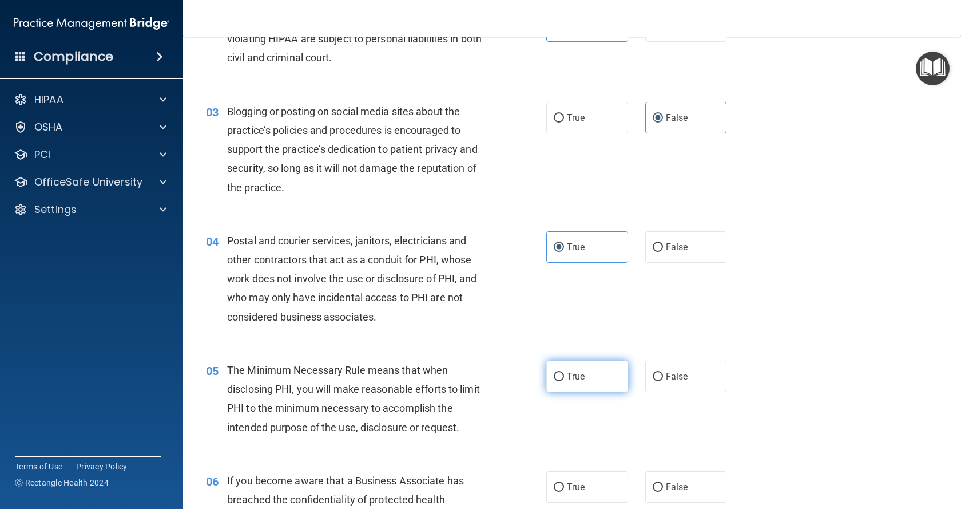
radio input "true"
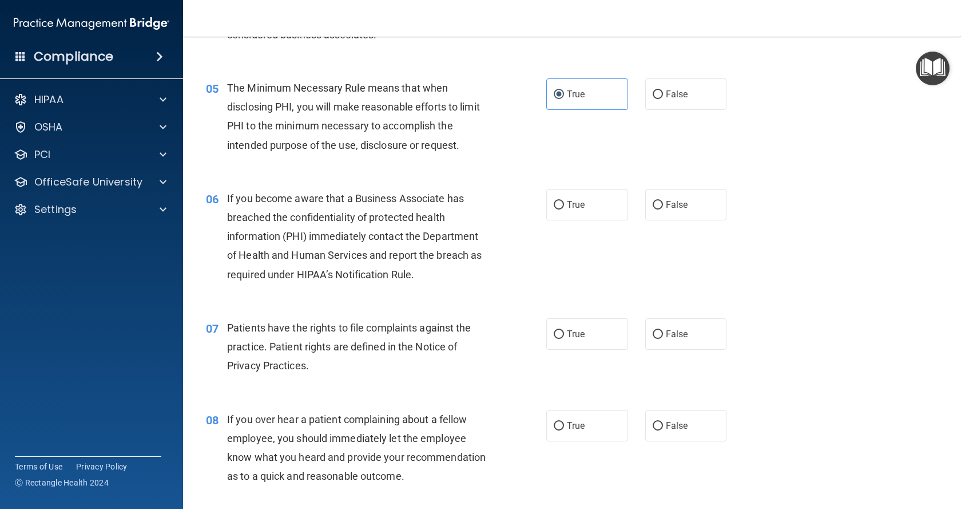
scroll to position [458, 0]
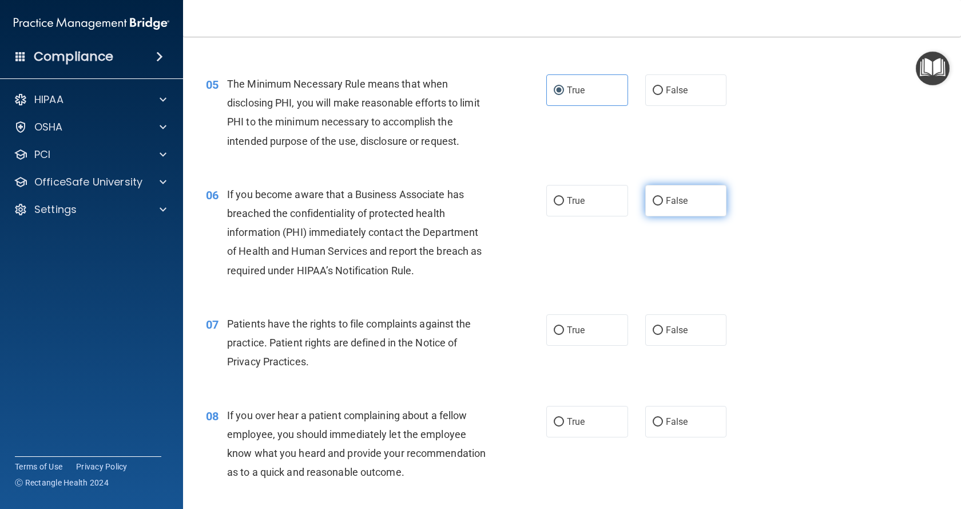
click at [666, 202] on span "False" at bounding box center [677, 200] width 22 height 11
click at [663, 202] on input "False" at bounding box center [658, 201] width 10 height 9
radio input "true"
click at [583, 339] on label "True" at bounding box center [587, 329] width 82 height 31
click at [564, 335] on input "True" at bounding box center [559, 330] width 10 height 9
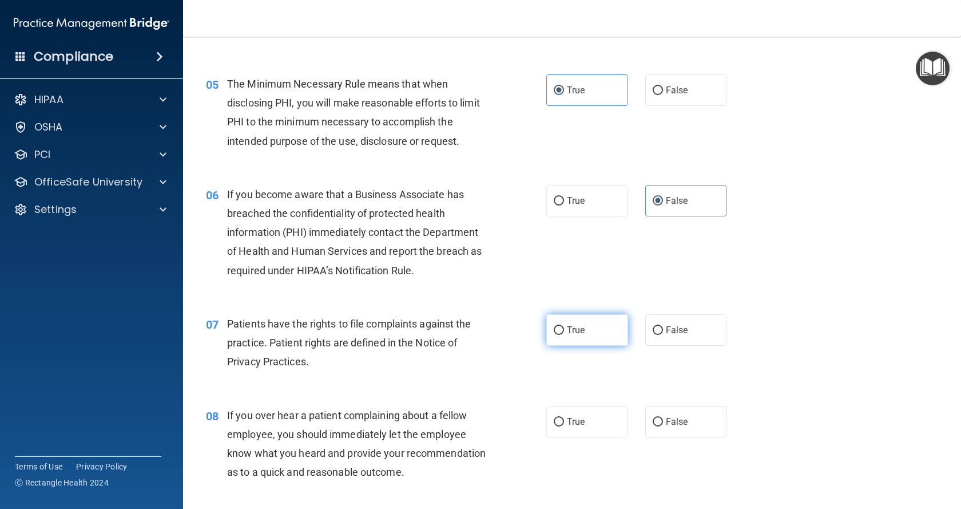
radio input "true"
click at [677, 426] on span "False" at bounding box center [677, 421] width 22 height 11
click at [663, 426] on input "False" at bounding box center [658, 422] width 10 height 9
radio input "true"
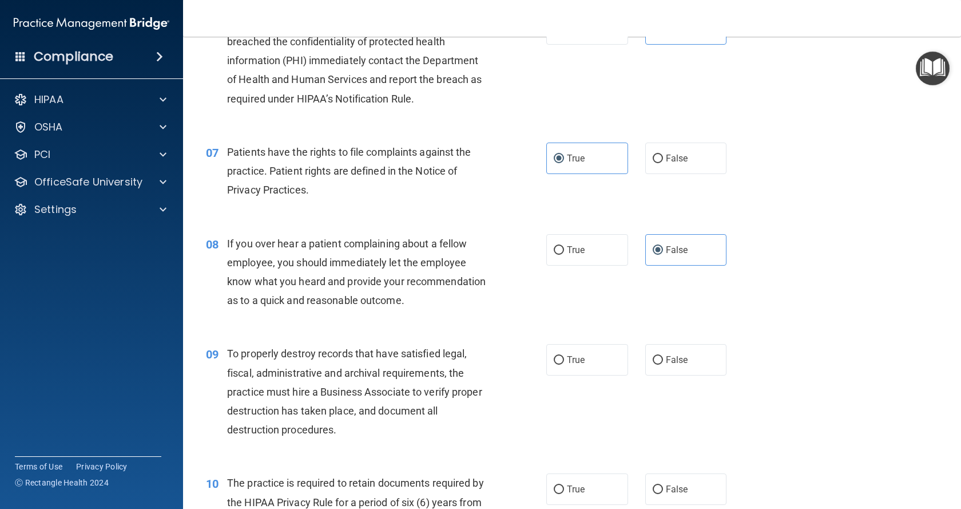
scroll to position [686, 0]
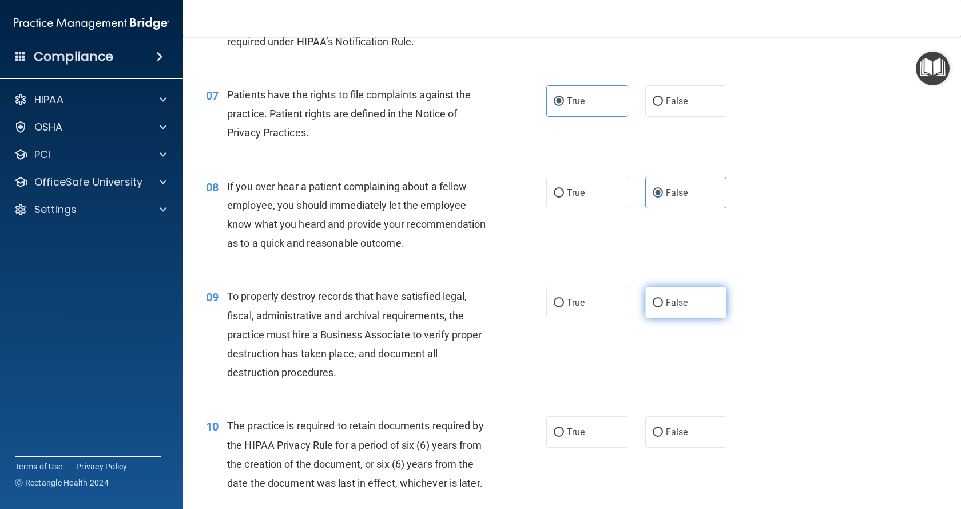
click at [666, 308] on span "False" at bounding box center [677, 302] width 22 height 11
click at [663, 307] on input "False" at bounding box center [658, 303] width 10 height 9
radio input "true"
click at [614, 444] on label "True" at bounding box center [587, 431] width 82 height 31
click at [564, 436] on input "True" at bounding box center [559, 432] width 10 height 9
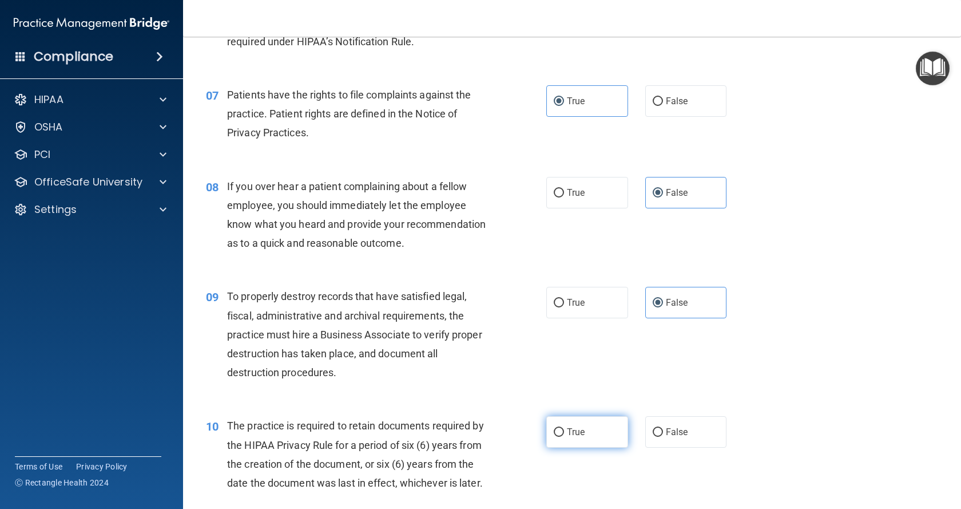
radio input "true"
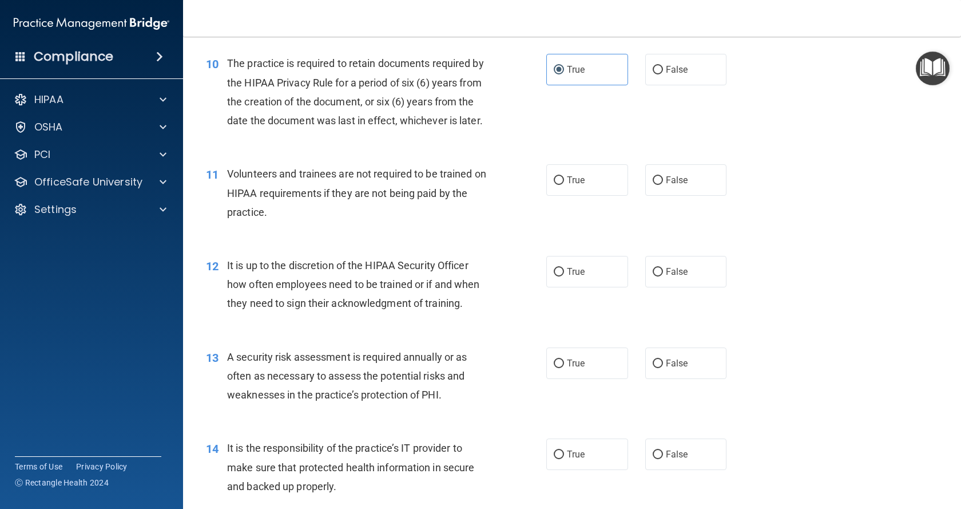
scroll to position [1087, 0]
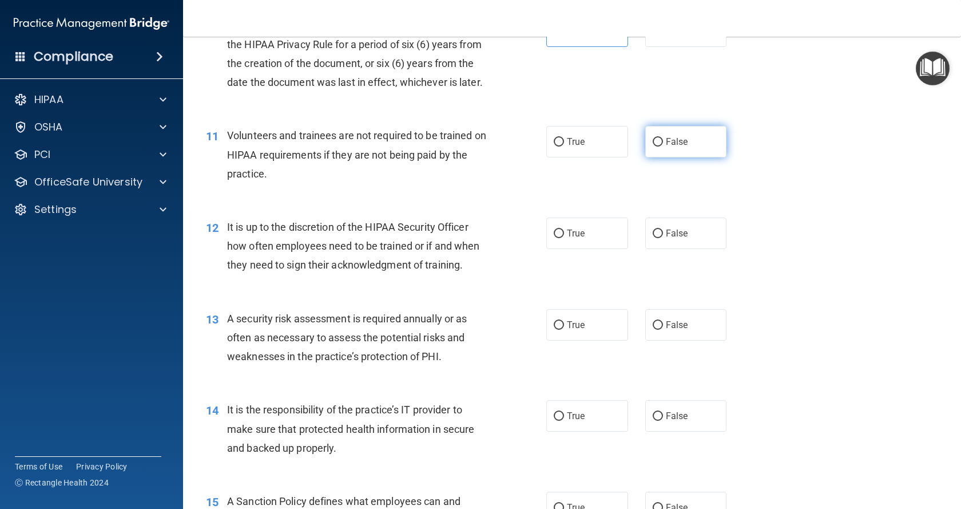
click at [689, 157] on label "False" at bounding box center [686, 141] width 82 height 31
click at [663, 146] on input "False" at bounding box center [658, 142] width 10 height 9
radio input "true"
click at [686, 249] on label "False" at bounding box center [686, 232] width 82 height 31
click at [663, 238] on input "False" at bounding box center [658, 233] width 10 height 9
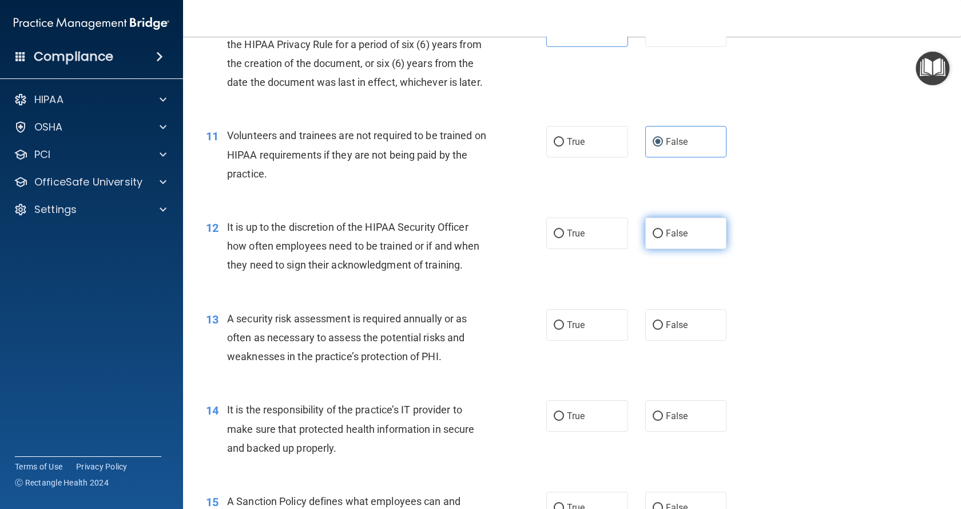
radio input "true"
click at [583, 340] on label "True" at bounding box center [587, 324] width 82 height 31
click at [564, 329] on input "True" at bounding box center [559, 325] width 10 height 9
radio input "true"
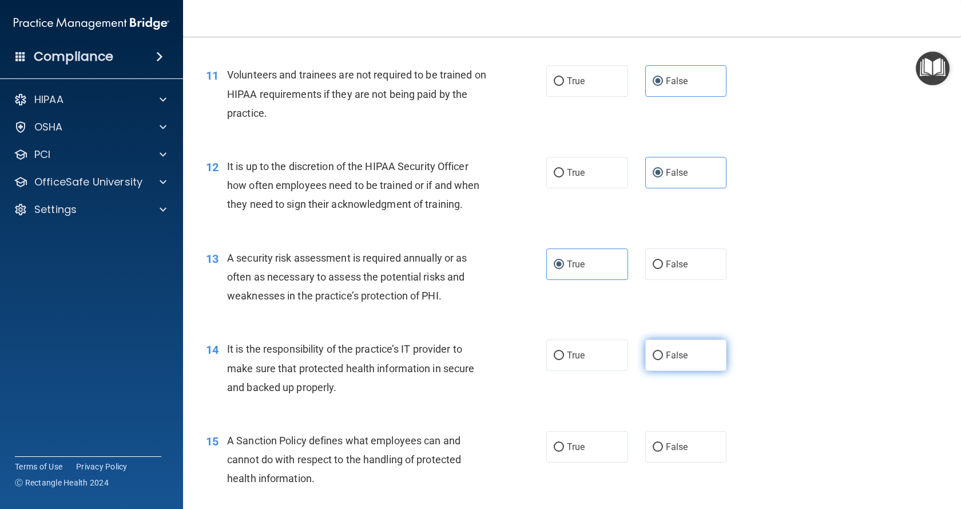
scroll to position [1258, 0]
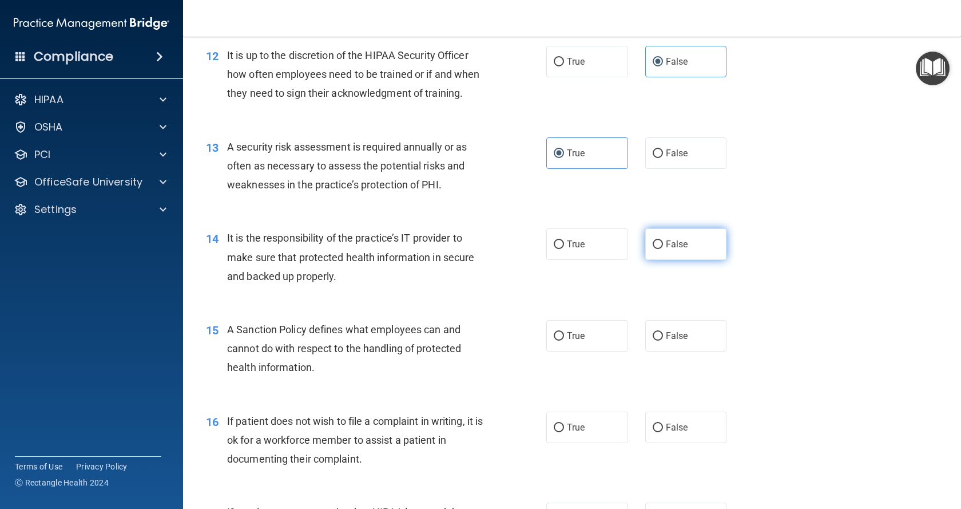
click at [674, 249] on span "False" at bounding box center [677, 244] width 22 height 11
click at [663, 249] on input "False" at bounding box center [658, 244] width 10 height 9
radio input "true"
click at [672, 341] on span "False" at bounding box center [677, 335] width 22 height 11
click at [663, 340] on input "False" at bounding box center [658, 336] width 10 height 9
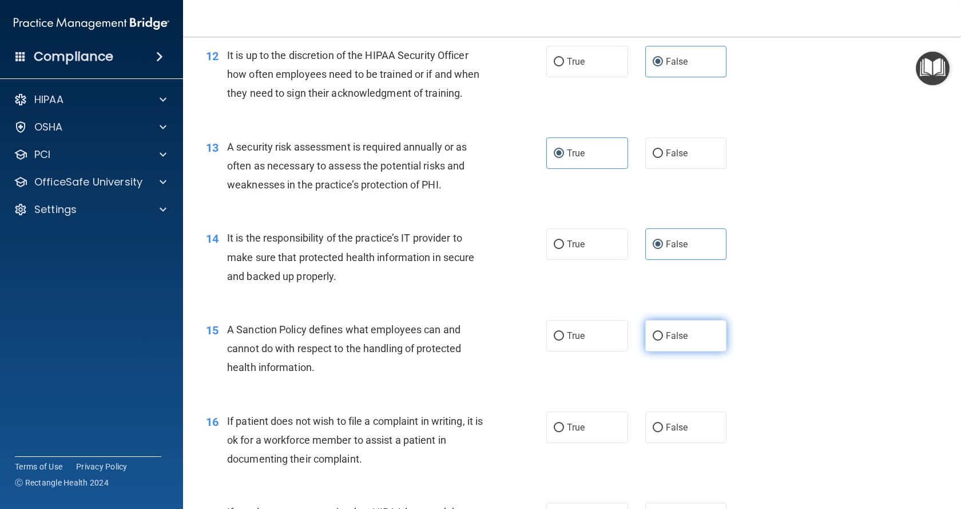
radio input "true"
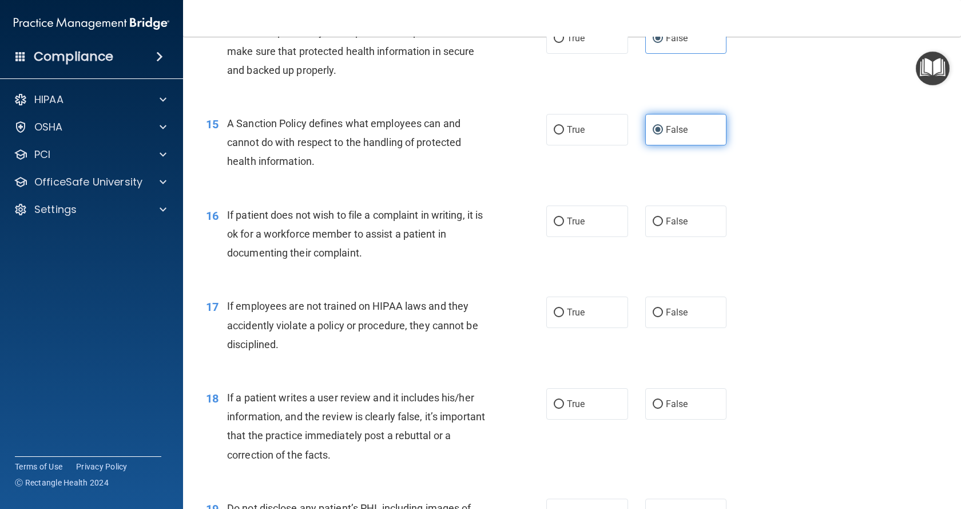
scroll to position [1487, 0]
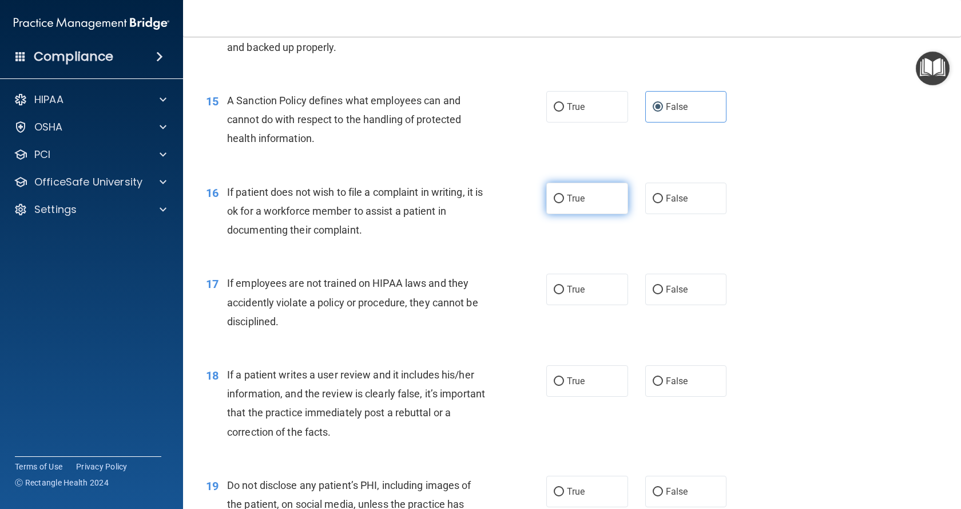
click at [573, 204] on span "True" at bounding box center [576, 198] width 18 height 11
click at [564, 203] on input "True" at bounding box center [559, 198] width 10 height 9
radio input "true"
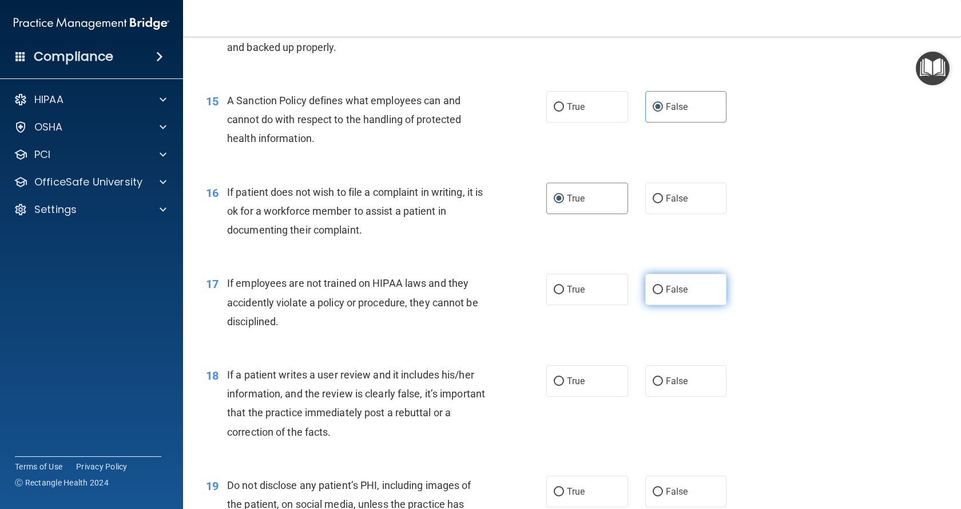
click at [692, 305] on label "False" at bounding box center [686, 288] width 82 height 31
click at [663, 294] on input "False" at bounding box center [658, 289] width 10 height 9
radio input "true"
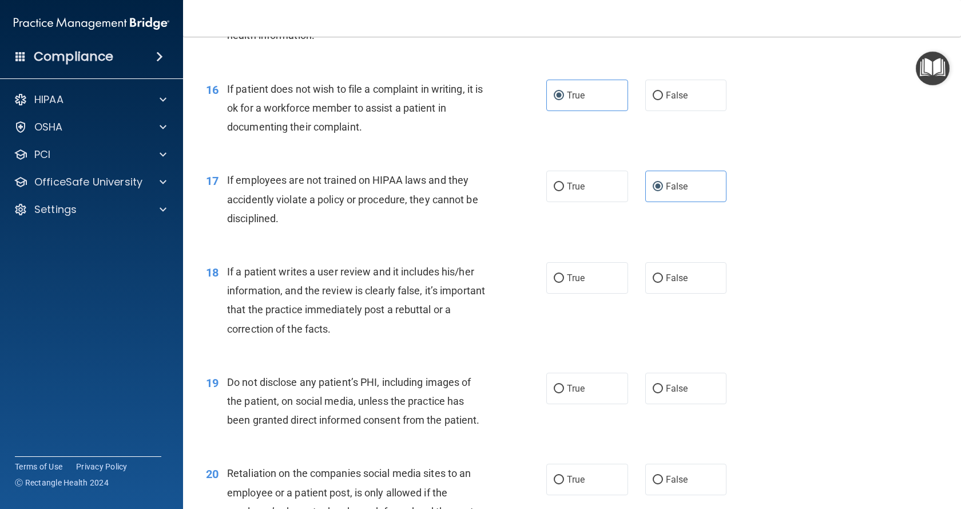
scroll to position [1716, 0]
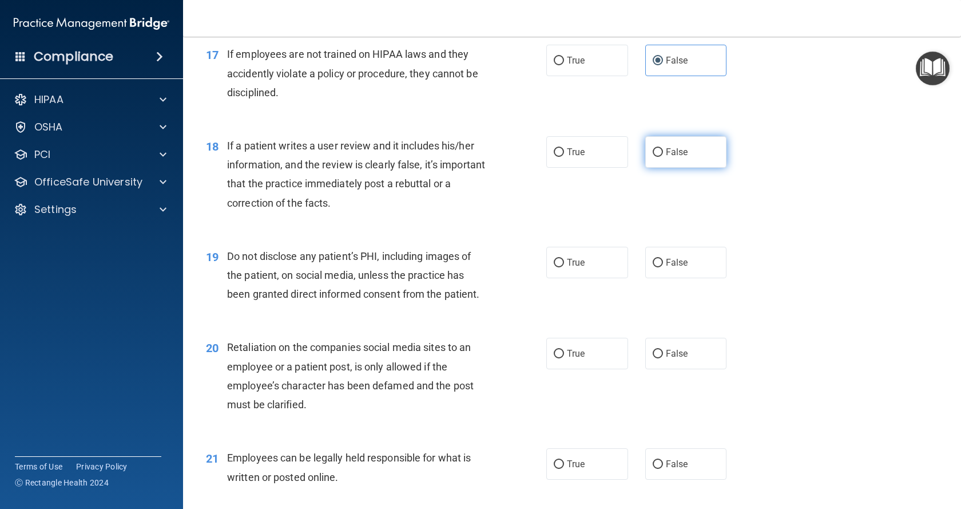
click at [676, 157] on span "False" at bounding box center [677, 151] width 22 height 11
click at [663, 157] on input "False" at bounding box center [658, 152] width 10 height 9
radio input "true"
click at [585, 278] on label "True" at bounding box center [587, 262] width 82 height 31
click at [564, 267] on input "True" at bounding box center [559, 263] width 10 height 9
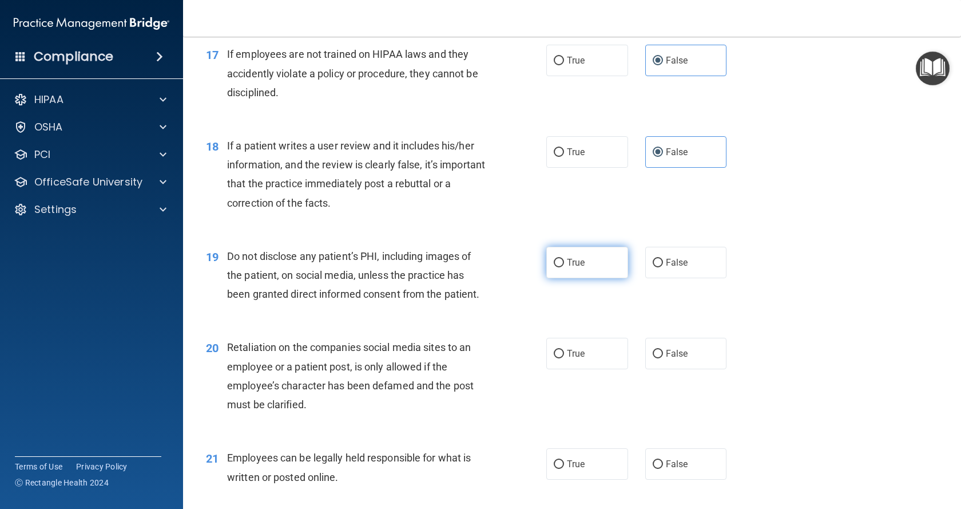
radio input "true"
click at [673, 369] on label "False" at bounding box center [686, 352] width 82 height 31
click at [663, 358] on input "False" at bounding box center [658, 354] width 10 height 9
radio input "true"
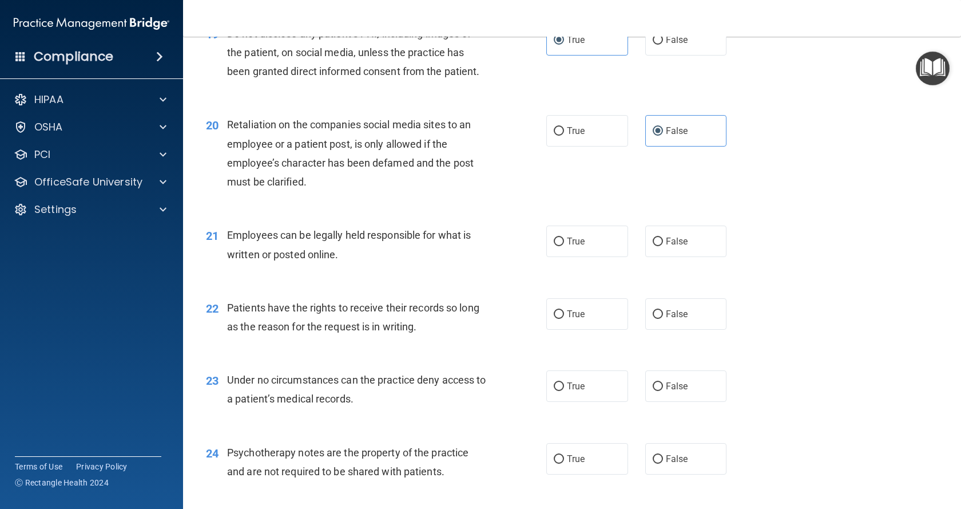
scroll to position [2002, 0]
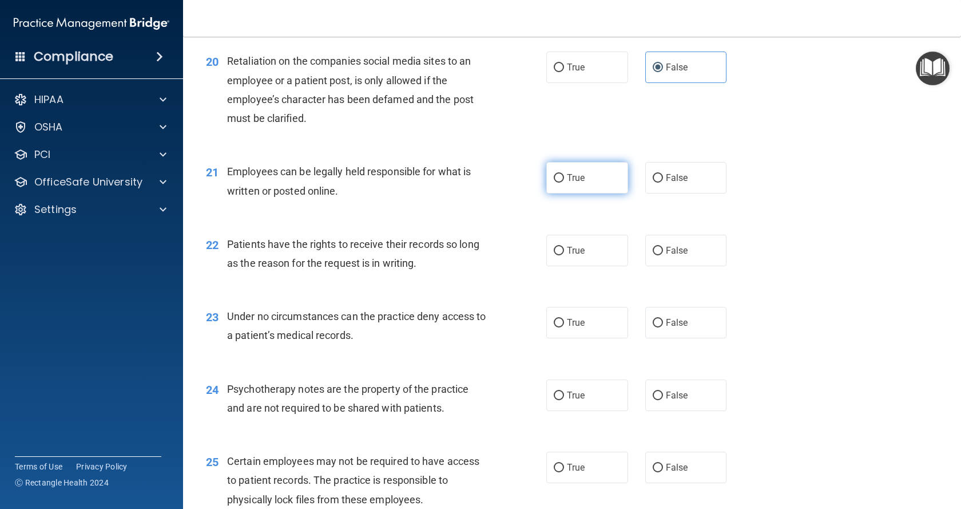
click at [598, 193] on label "True" at bounding box center [587, 177] width 82 height 31
click at [564, 182] on input "True" at bounding box center [559, 178] width 10 height 9
radio input "true"
click at [672, 256] on span "False" at bounding box center [677, 250] width 22 height 11
click at [663, 255] on input "False" at bounding box center [658, 251] width 10 height 9
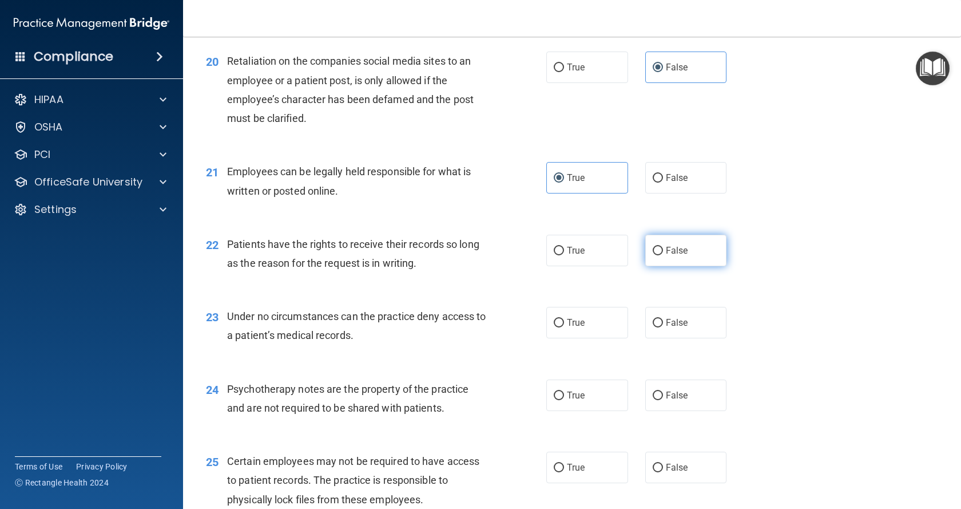
radio input "true"
click at [686, 338] on label "False" at bounding box center [686, 322] width 82 height 31
click at [663, 327] on input "False" at bounding box center [658, 323] width 10 height 9
radio input "true"
click at [581, 400] on span "True" at bounding box center [576, 395] width 18 height 11
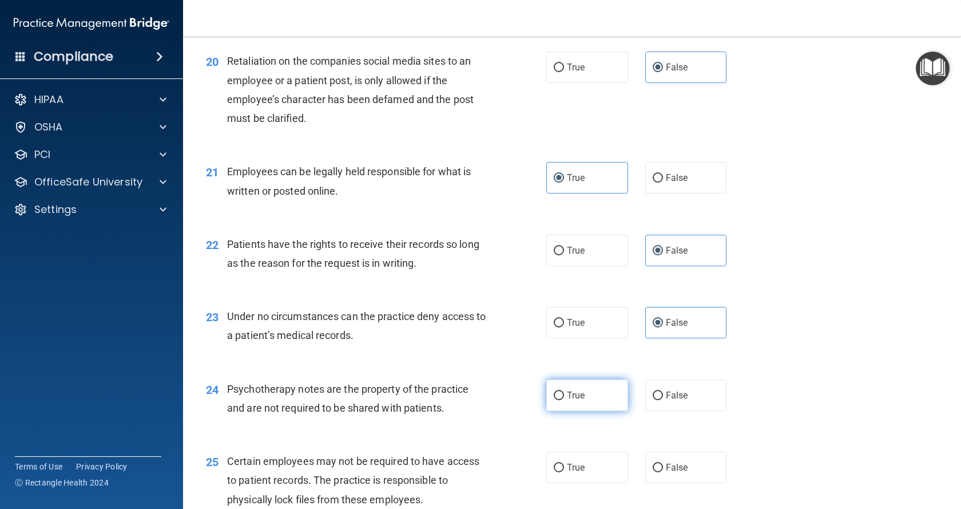
click at [564, 400] on input "True" at bounding box center [559, 395] width 10 height 9
radio input "true"
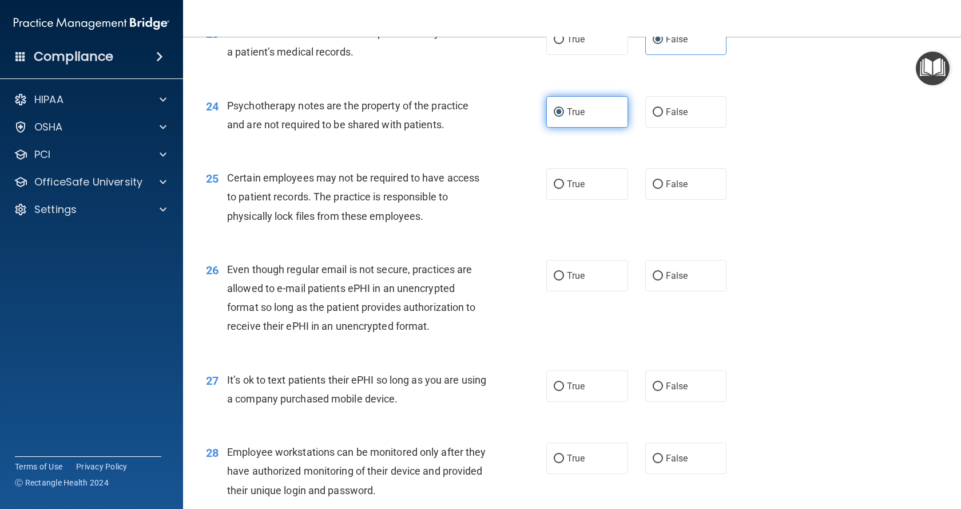
scroll to position [2288, 0]
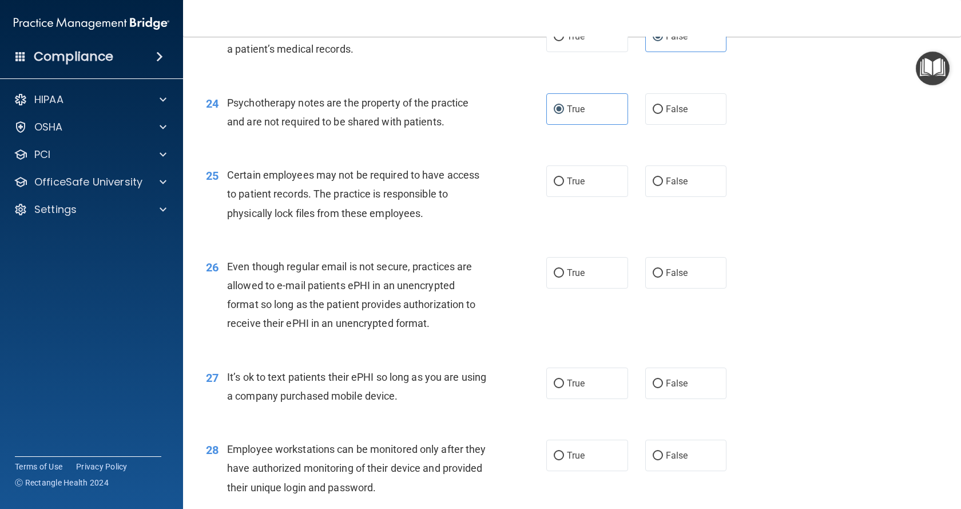
click at [562, 240] on div "25 Certain employees may not be required to have access to patient records. The…" at bounding box center [571, 197] width 749 height 92
click at [567, 186] on span "True" at bounding box center [576, 181] width 18 height 11
click at [564, 186] on input "True" at bounding box center [559, 181] width 10 height 9
radio input "true"
click at [573, 278] on span "True" at bounding box center [576, 272] width 18 height 11
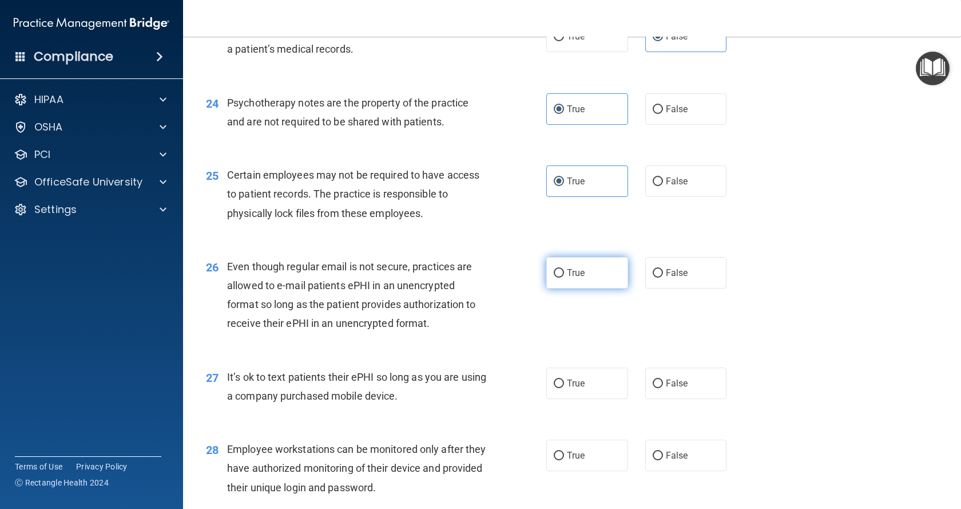
click at [564, 277] on input "True" at bounding box center [559, 273] width 10 height 9
radio input "true"
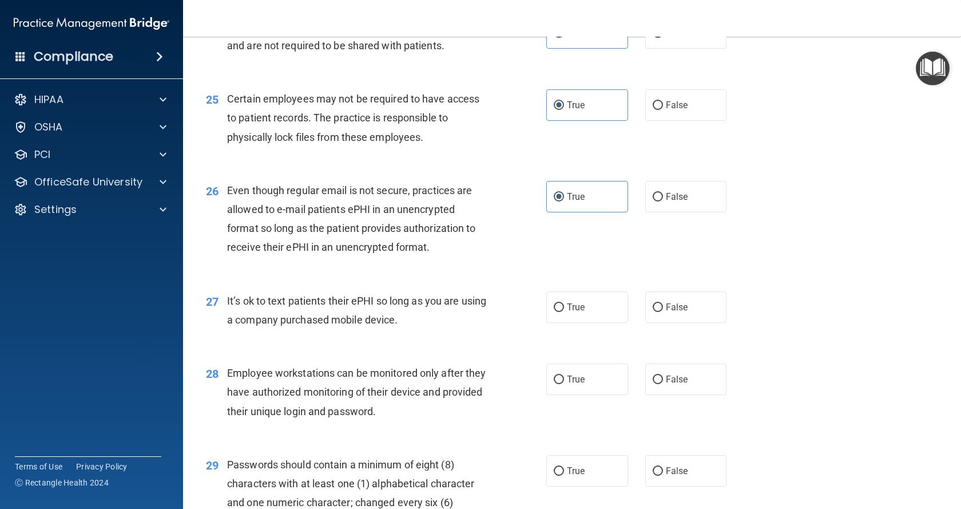
scroll to position [2460, 0]
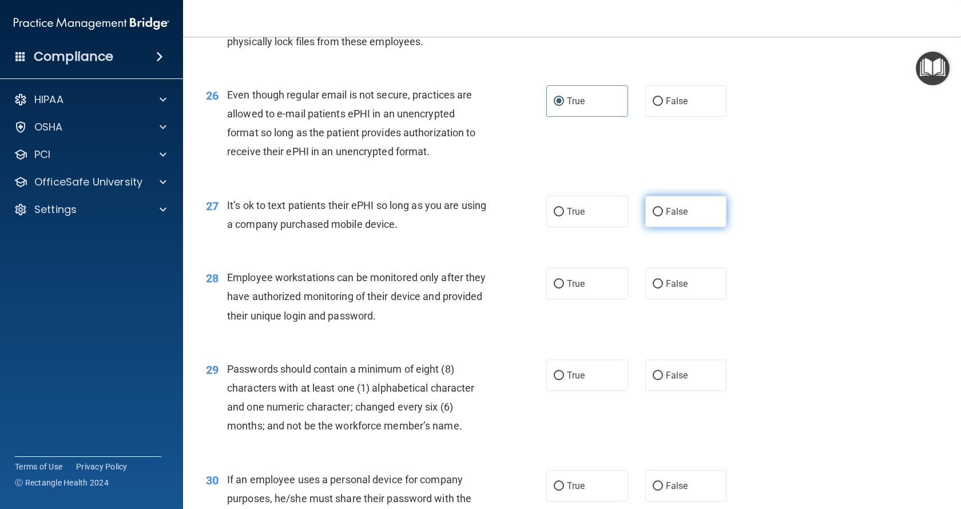
click at [670, 217] on span "False" at bounding box center [677, 211] width 22 height 11
click at [663, 216] on input "False" at bounding box center [658, 212] width 10 height 9
radio input "true"
click at [670, 289] on span "False" at bounding box center [677, 283] width 22 height 11
click at [663, 288] on input "False" at bounding box center [658, 284] width 10 height 9
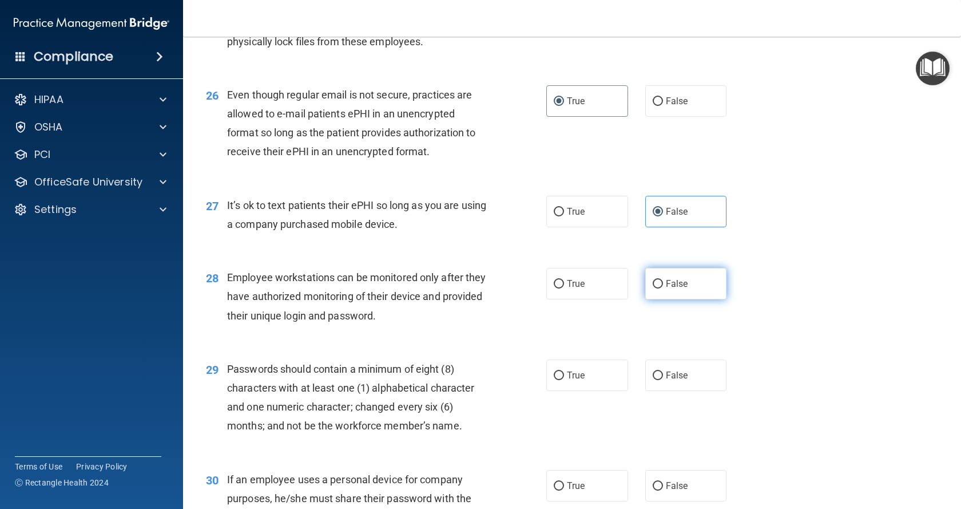
radio input "true"
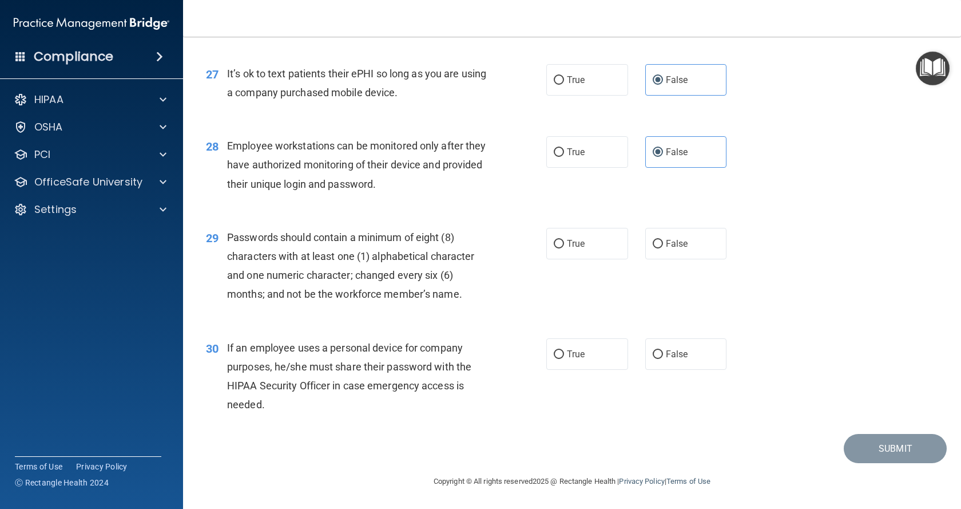
scroll to position [2629, 0]
click at [571, 248] on span "True" at bounding box center [576, 243] width 18 height 11
click at [564, 248] on input "True" at bounding box center [559, 244] width 10 height 9
radio input "true"
click at [669, 348] on span "False" at bounding box center [677, 353] width 22 height 11
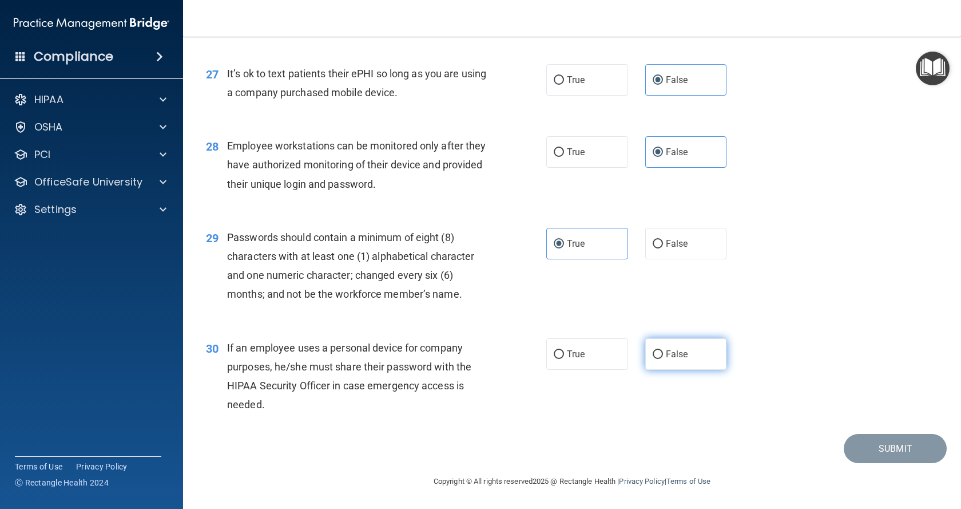
click at [663, 350] on input "False" at bounding box center [658, 354] width 10 height 9
radio input "true"
click at [863, 453] on button "Submit" at bounding box center [895, 448] width 103 height 29
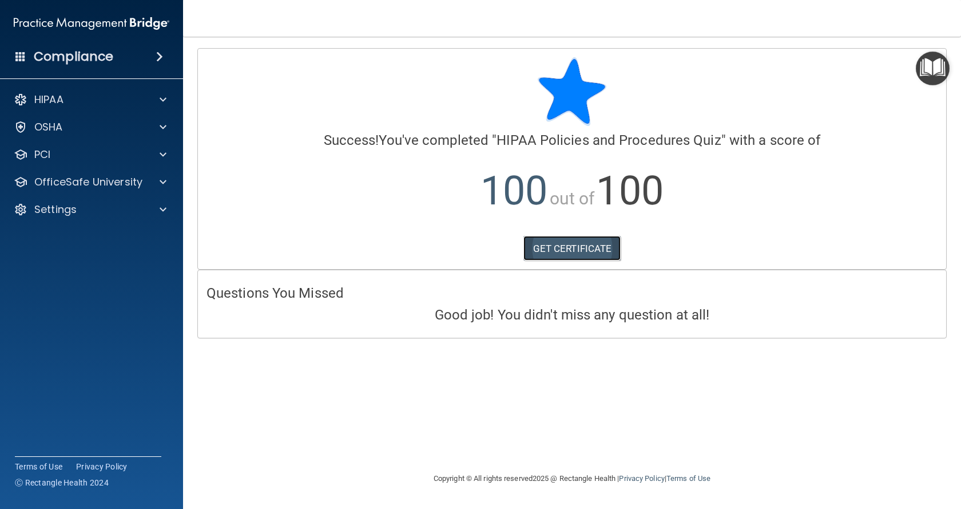
click at [586, 248] on link "GET CERTIFICATE" at bounding box center [572, 248] width 98 height 25
click at [56, 206] on p "Settings" at bounding box center [55, 209] width 42 height 14
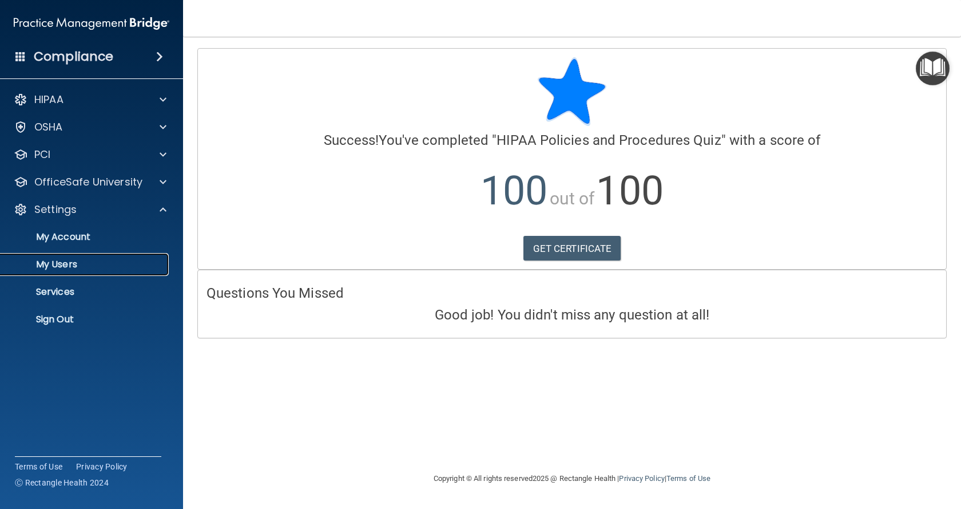
click at [65, 263] on p "My Users" at bounding box center [85, 264] width 156 height 11
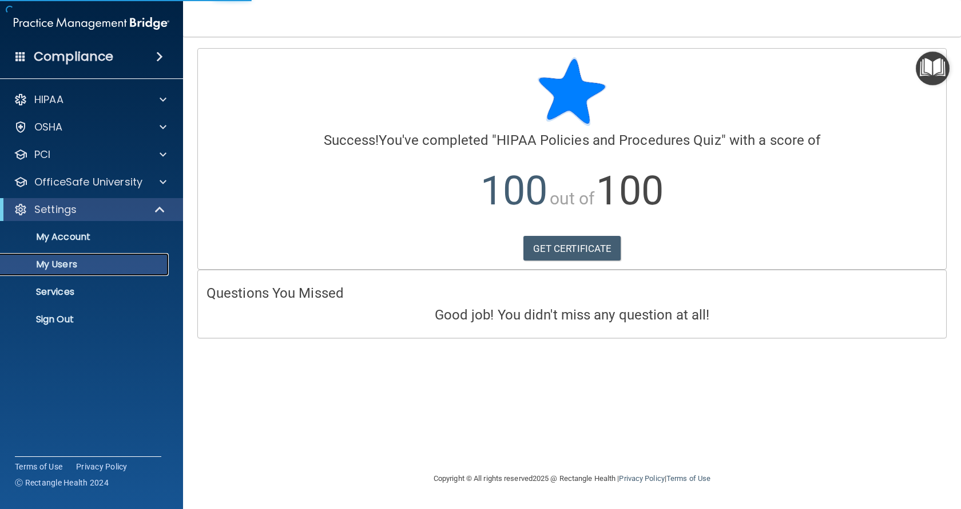
select select "20"
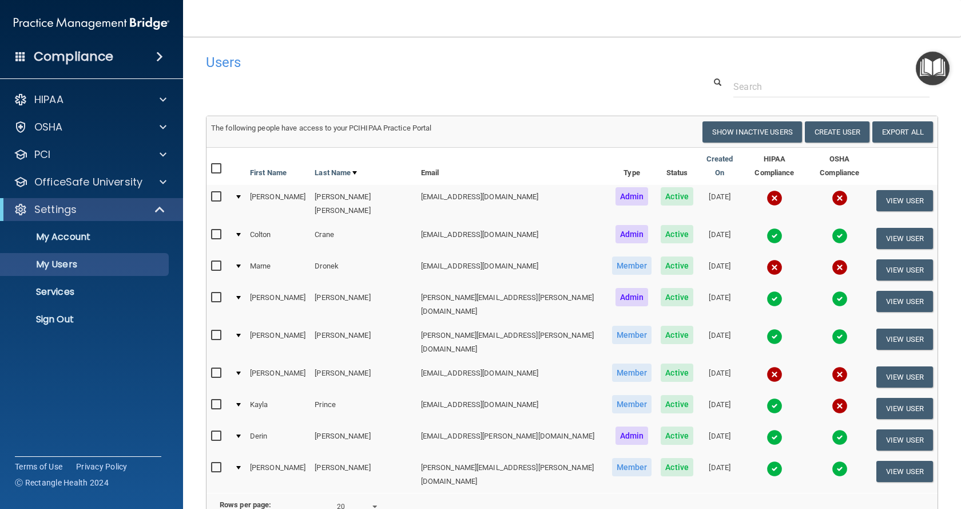
click at [767, 291] on img at bounding box center [775, 299] width 16 height 16
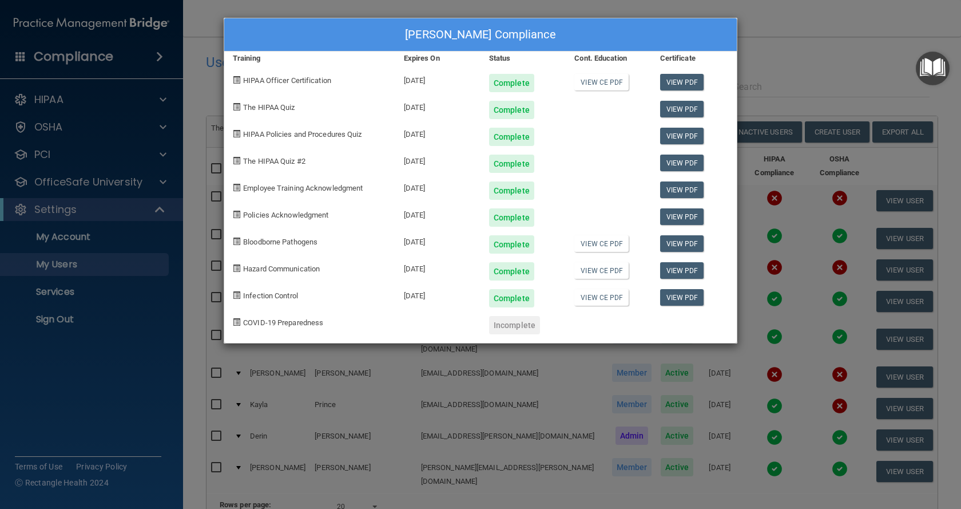
click at [765, 33] on div "[PERSON_NAME] Compliance Training Expires On Status Cont. Education Certificate…" at bounding box center [480, 254] width 961 height 509
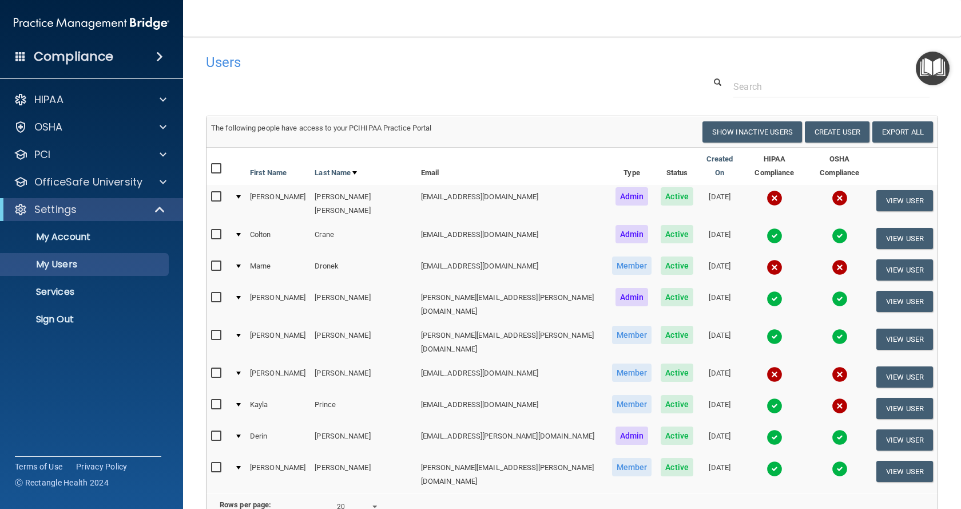
click at [767, 328] on img at bounding box center [775, 336] width 16 height 16
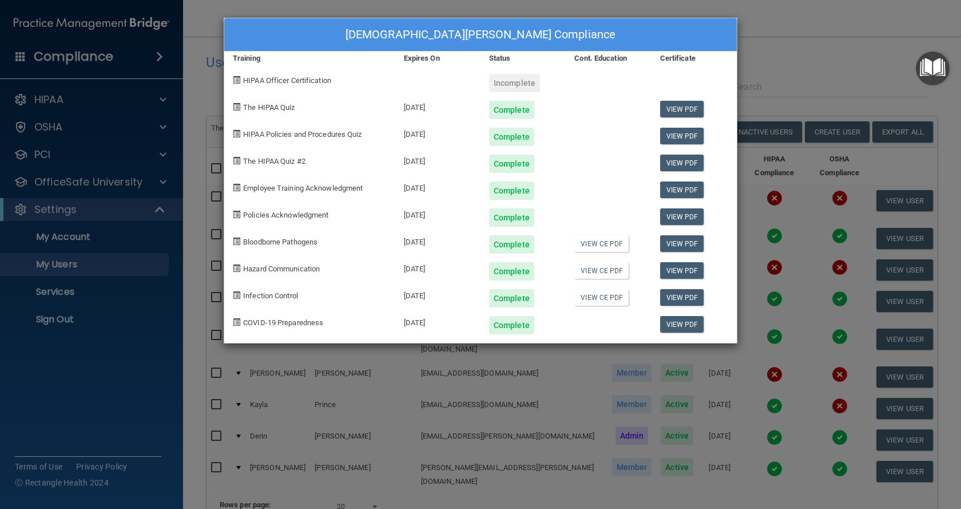
click at [769, 27] on div "[DEMOGRAPHIC_DATA][PERSON_NAME] Compliance Training Expires On Status Cont. Edu…" at bounding box center [480, 254] width 961 height 509
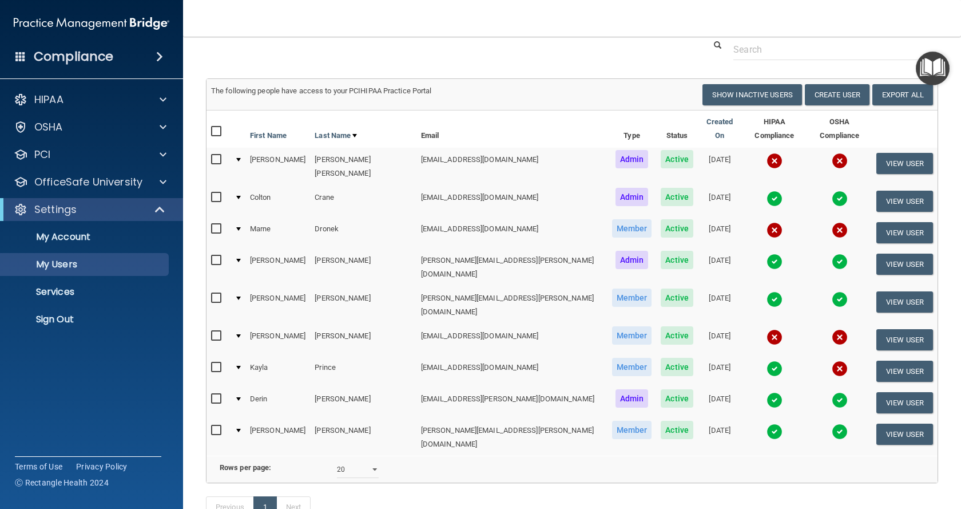
scroll to position [57, 0]
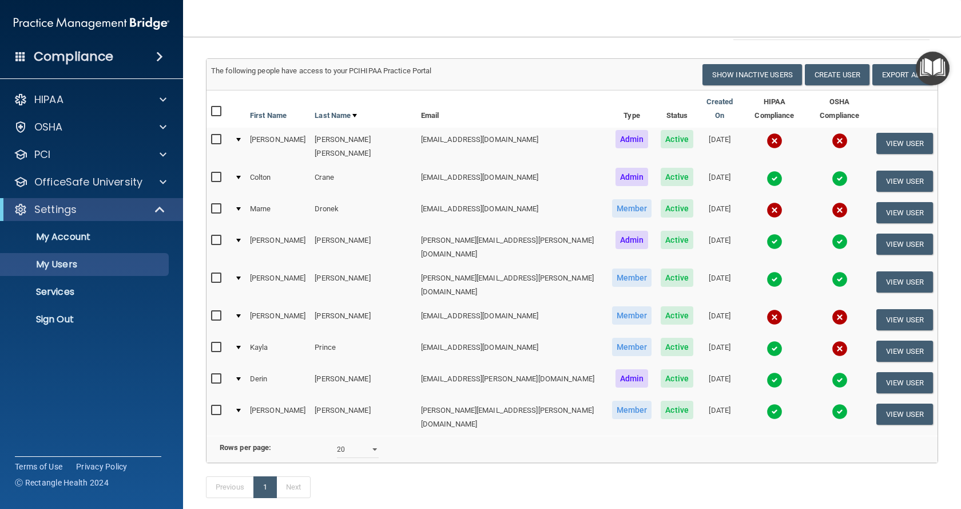
click at [767, 403] on img at bounding box center [775, 411] width 16 height 16
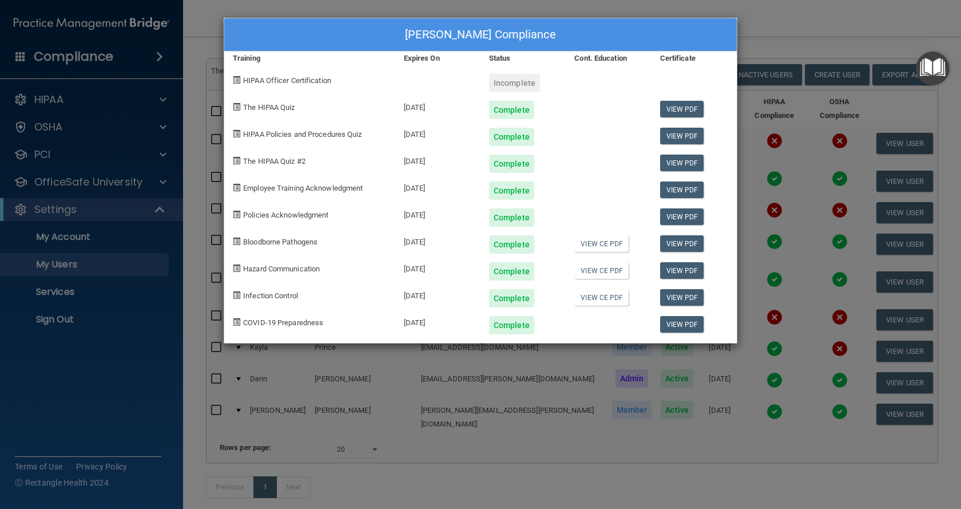
click at [760, 27] on div "[PERSON_NAME] Compliance Training Expires On Status Cont. Education Certificate…" at bounding box center [480, 254] width 961 height 509
